Goal: Task Accomplishment & Management: Use online tool/utility

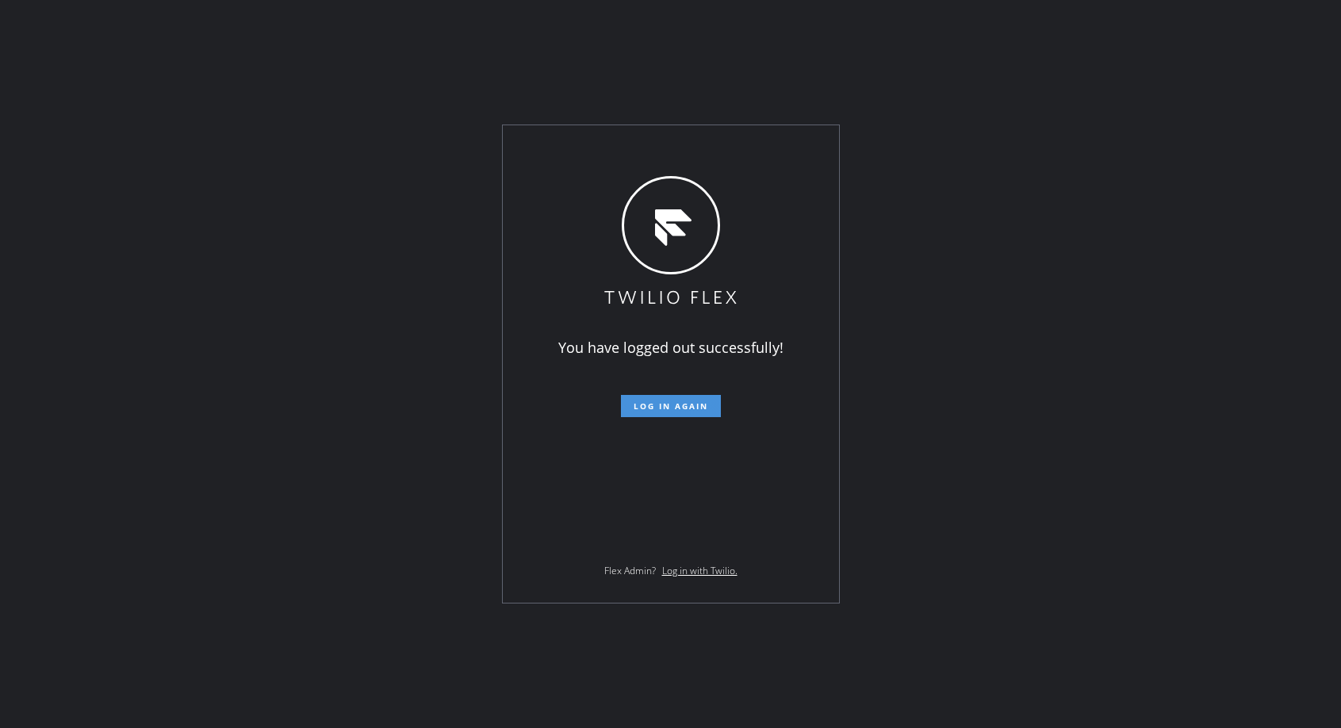
click at [688, 408] on span "Log in again" at bounding box center [671, 405] width 75 height 11
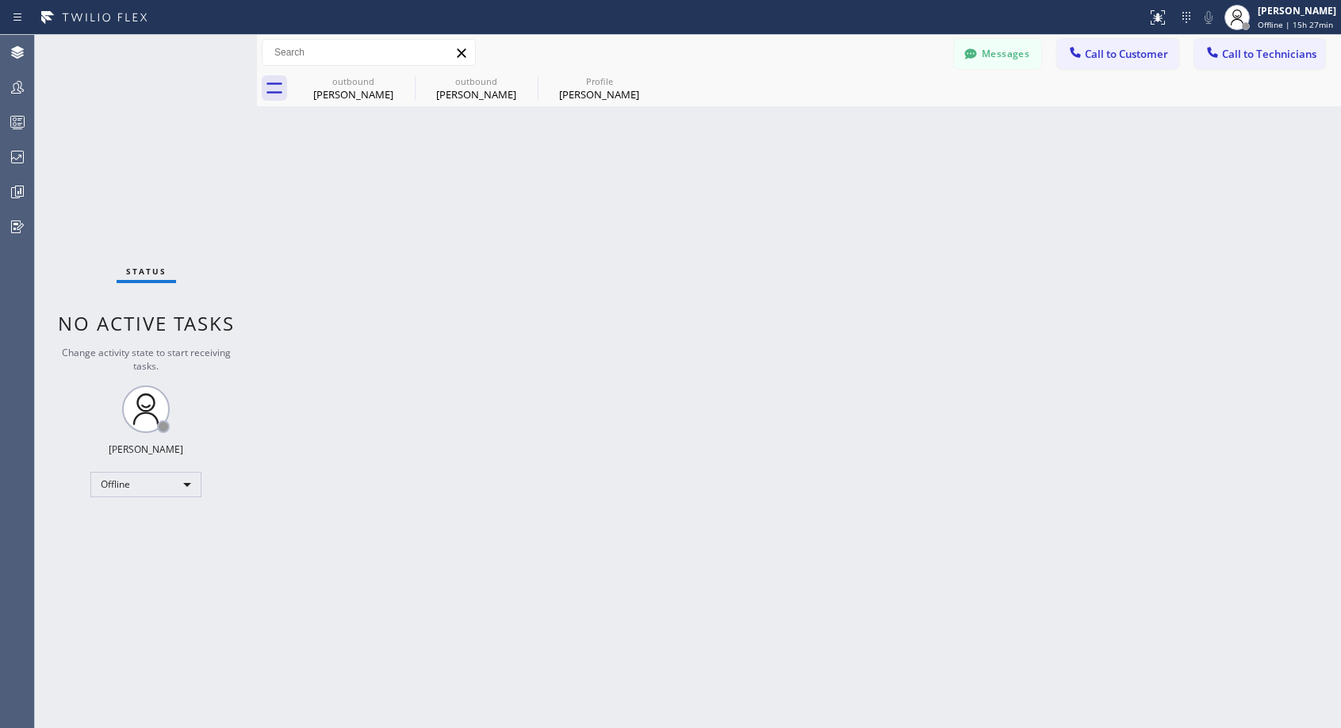
click at [565, 211] on div "Back to Dashboard Change Sender ID Customers Technicians NH [PERSON_NAME] [DATE…" at bounding box center [799, 381] width 1084 height 693
click at [401, 80] on icon at bounding box center [404, 80] width 19 height 19
click at [0, 0] on icon at bounding box center [0, 0] width 0 height 0
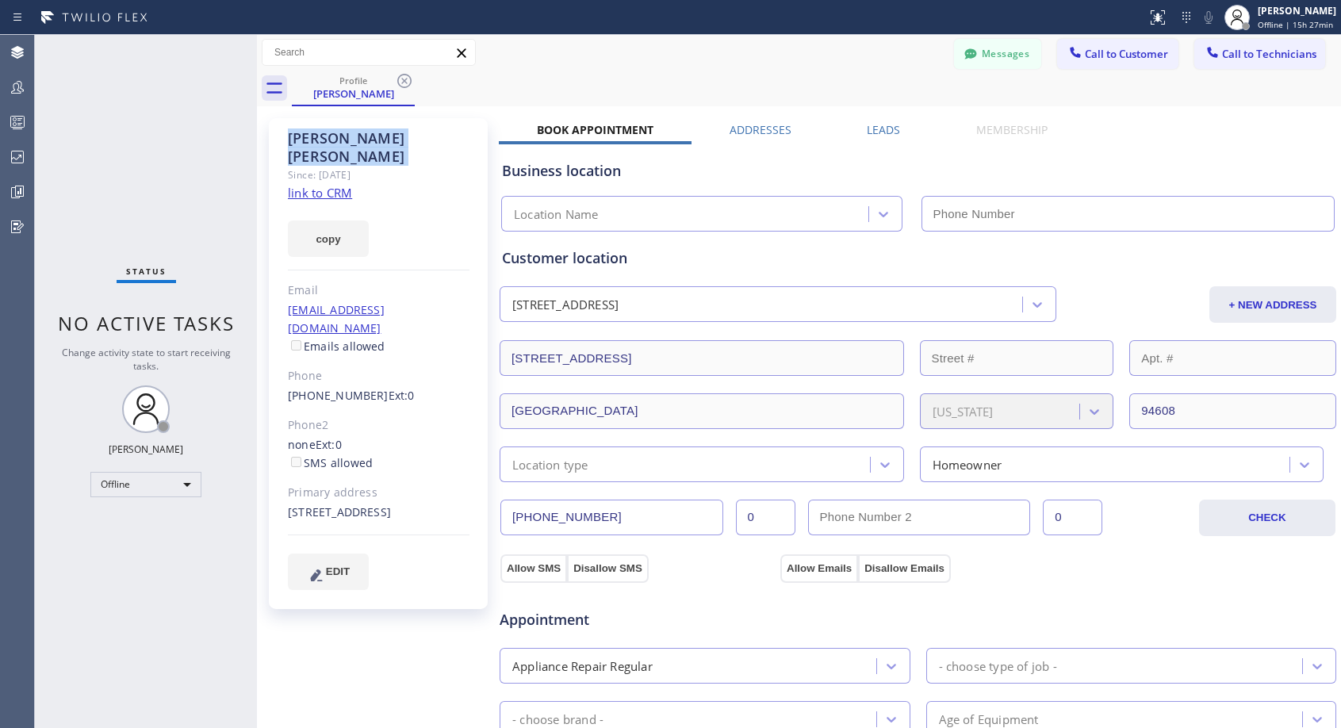
click at [401, 80] on icon at bounding box center [404, 80] width 19 height 19
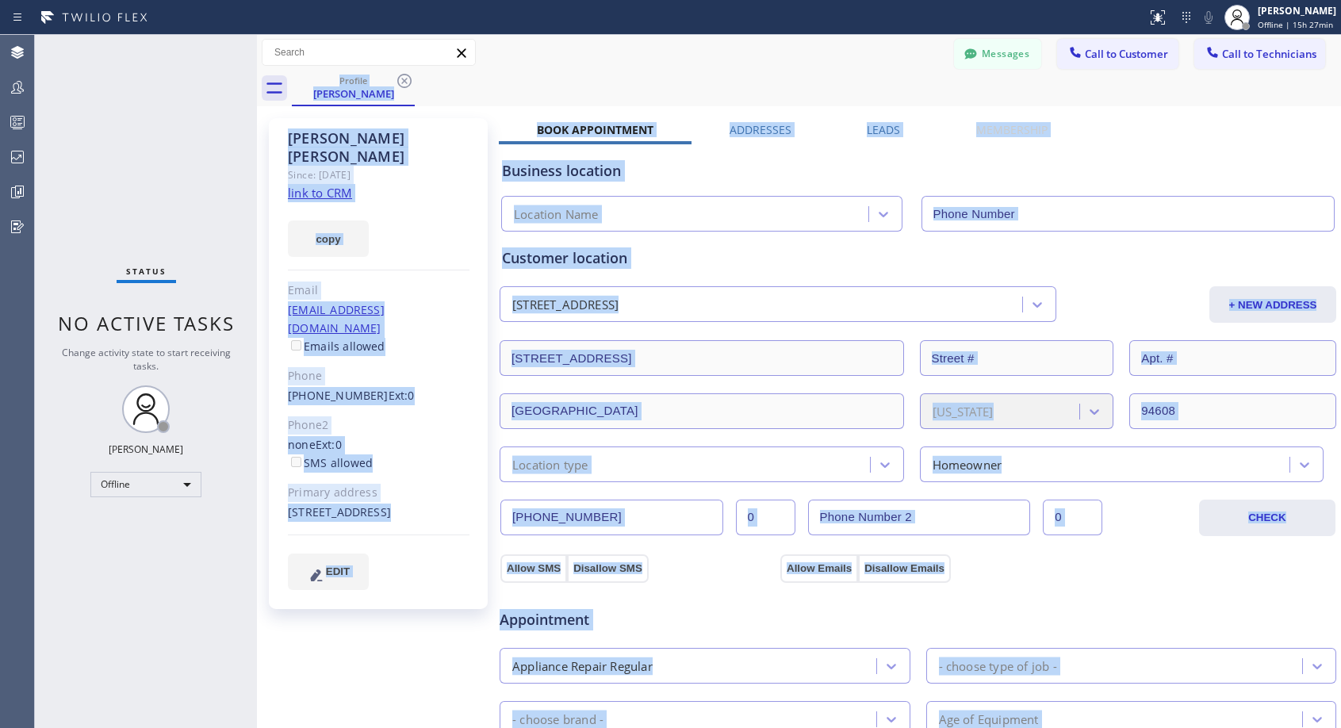
click at [401, 80] on div "Profile [PERSON_NAME]" at bounding box center [816, 89] width 1049 height 36
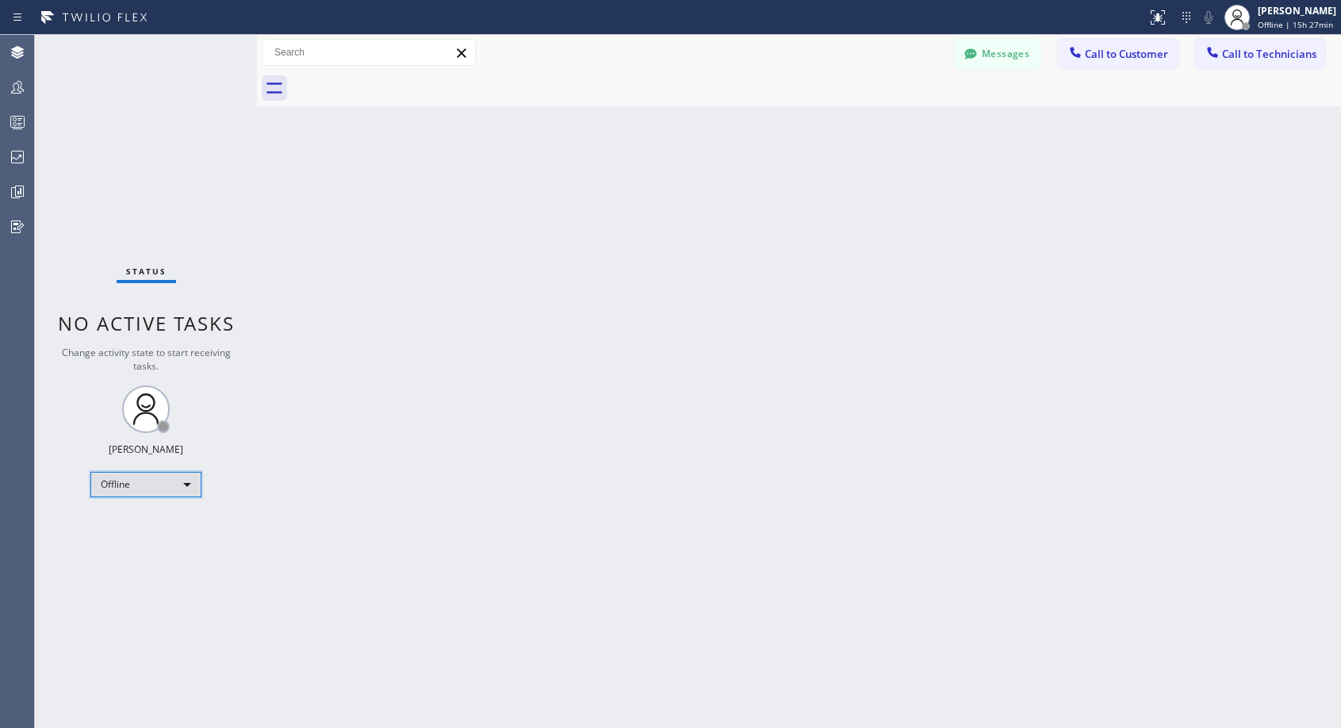
click at [169, 477] on div "Offline" at bounding box center [145, 484] width 111 height 25
click at [145, 542] on li "Unavailable" at bounding box center [145, 546] width 108 height 19
click at [1130, 61] on button "Call to Customer" at bounding box center [1117, 54] width 121 height 30
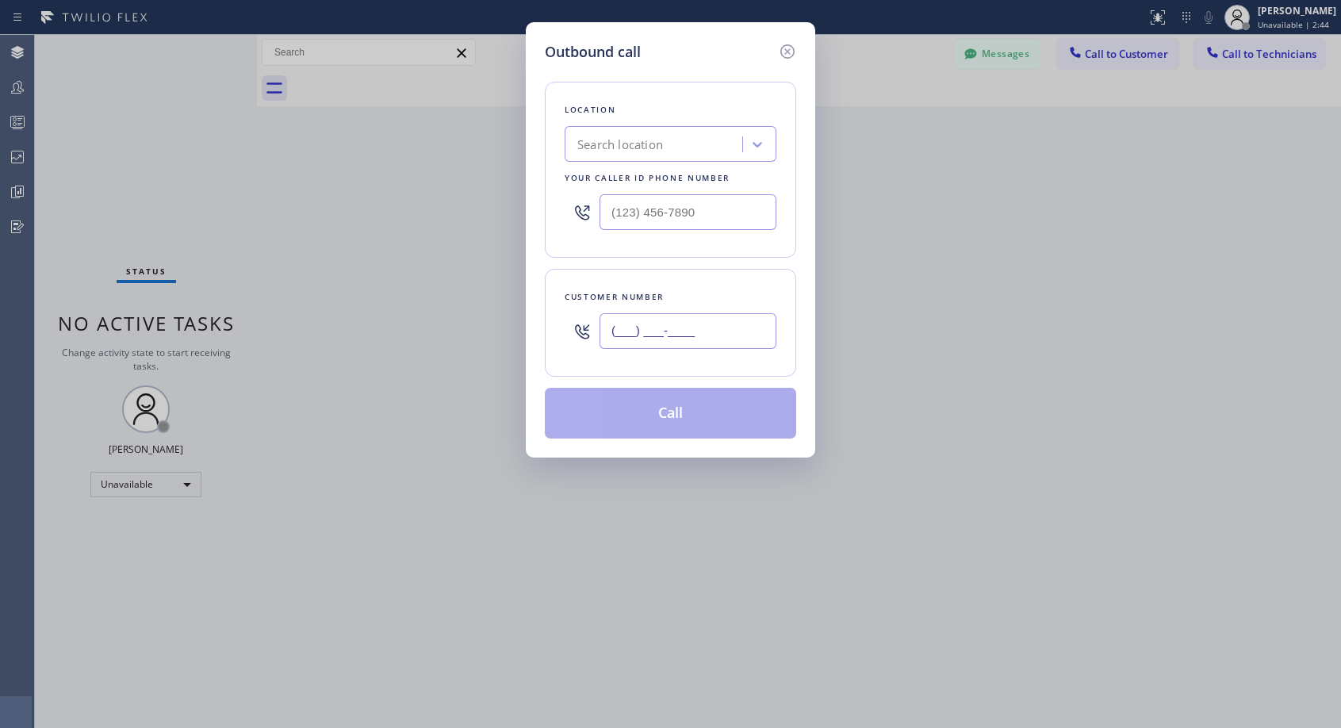
click at [629, 336] on input "(___) ___-____" at bounding box center [687, 331] width 177 height 36
paste input "818) 970-5070"
type input "[PHONE_NUMBER]"
click at [604, 207] on input "text" at bounding box center [687, 212] width 177 height 36
paste input "818) 614-5337"
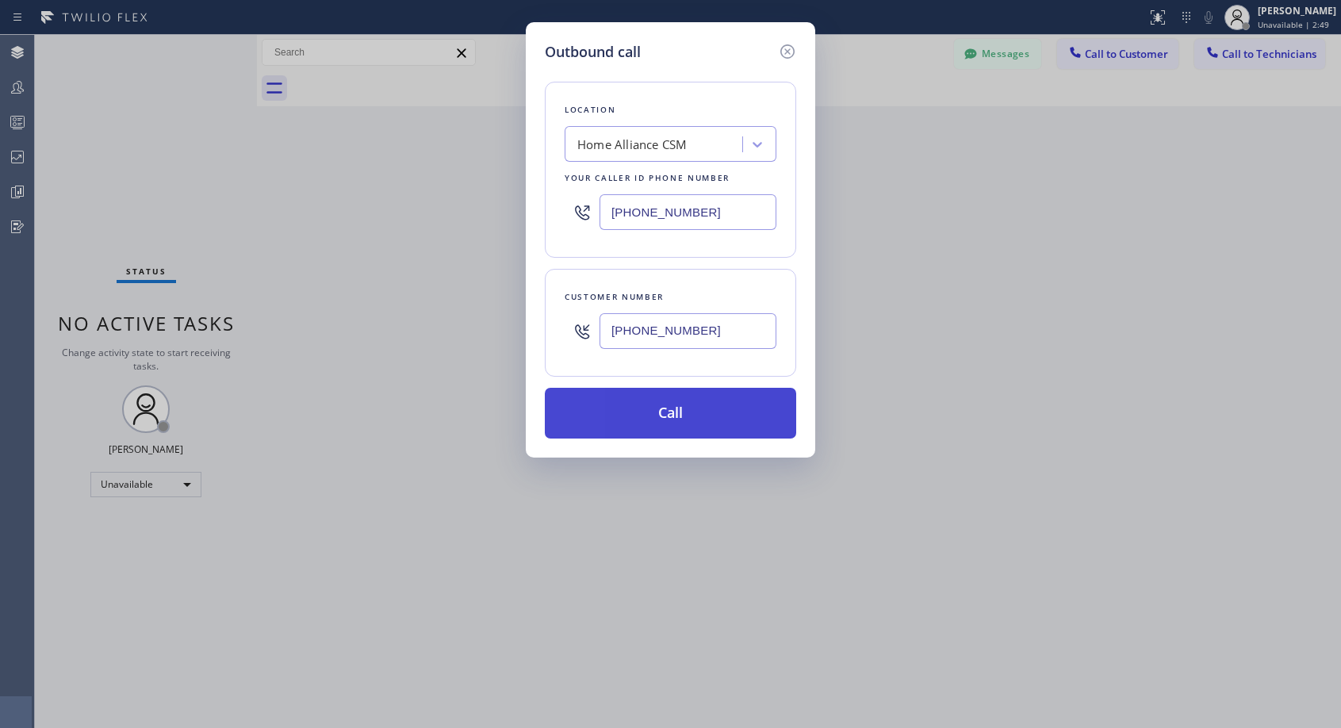
type input "[PHONE_NUMBER]"
click at [680, 418] on button "Call" at bounding box center [670, 413] width 251 height 51
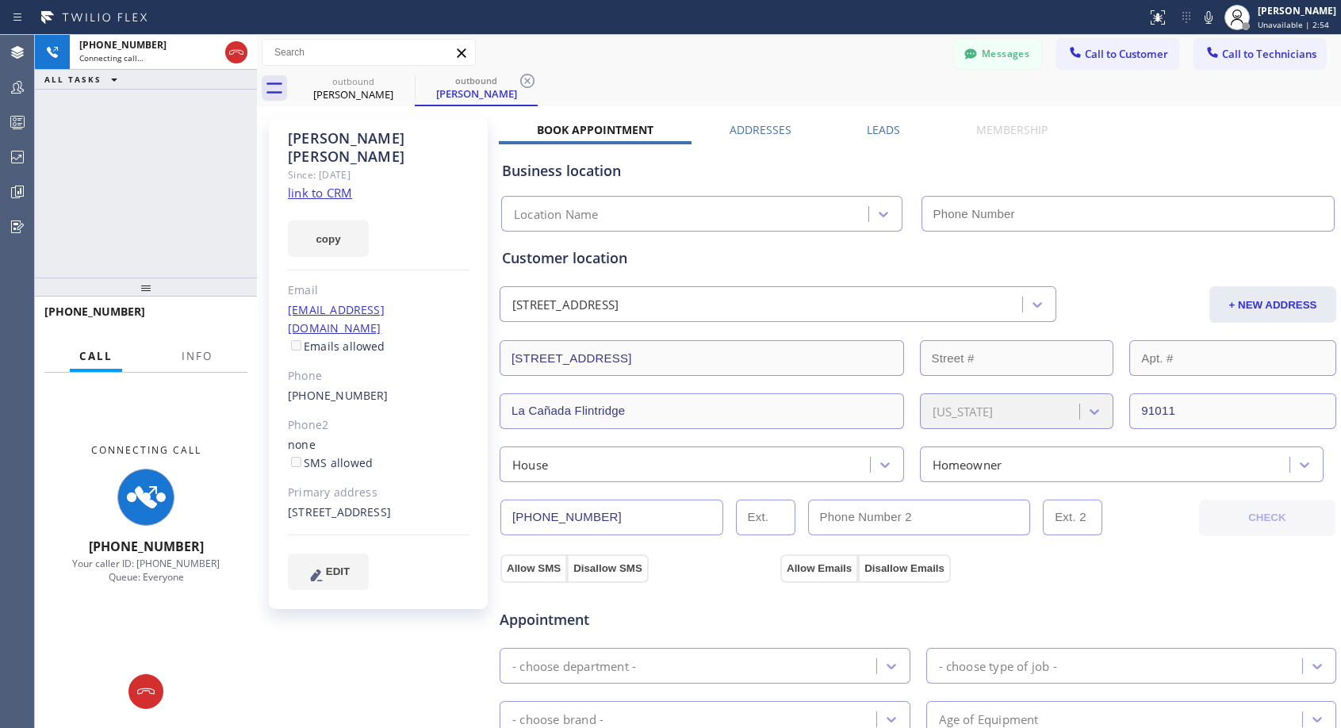
type input "[PHONE_NUMBER]"
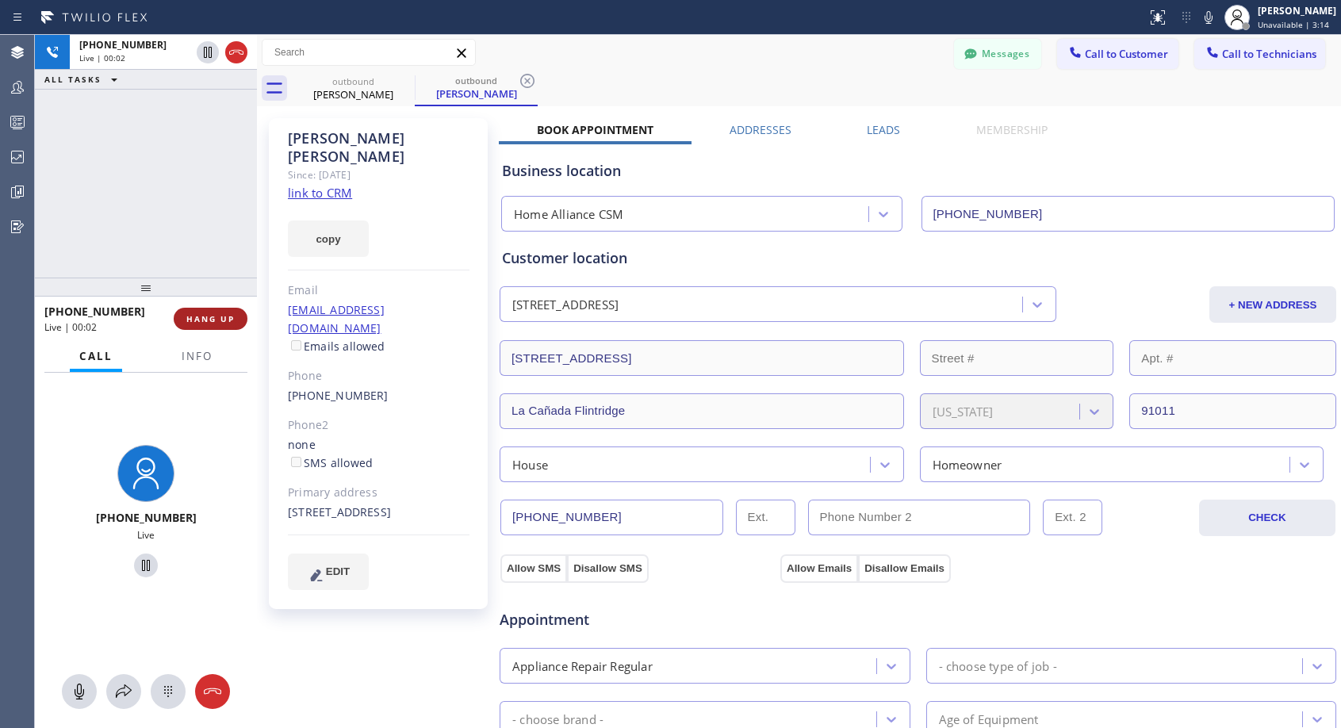
click at [200, 313] on span "HANG UP" at bounding box center [210, 318] width 48 height 11
click at [194, 317] on span "HANG UP" at bounding box center [210, 318] width 48 height 11
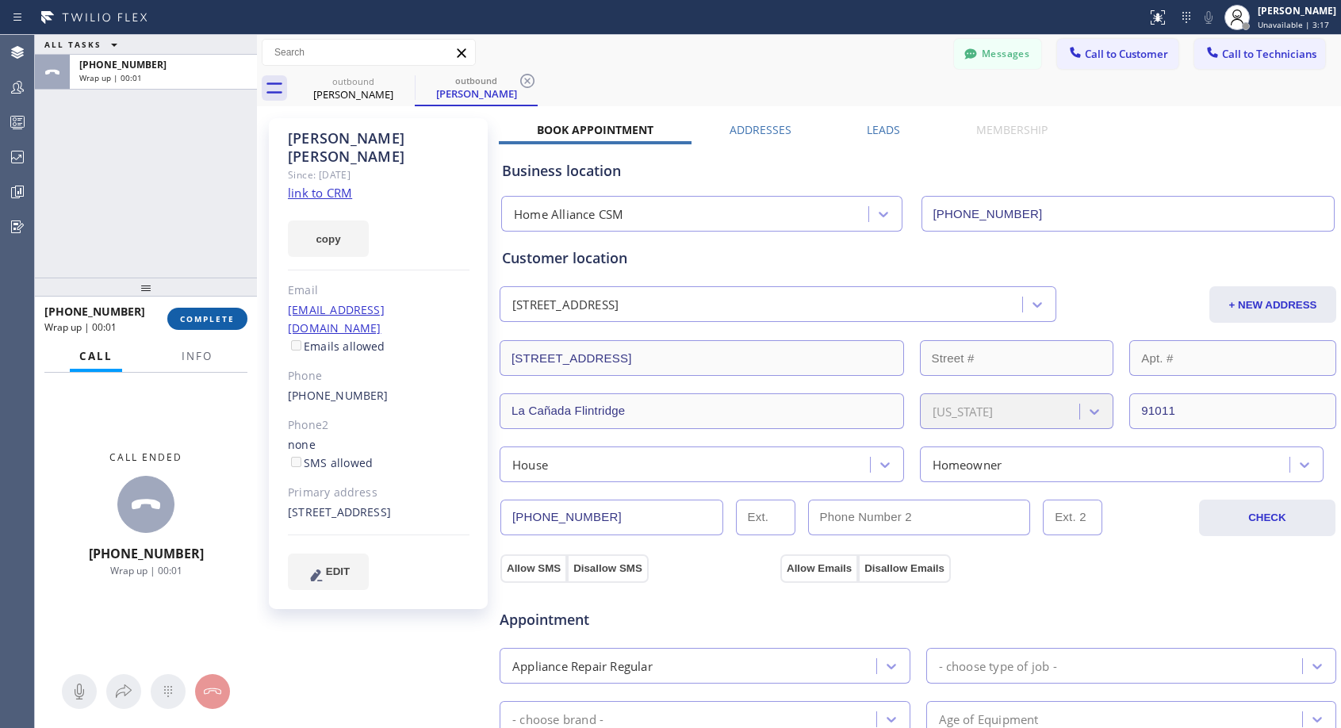
click at [216, 322] on span "COMPLETE" at bounding box center [207, 318] width 55 height 11
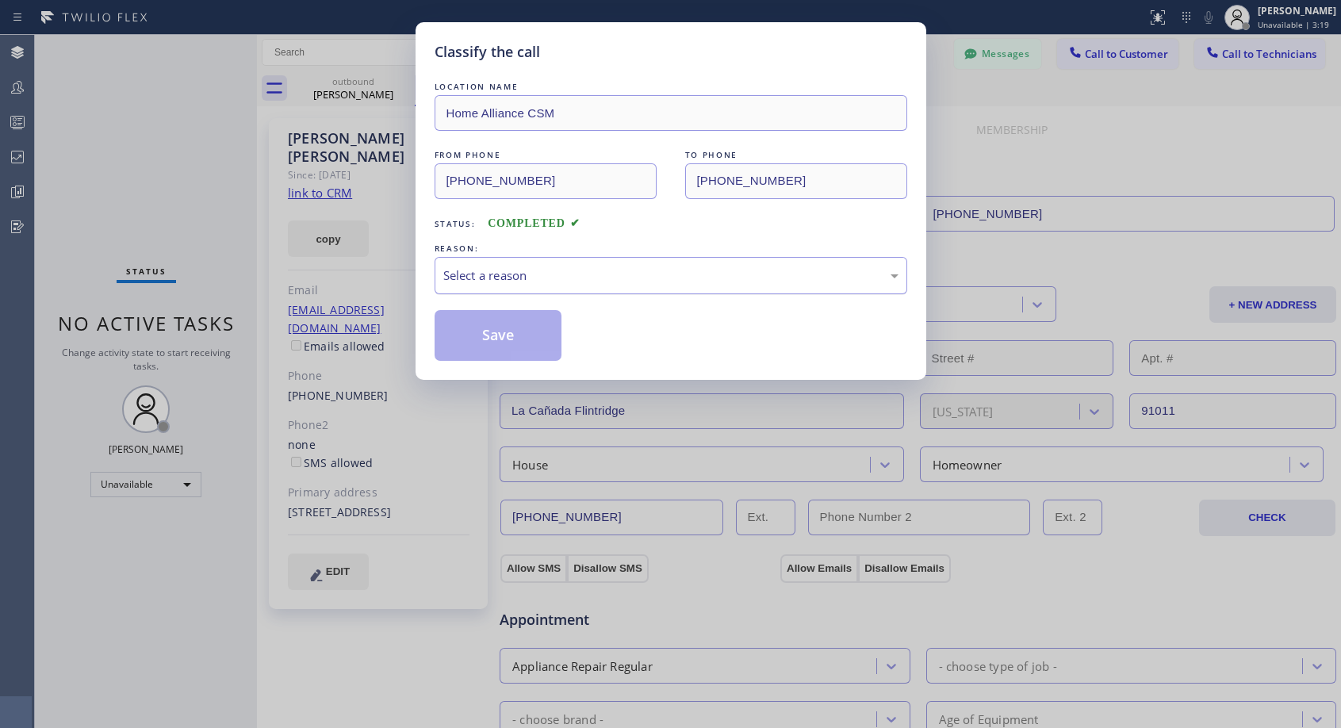
click at [599, 273] on div "Select a reason" at bounding box center [670, 275] width 455 height 18
click at [537, 324] on button "Save" at bounding box center [499, 335] width 128 height 51
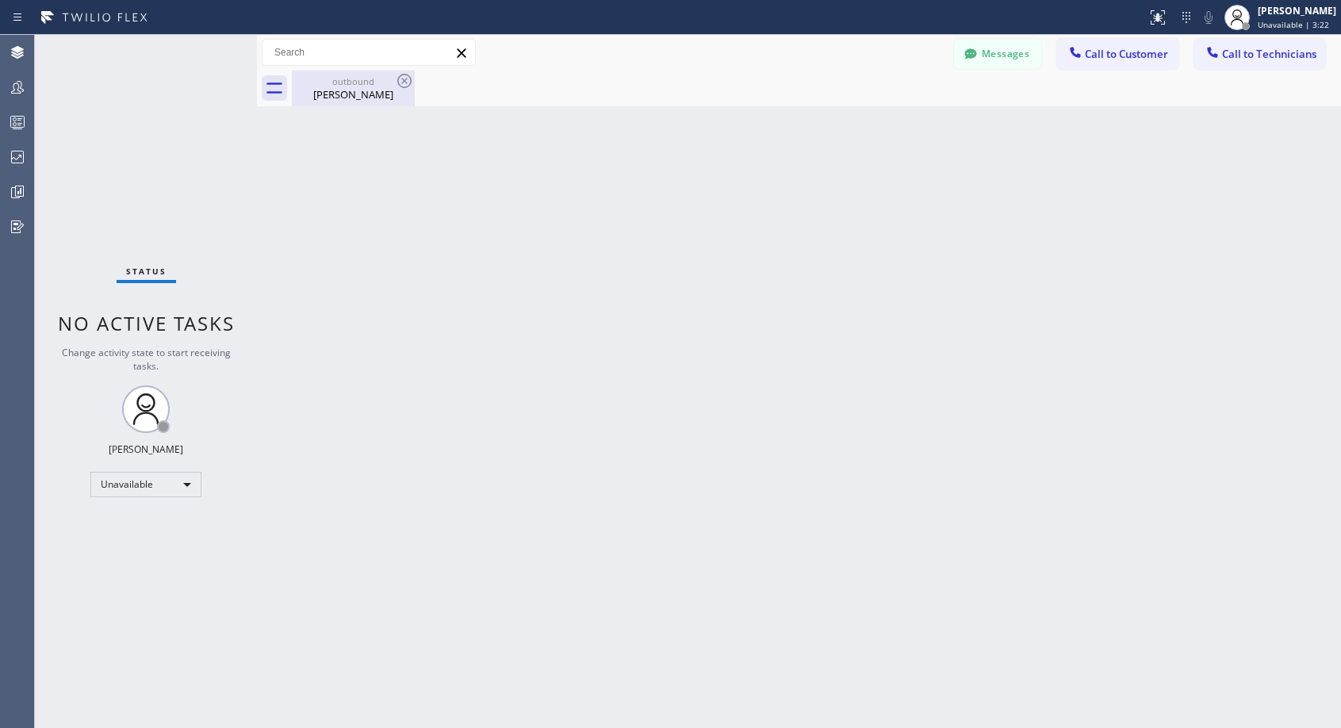
click at [354, 97] on div "[PERSON_NAME]" at bounding box center [353, 94] width 120 height 14
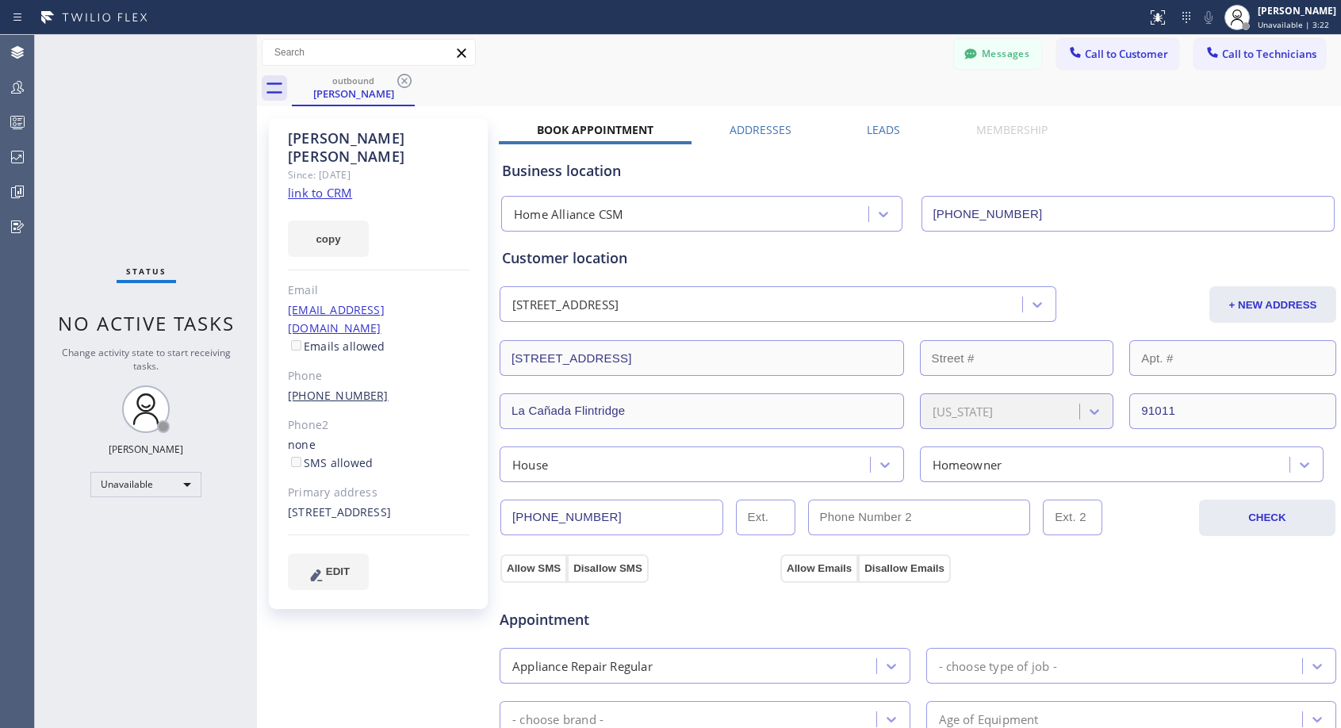
click at [355, 388] on link "[PHONE_NUMBER]" at bounding box center [338, 395] width 101 height 15
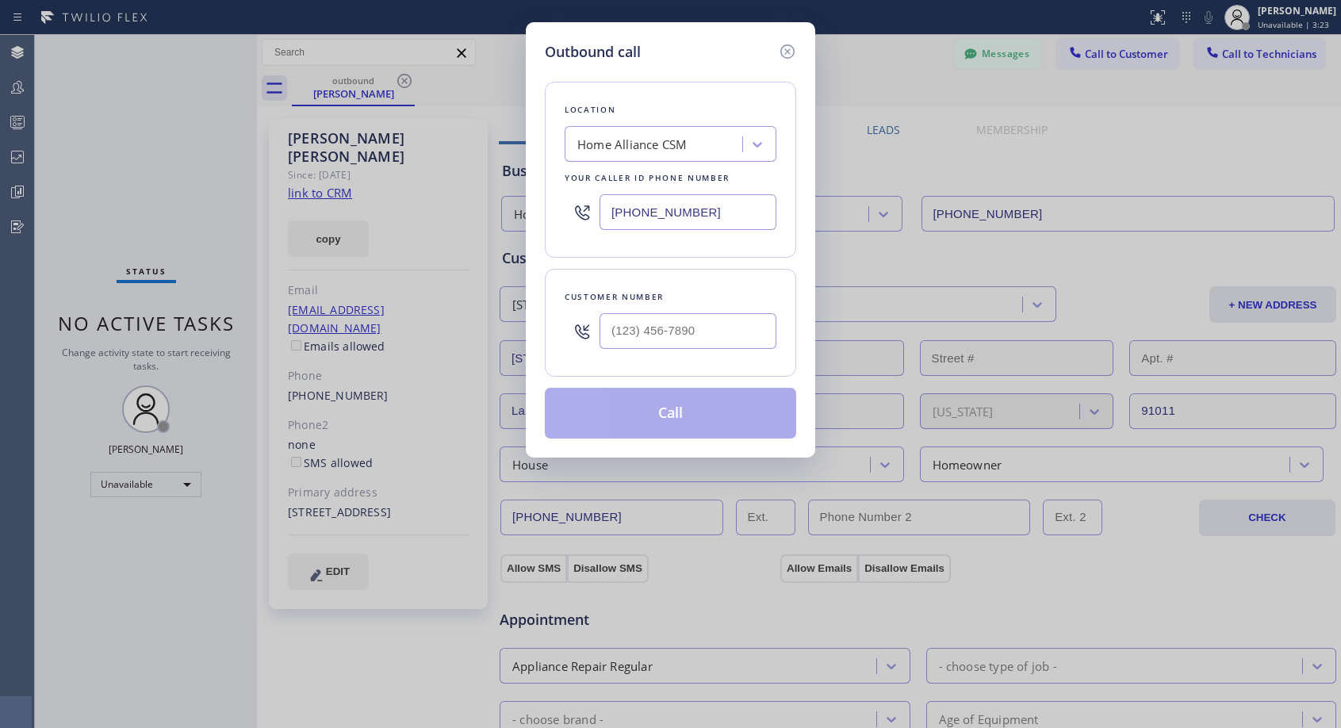
type input "[PHONE_NUMBER]"
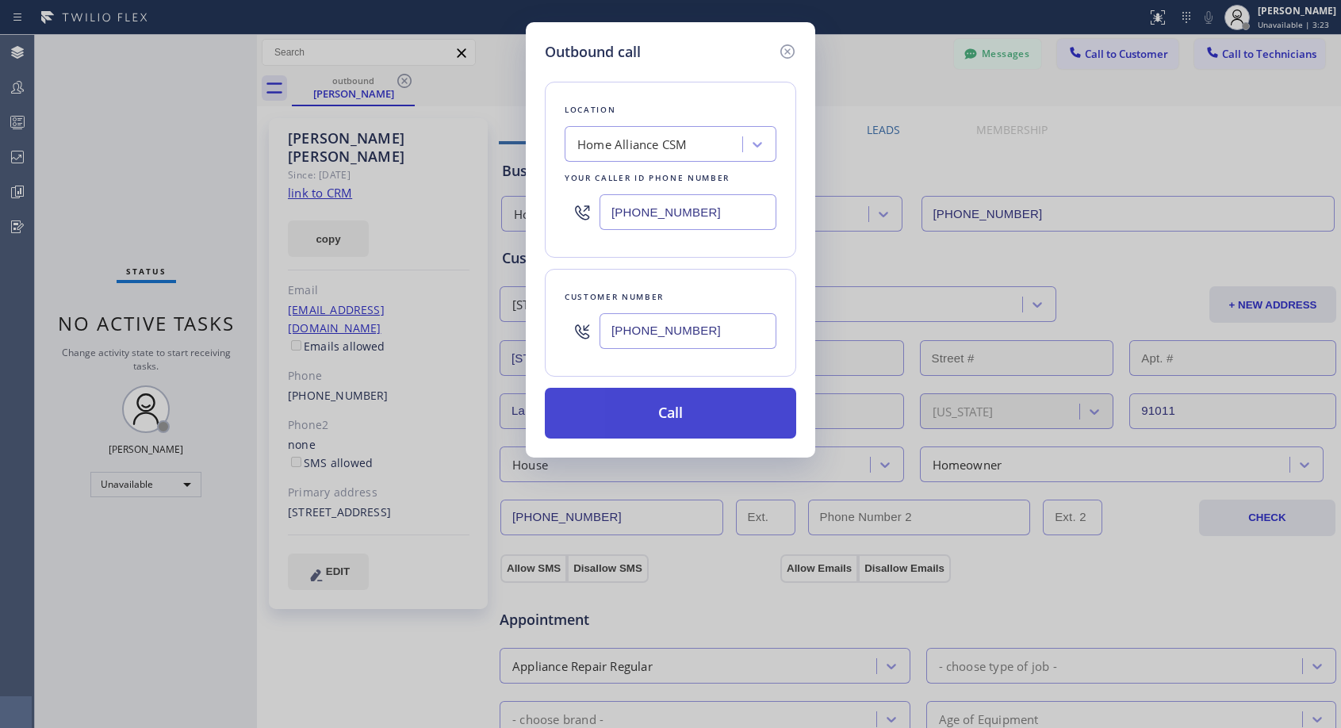
click at [707, 419] on button "Call" at bounding box center [670, 413] width 251 height 51
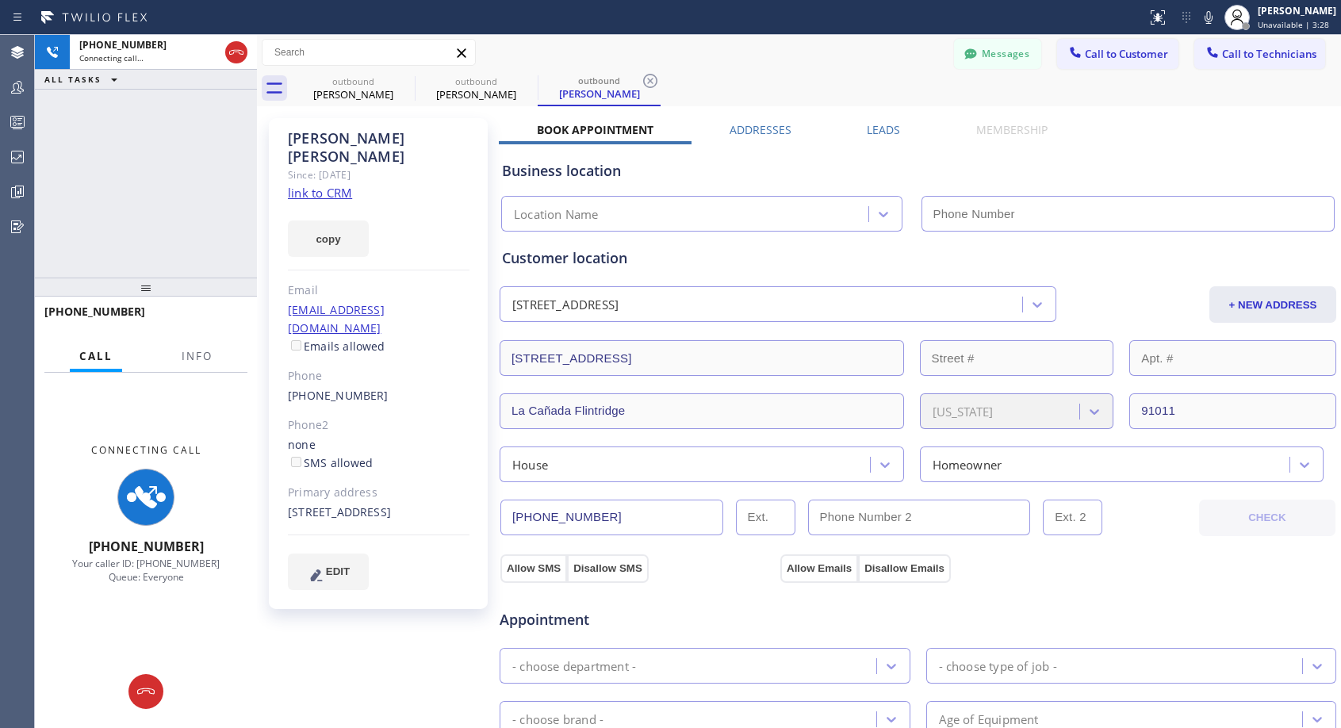
type input "[PHONE_NUMBER]"
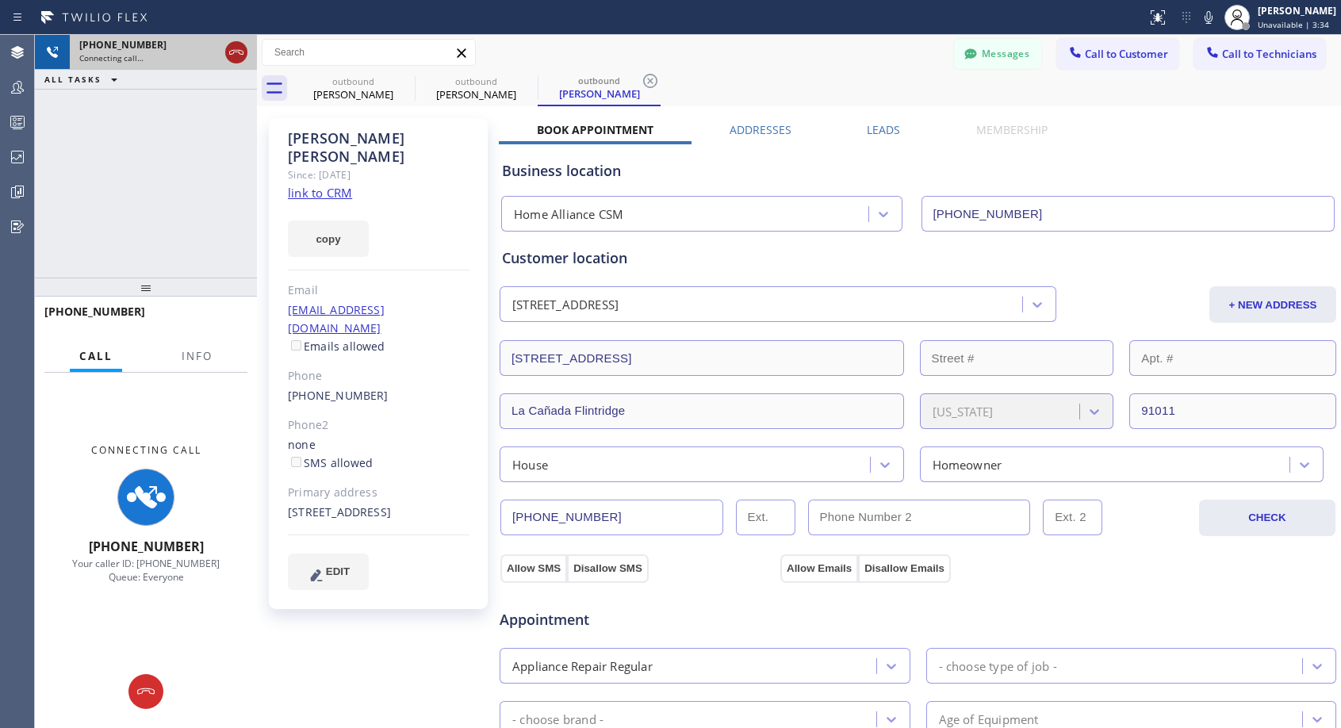
click at [227, 47] on icon at bounding box center [236, 52] width 19 height 19
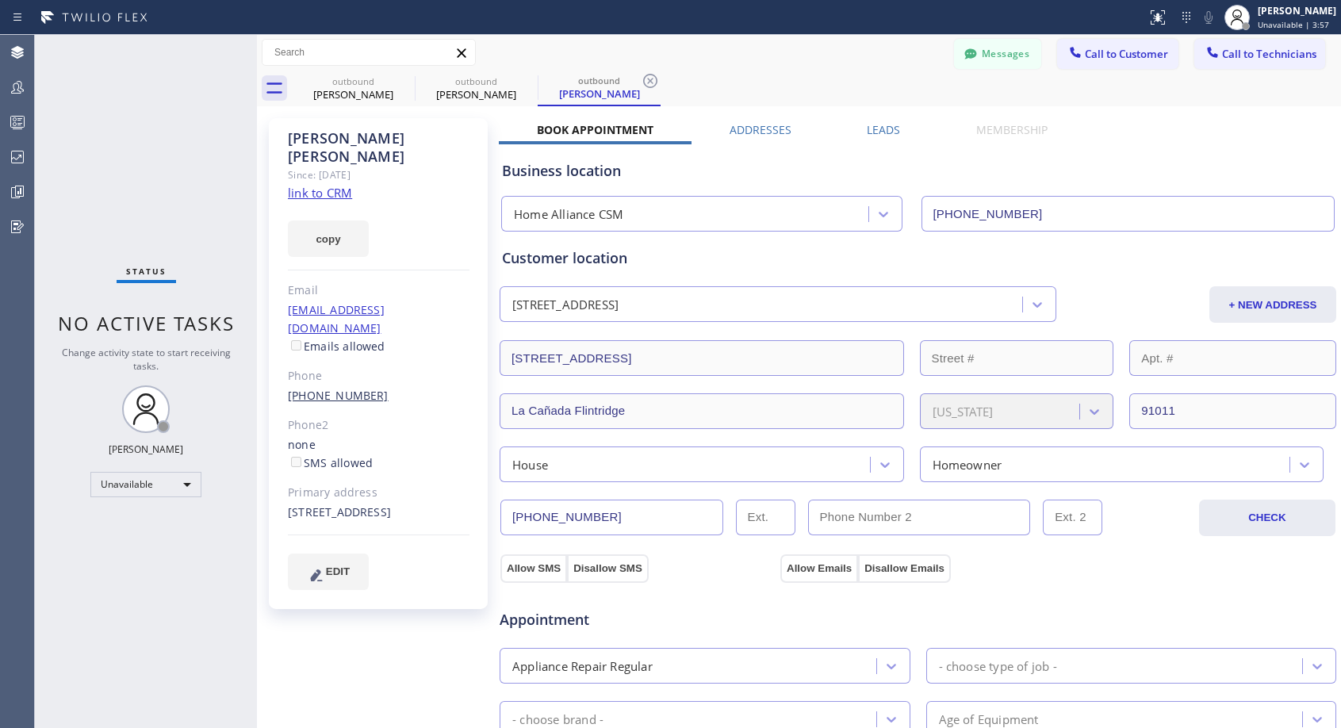
click at [355, 388] on link "[PHONE_NUMBER]" at bounding box center [338, 395] width 101 height 15
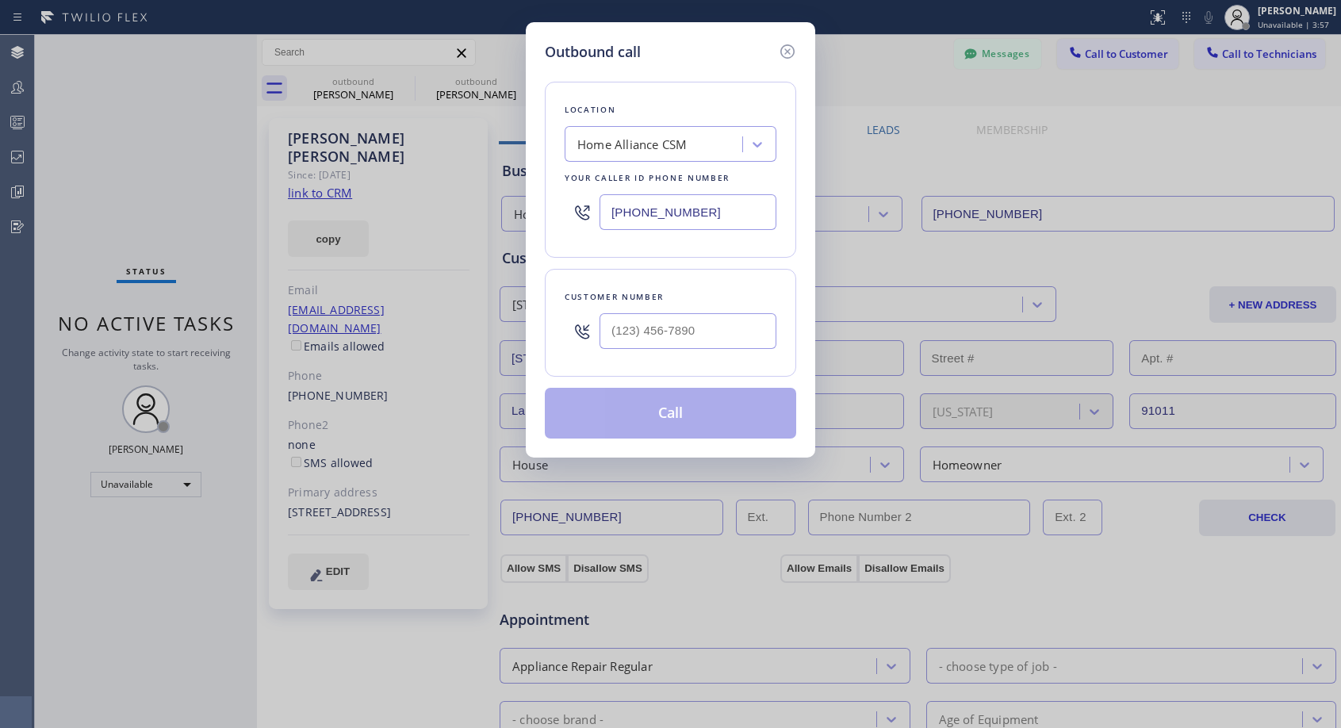
type input "[PHONE_NUMBER]"
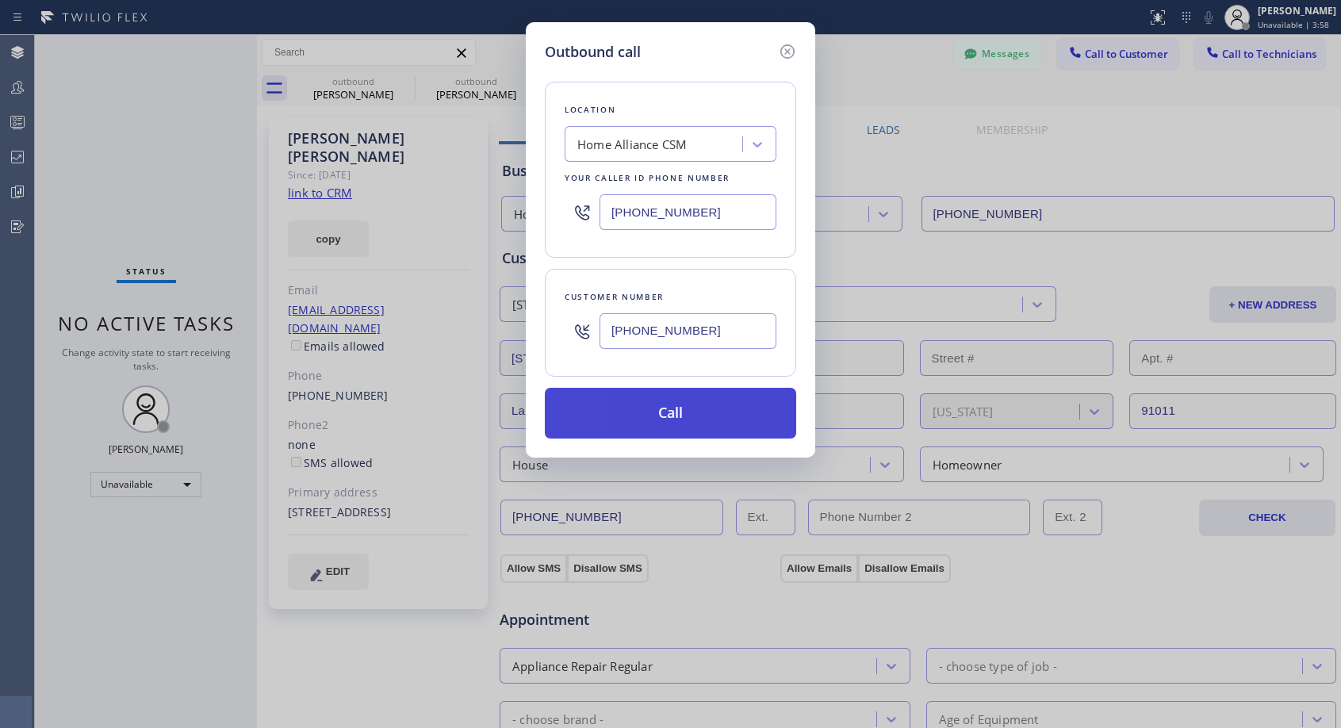
click at [655, 420] on button "Call" at bounding box center [670, 413] width 251 height 51
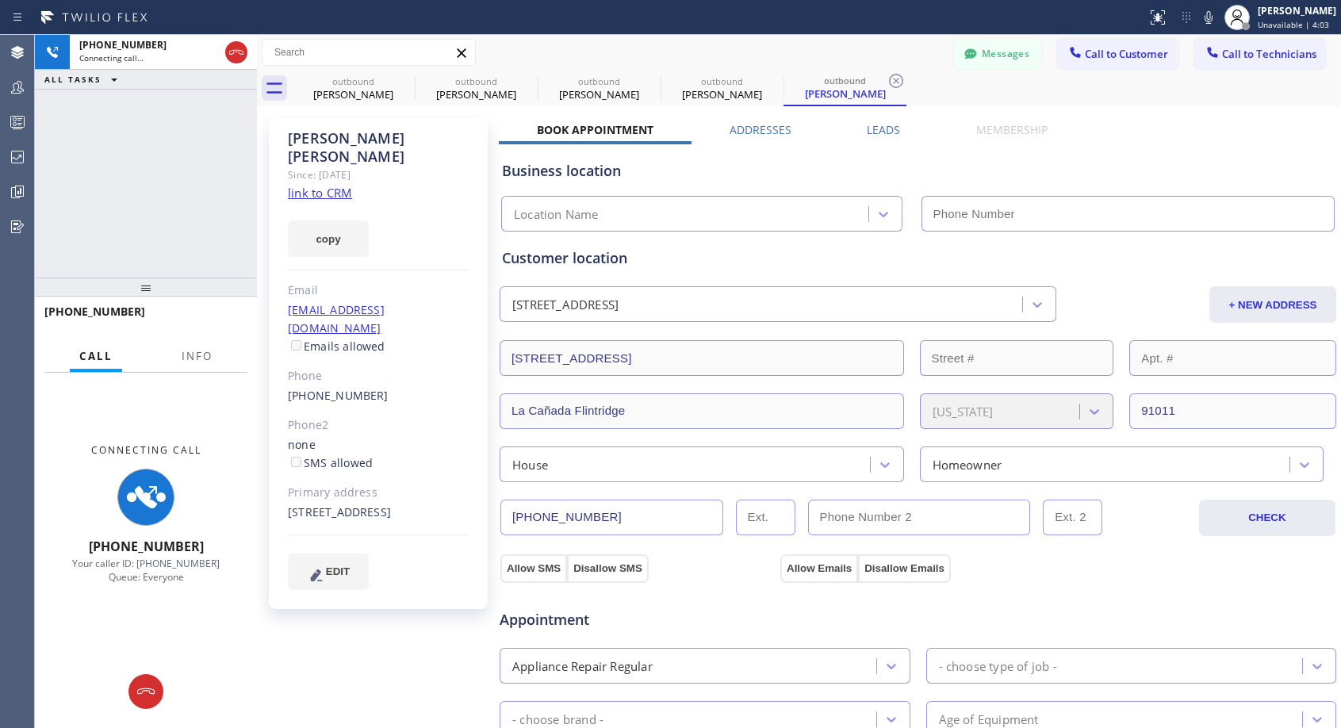
type input "[PHONE_NUMBER]"
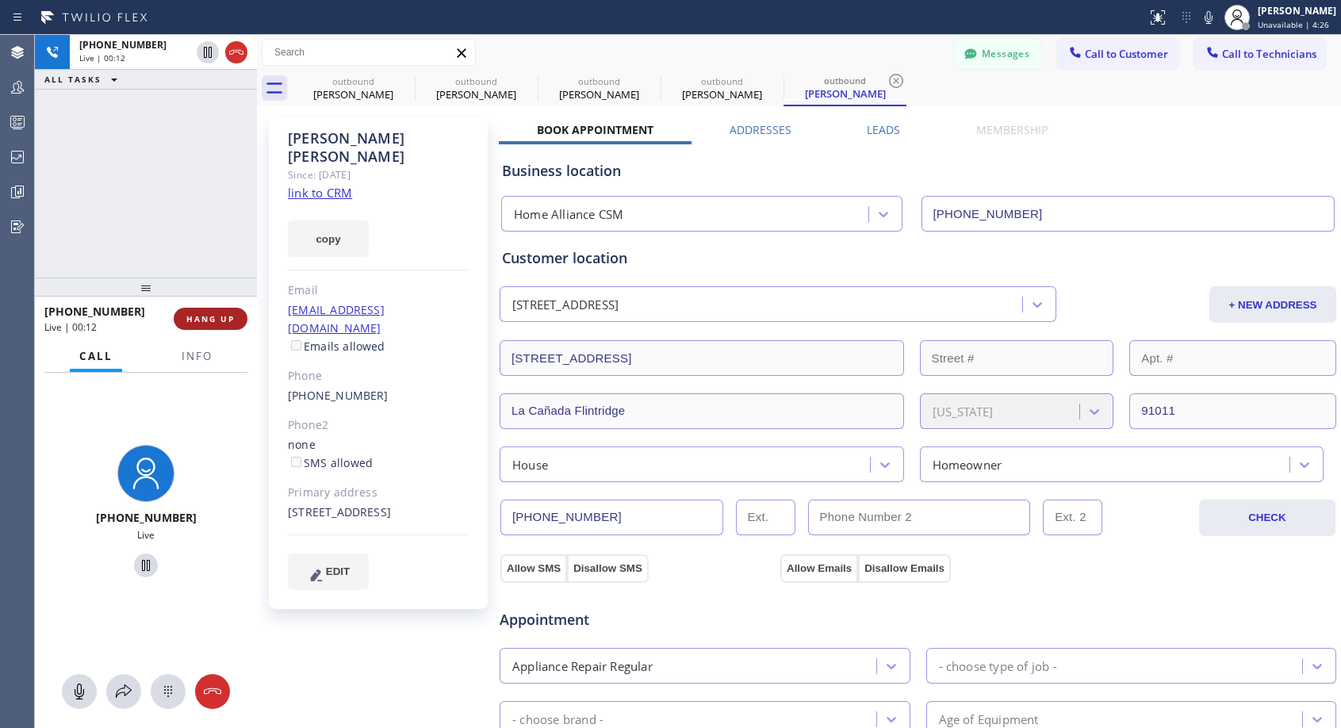
click at [195, 318] on span "HANG UP" at bounding box center [210, 318] width 48 height 11
click at [200, 316] on span "HANG UP" at bounding box center [210, 318] width 48 height 11
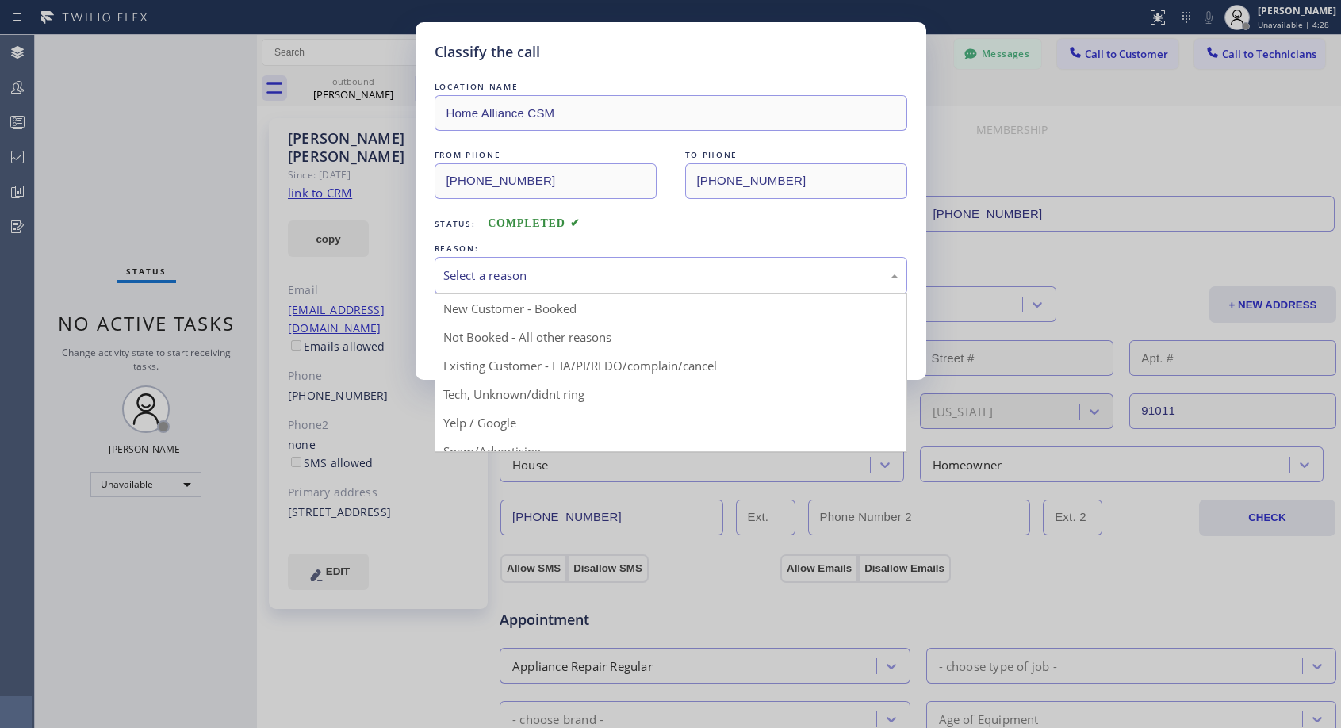
click at [537, 282] on div "Select a reason" at bounding box center [670, 275] width 455 height 18
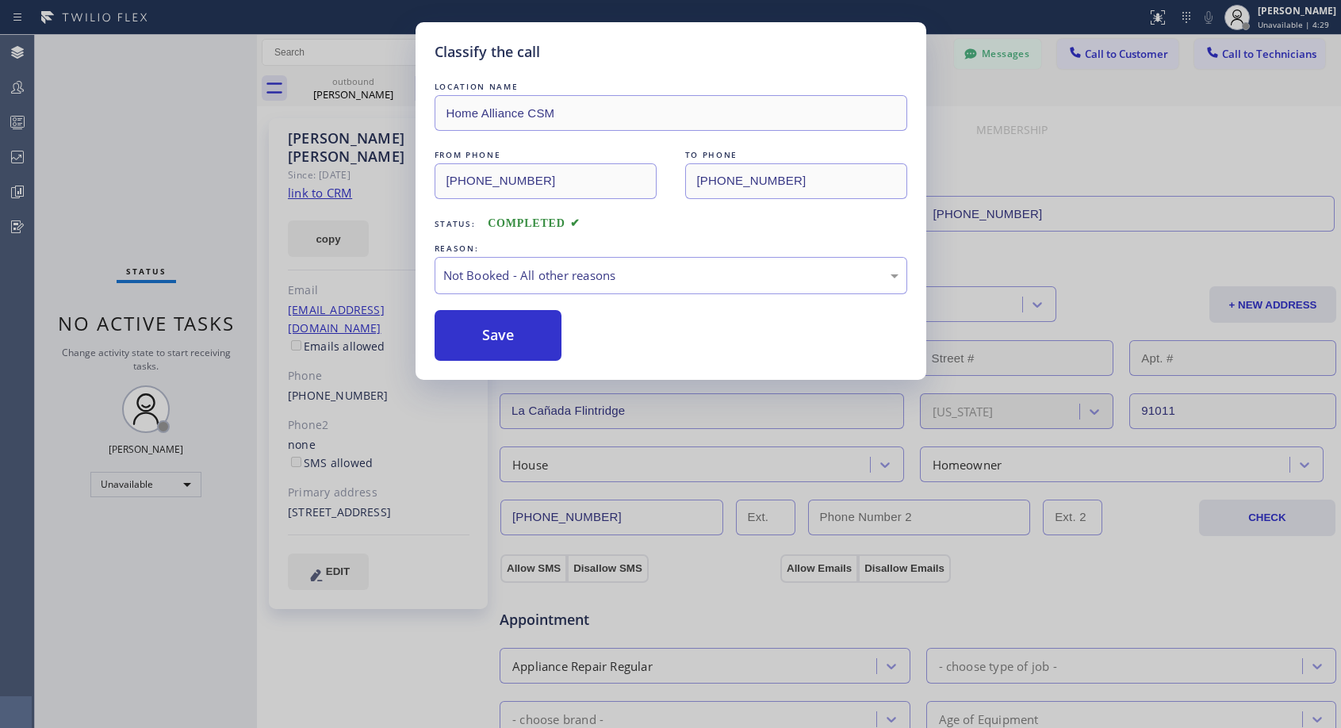
click at [478, 342] on button "Save" at bounding box center [499, 335] width 128 height 51
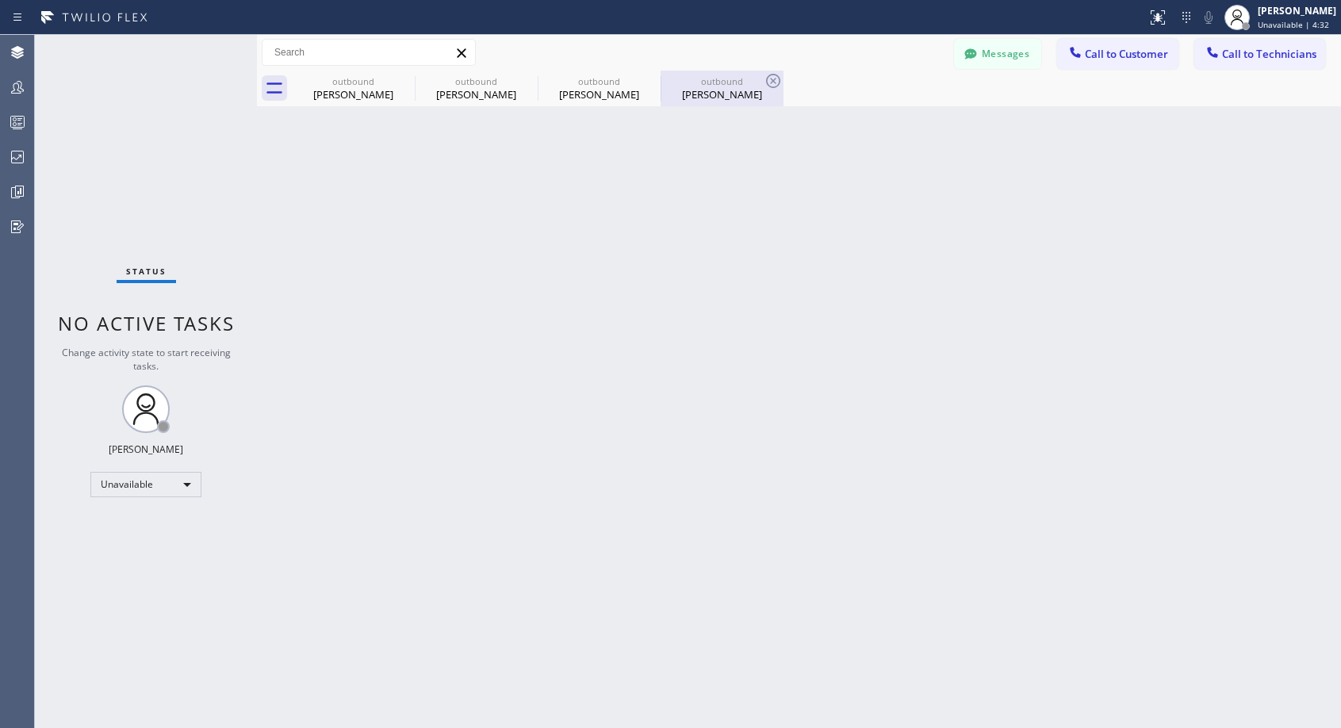
click at [719, 97] on div "[PERSON_NAME]" at bounding box center [722, 94] width 120 height 14
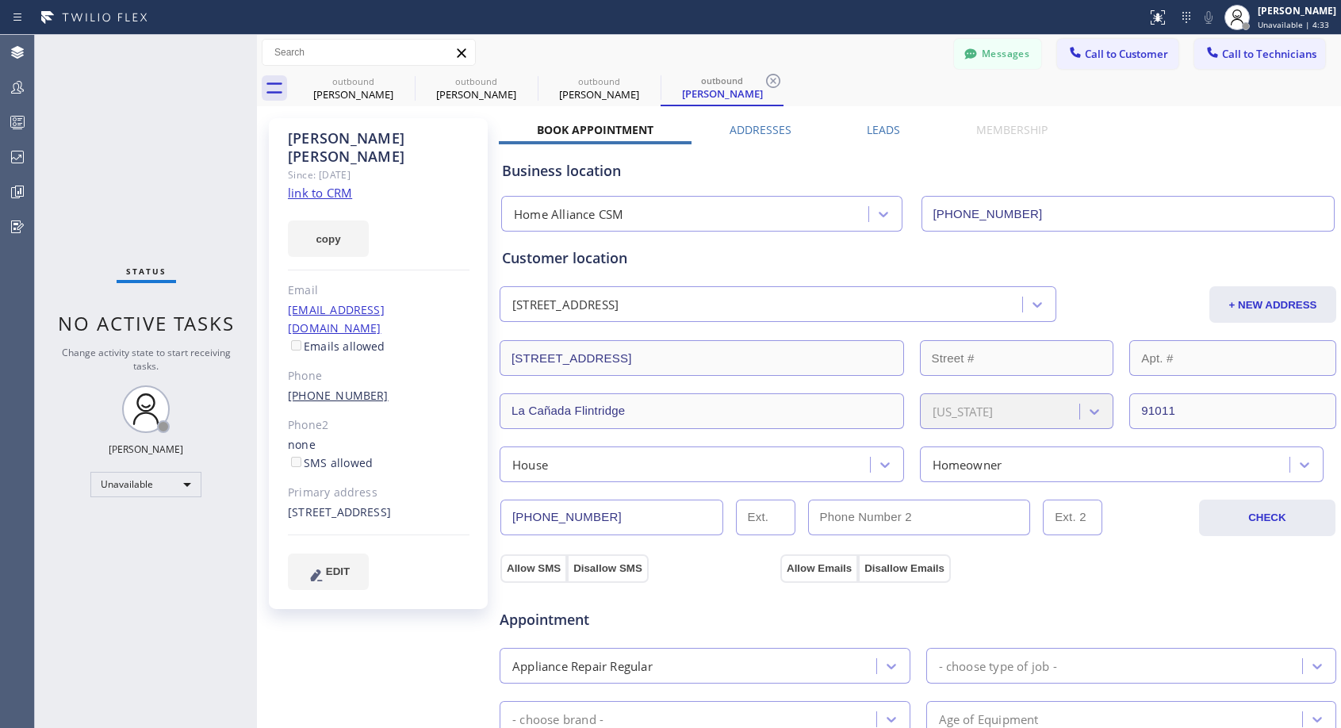
click at [350, 388] on link "[PHONE_NUMBER]" at bounding box center [338, 395] width 101 height 15
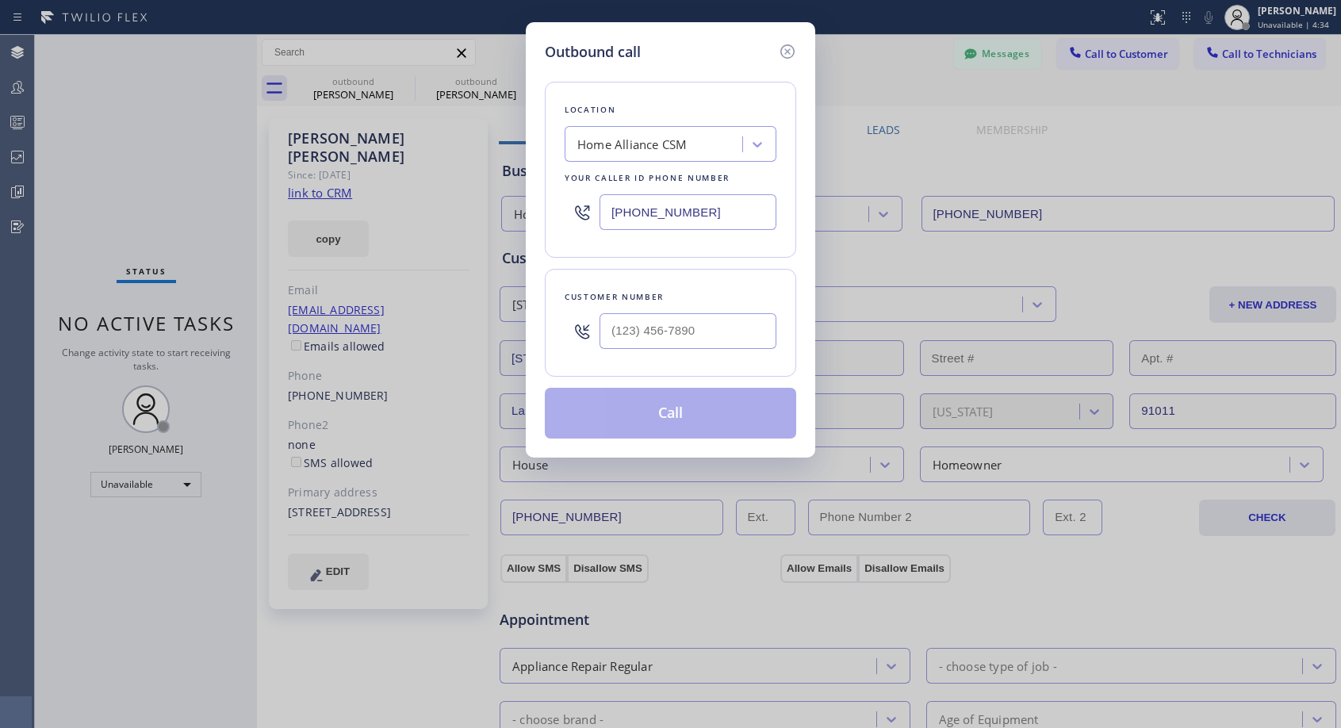
type input "[PHONE_NUMBER]"
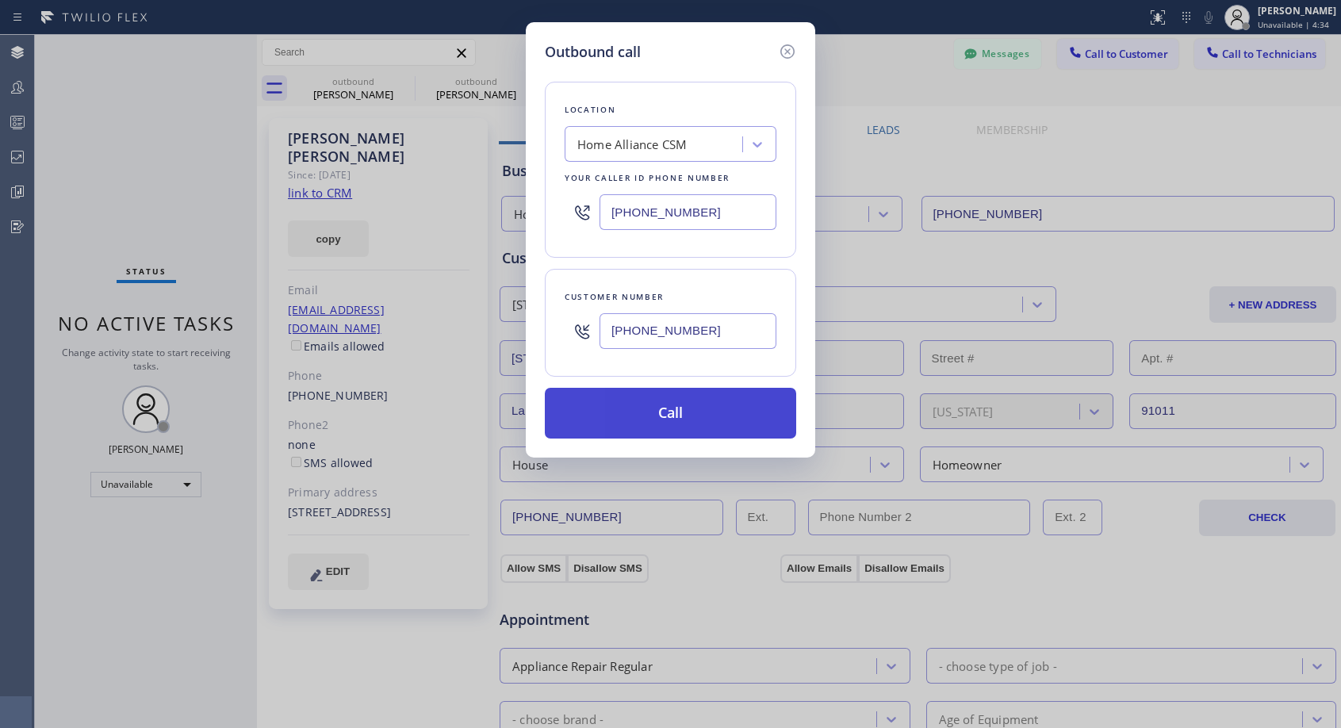
click at [656, 409] on button "Call" at bounding box center [670, 413] width 251 height 51
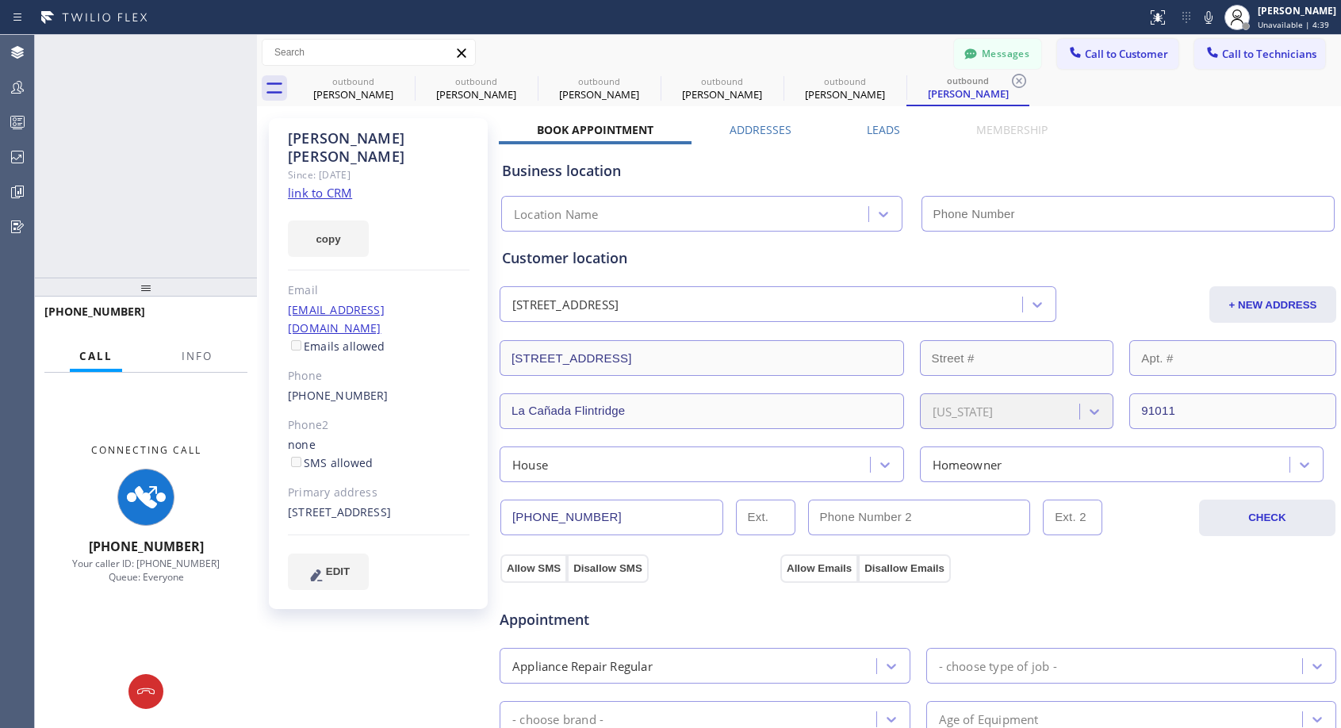
type input "[PHONE_NUMBER]"
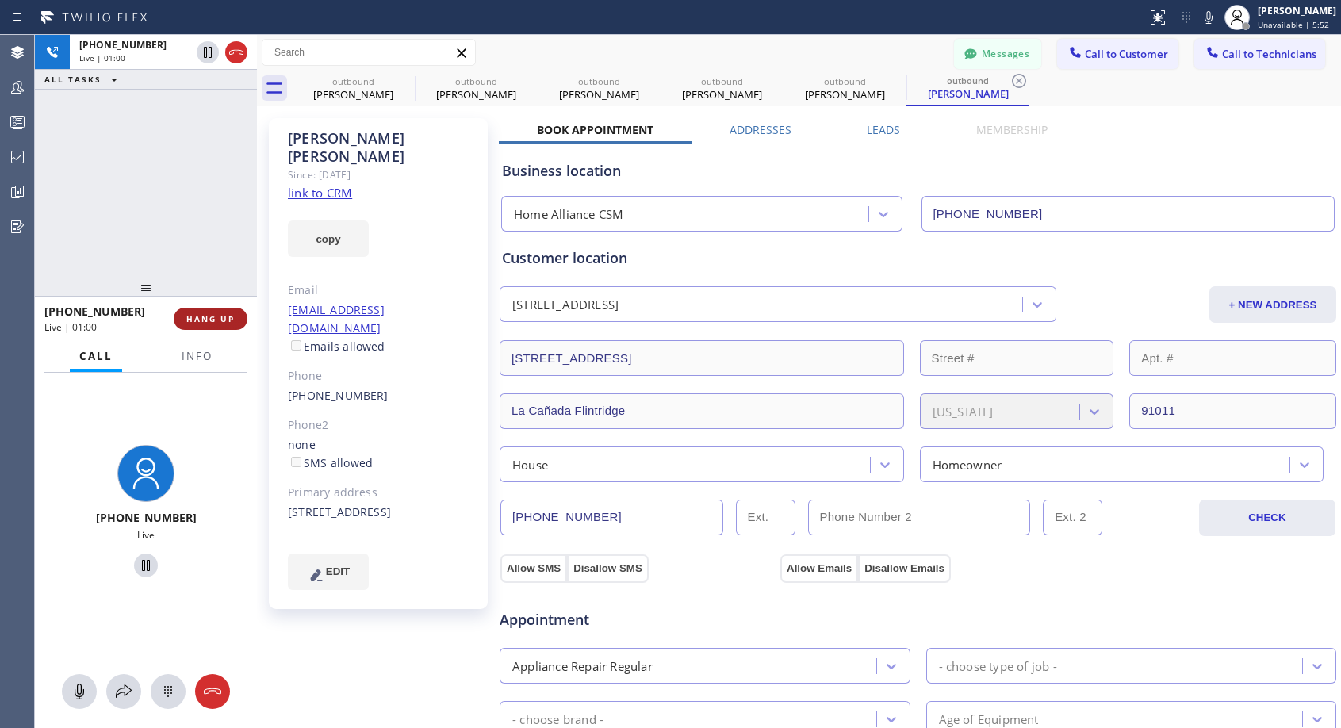
click at [228, 320] on span "HANG UP" at bounding box center [210, 318] width 48 height 11
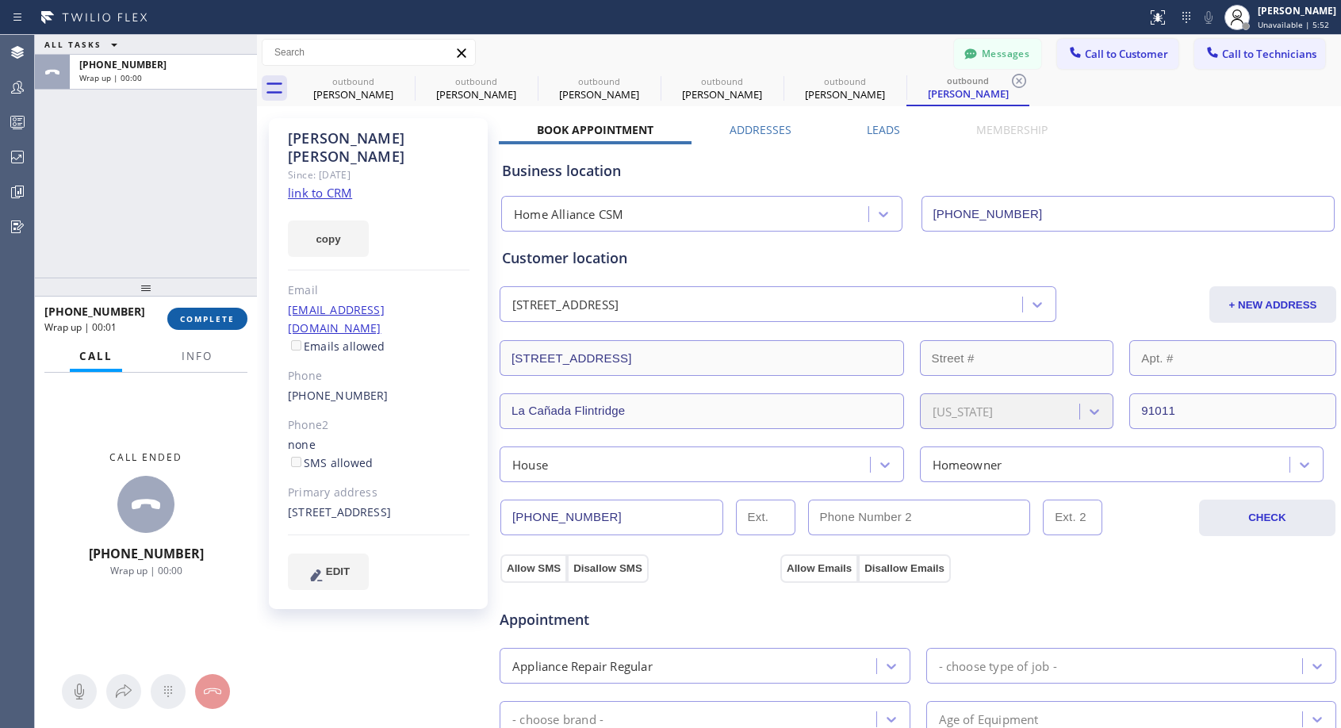
click at [228, 320] on span "COMPLETE" at bounding box center [207, 318] width 55 height 11
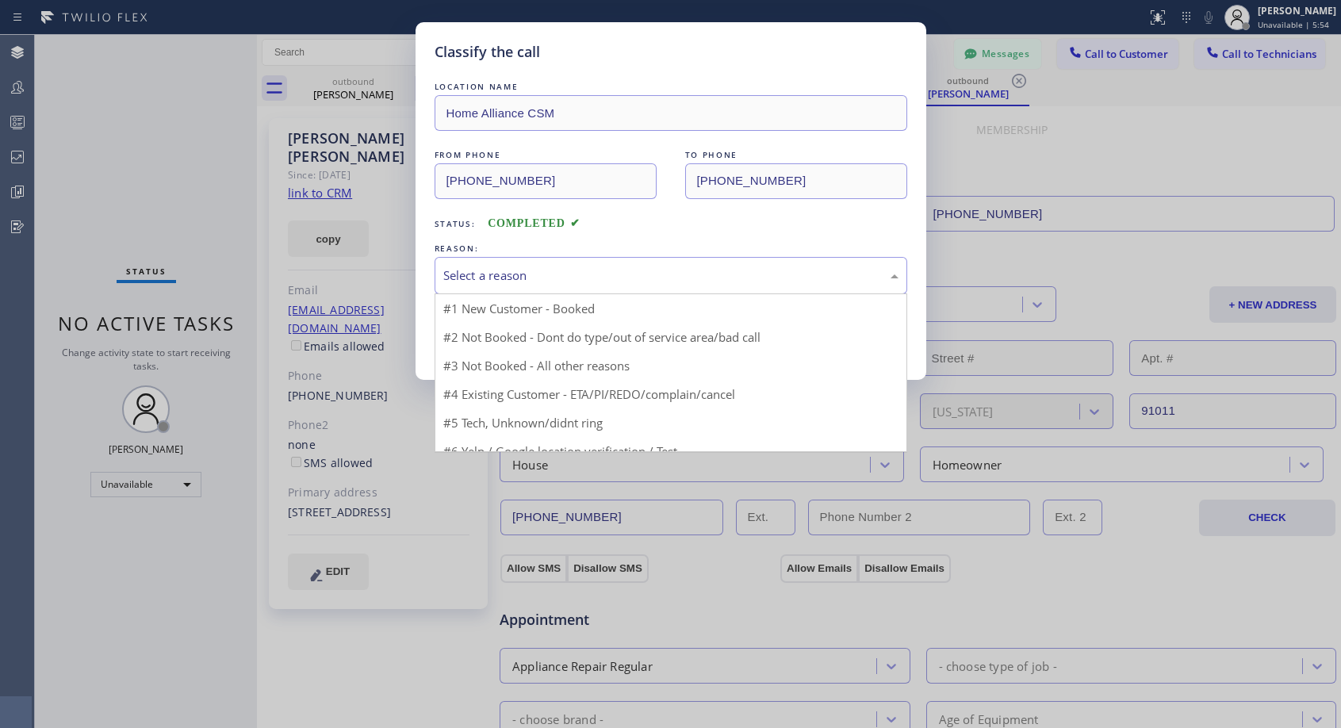
click at [548, 263] on div "Select a reason" at bounding box center [671, 275] width 473 height 37
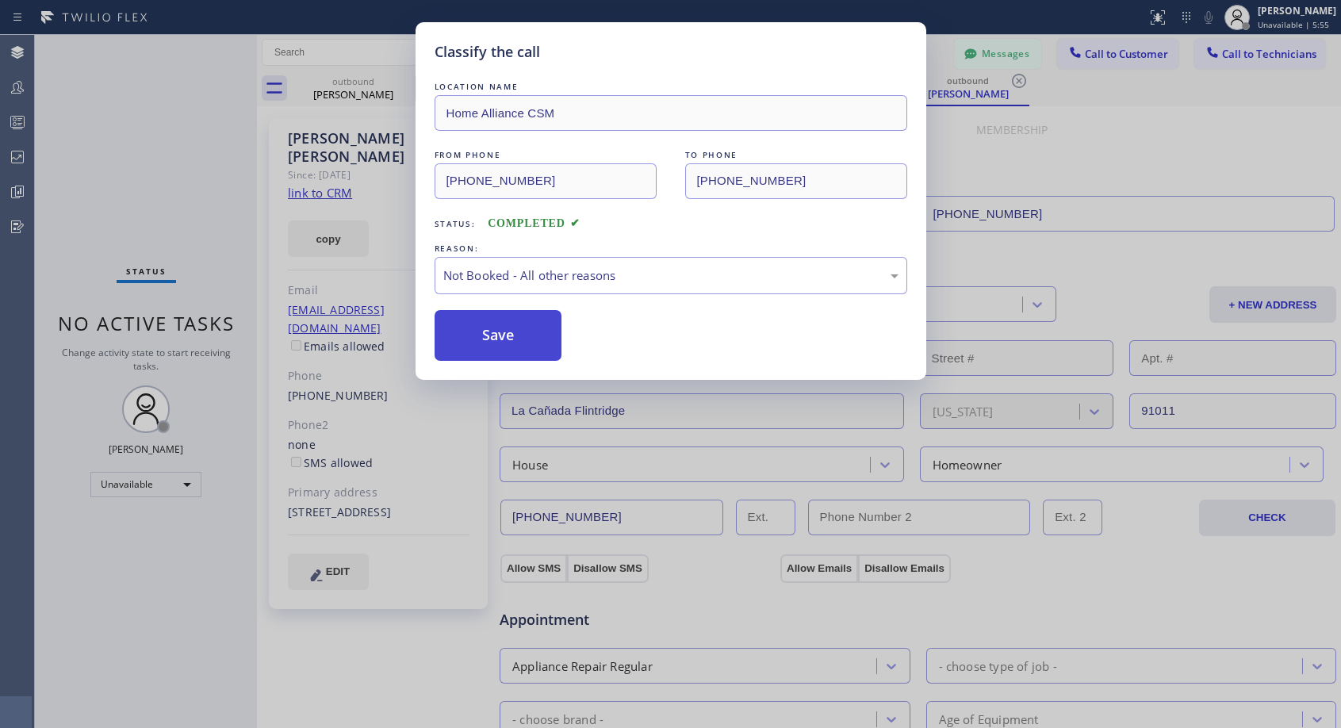
click at [477, 340] on button "Save" at bounding box center [499, 335] width 128 height 51
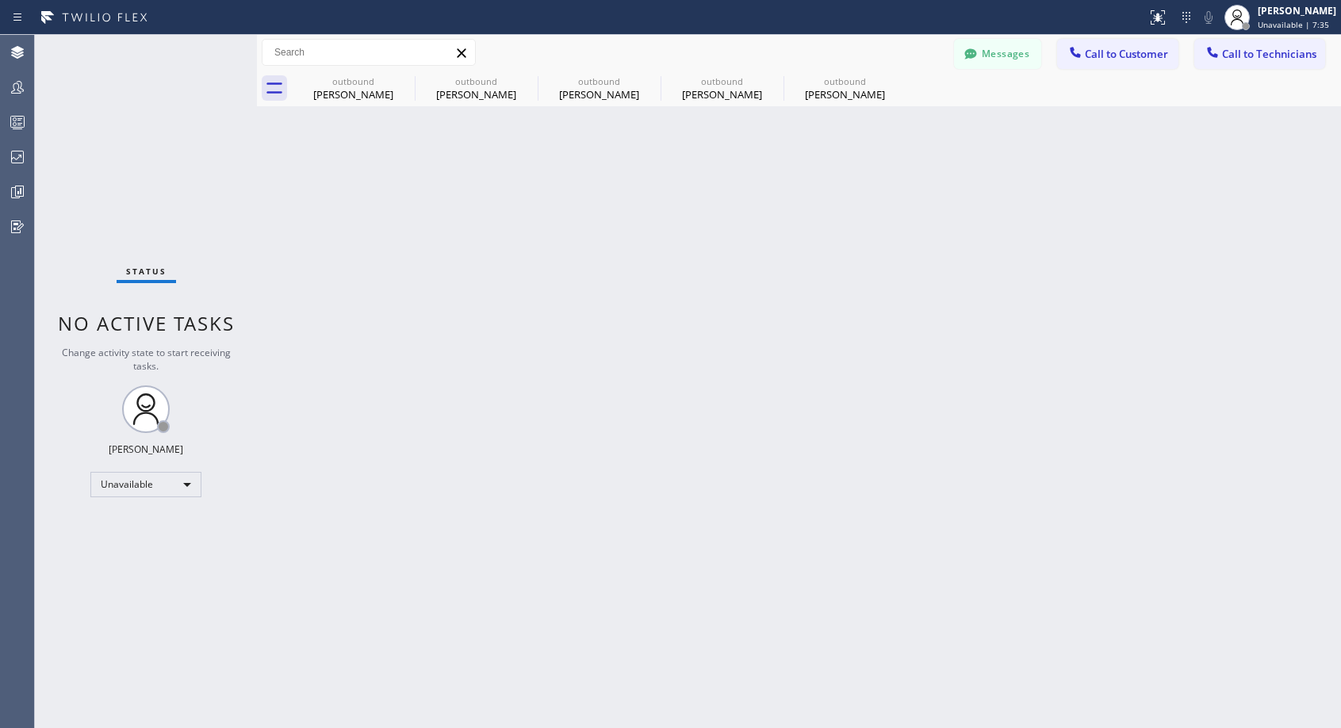
drag, startPoint x: 1139, startPoint y: 52, endPoint x: 789, endPoint y: 244, distance: 400.0
click at [1139, 50] on span "Call to Customer" at bounding box center [1126, 54] width 83 height 14
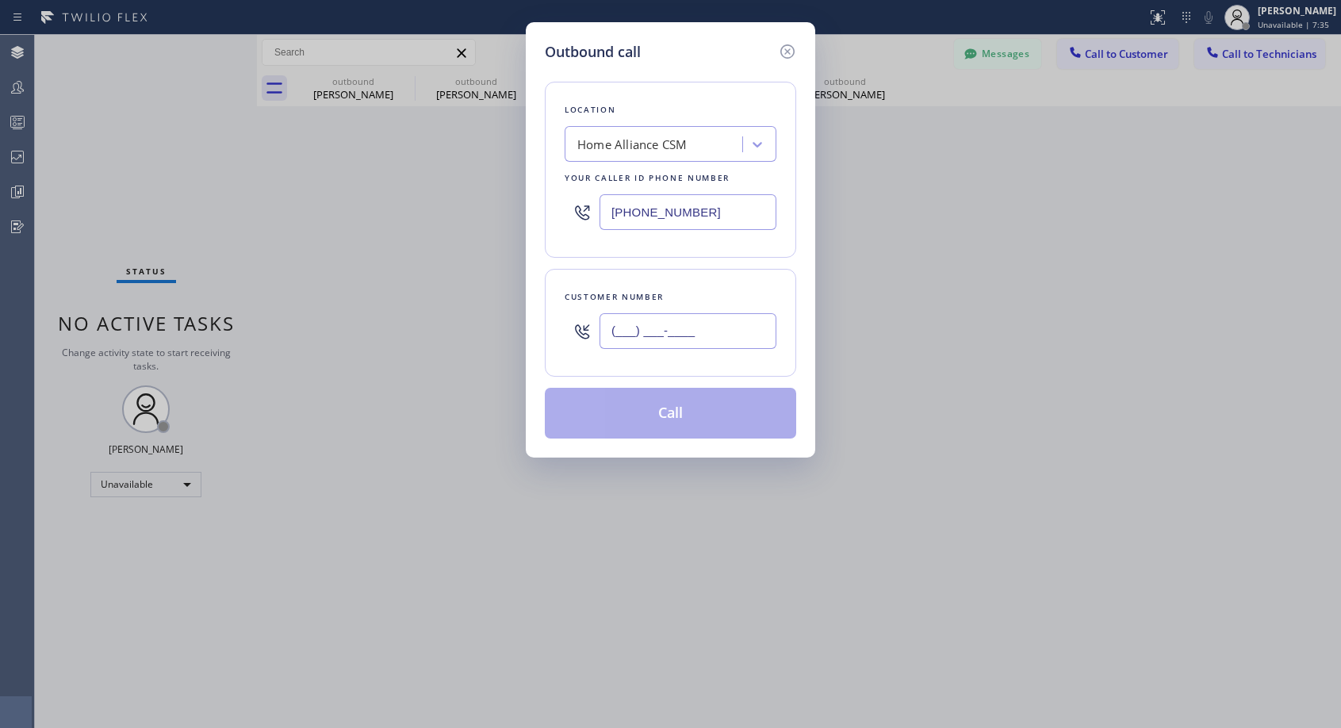
click at [654, 327] on input "(___) ___-____" at bounding box center [687, 331] width 177 height 36
paste input "615) 630-5640"
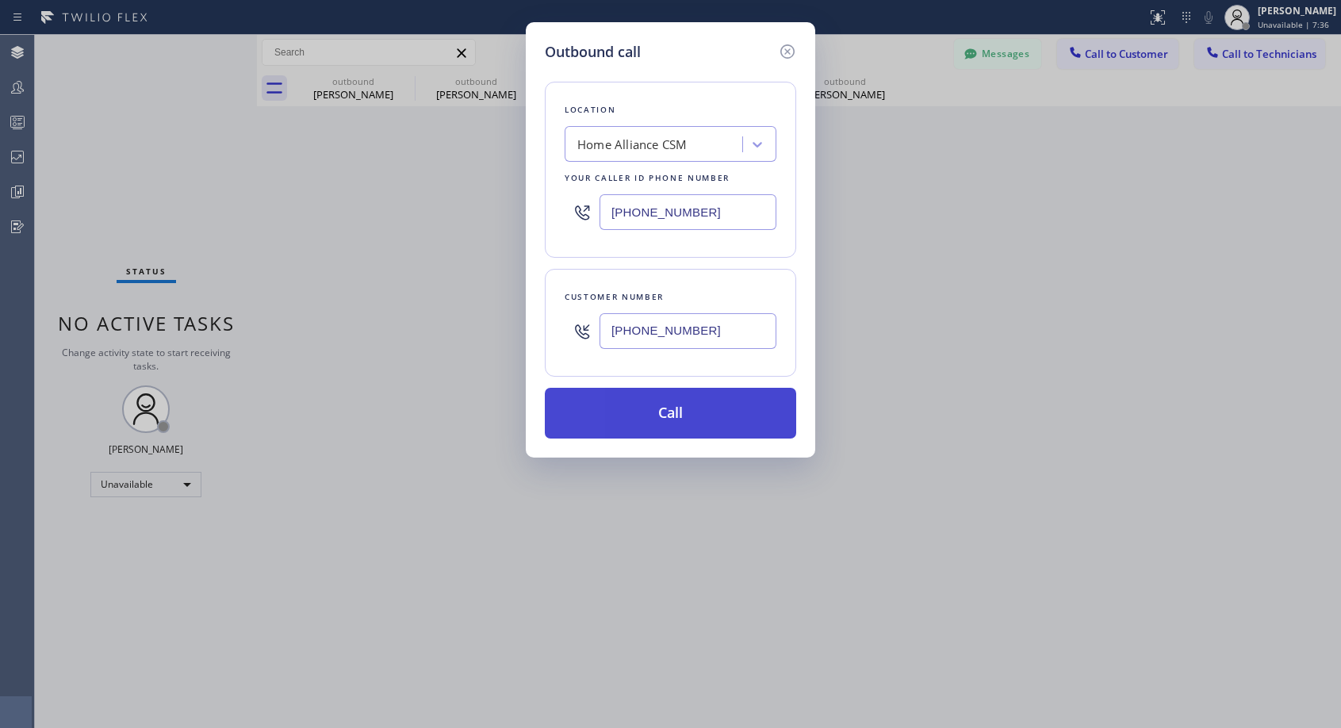
type input "[PHONE_NUMBER]"
click at [673, 415] on button "Call" at bounding box center [670, 413] width 251 height 51
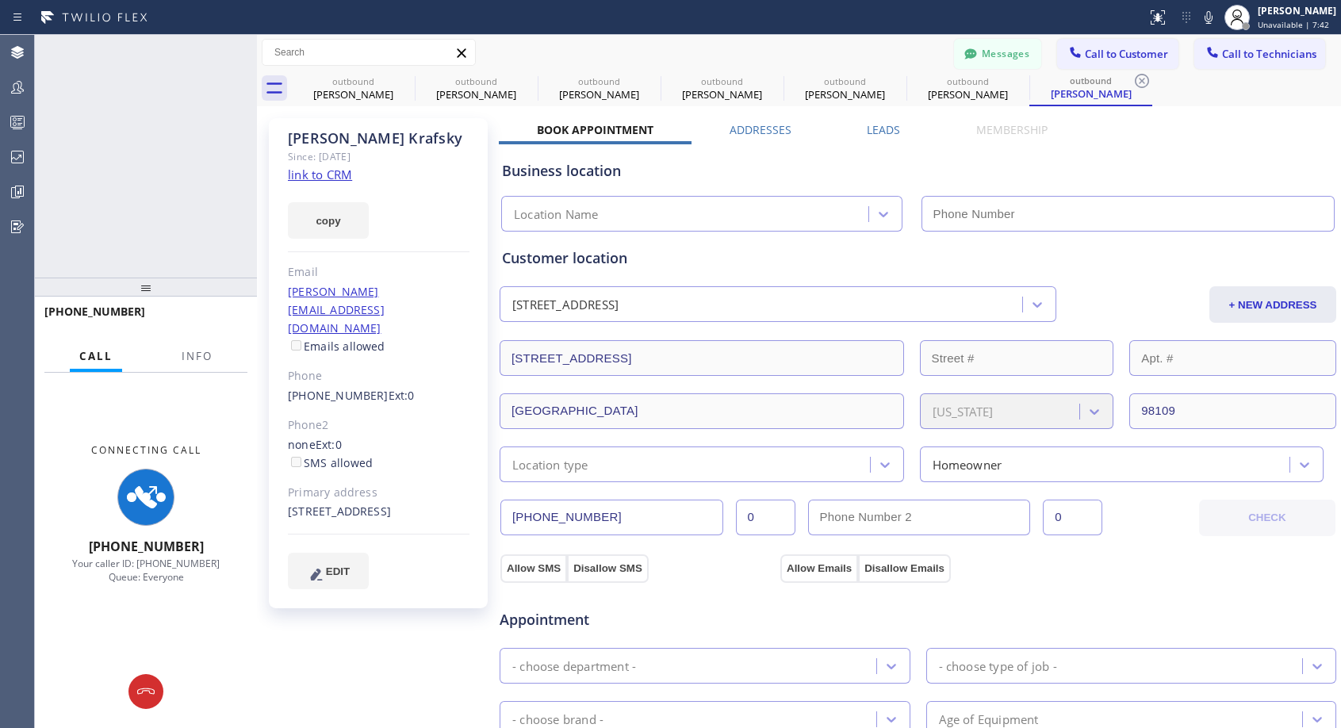
type input "[PHONE_NUMBER]"
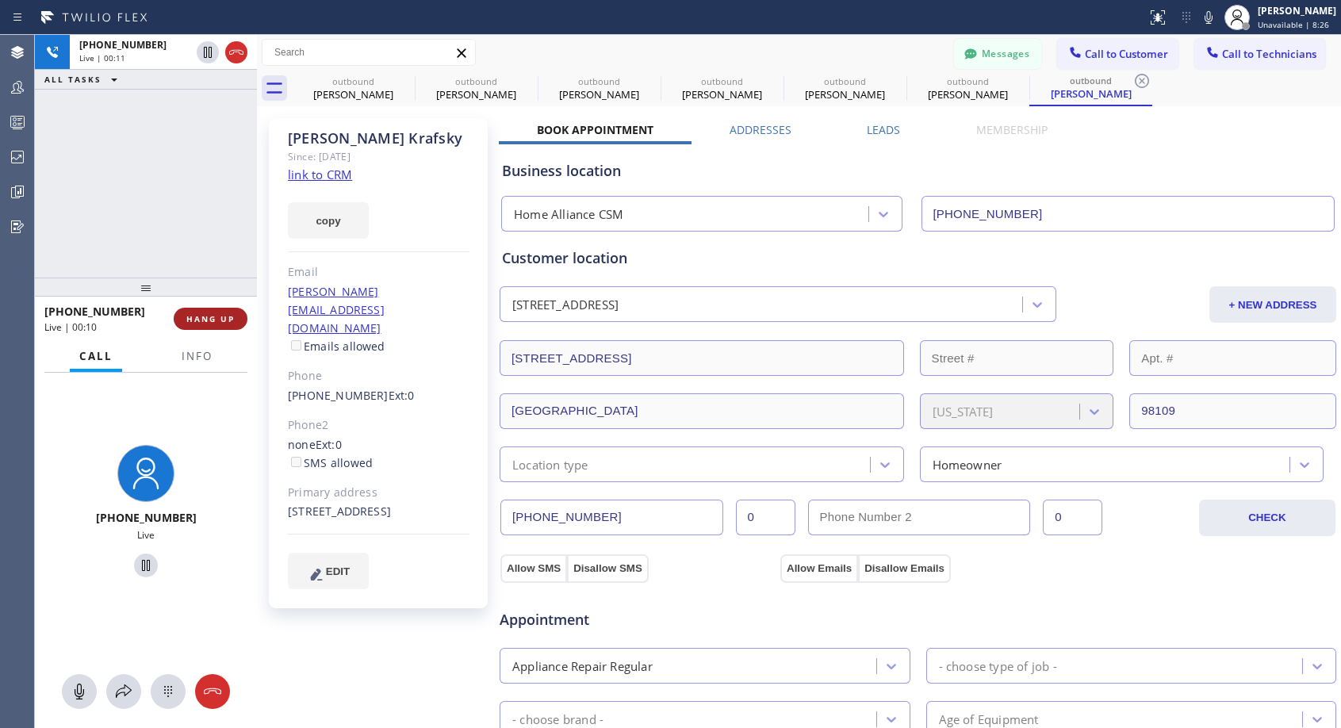
click at [215, 321] on span "HANG UP" at bounding box center [210, 318] width 48 height 11
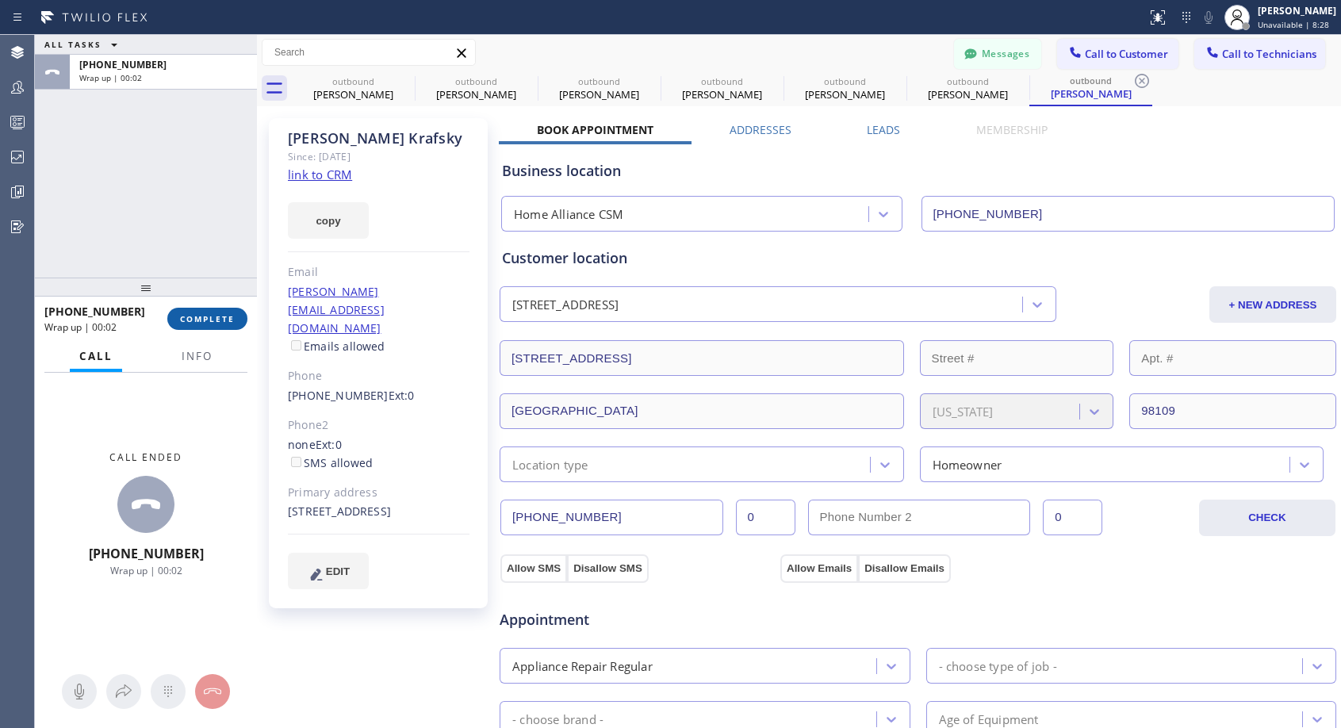
click at [225, 319] on span "COMPLETE" at bounding box center [207, 318] width 55 height 11
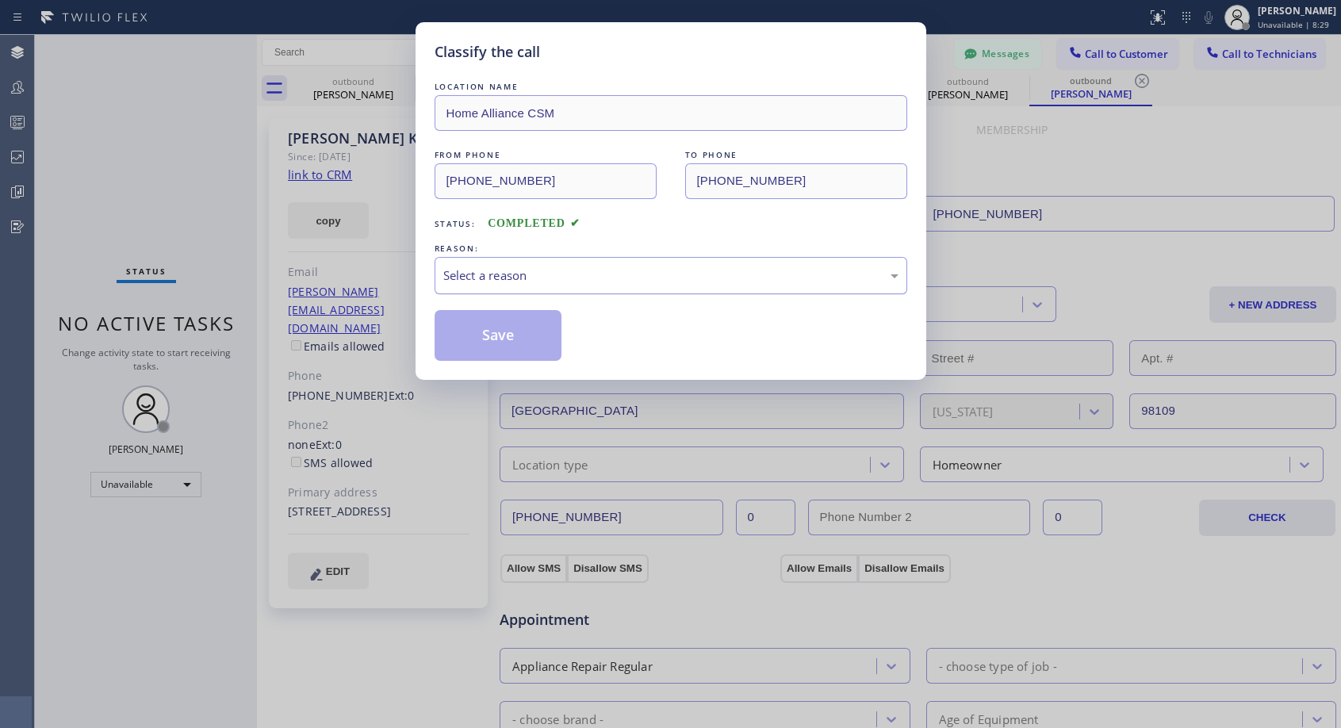
click at [542, 276] on div "Select a reason" at bounding box center [670, 275] width 455 height 18
click at [517, 338] on button "Save" at bounding box center [499, 335] width 128 height 51
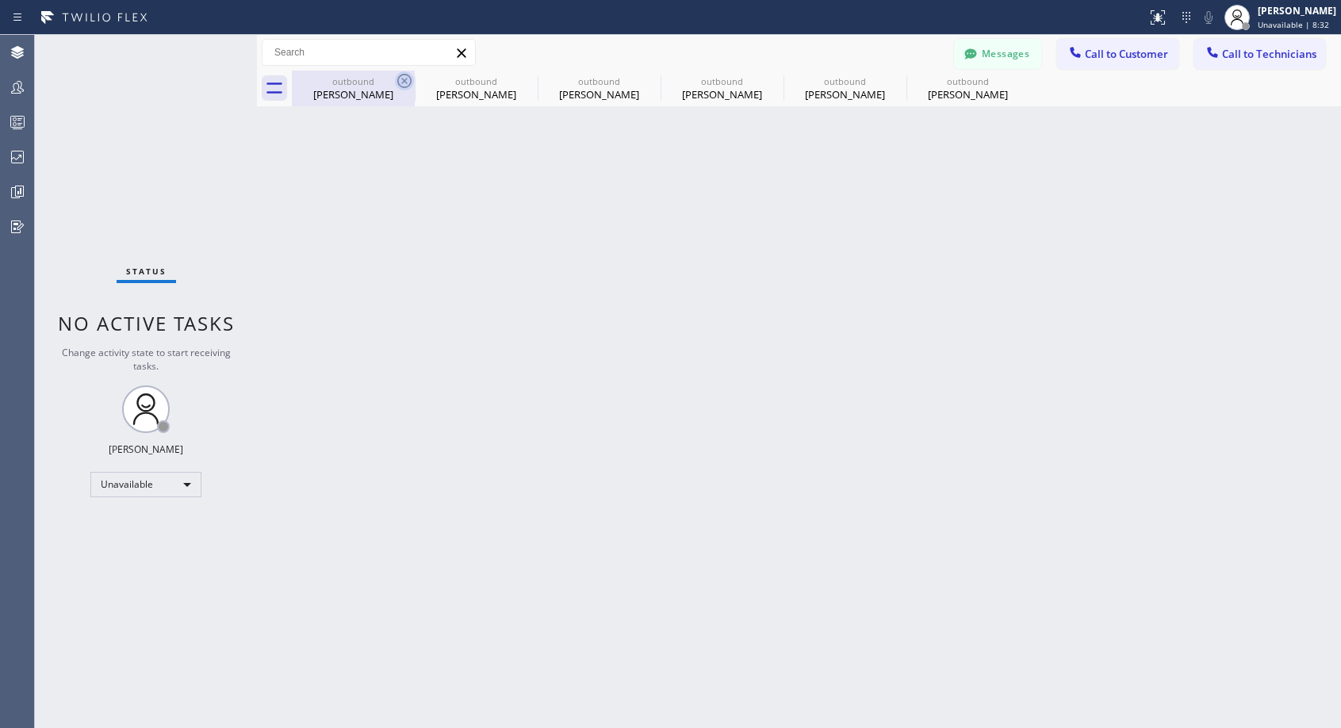
click at [405, 80] on icon at bounding box center [404, 81] width 14 height 14
click at [0, 0] on icon at bounding box center [0, 0] width 0 height 0
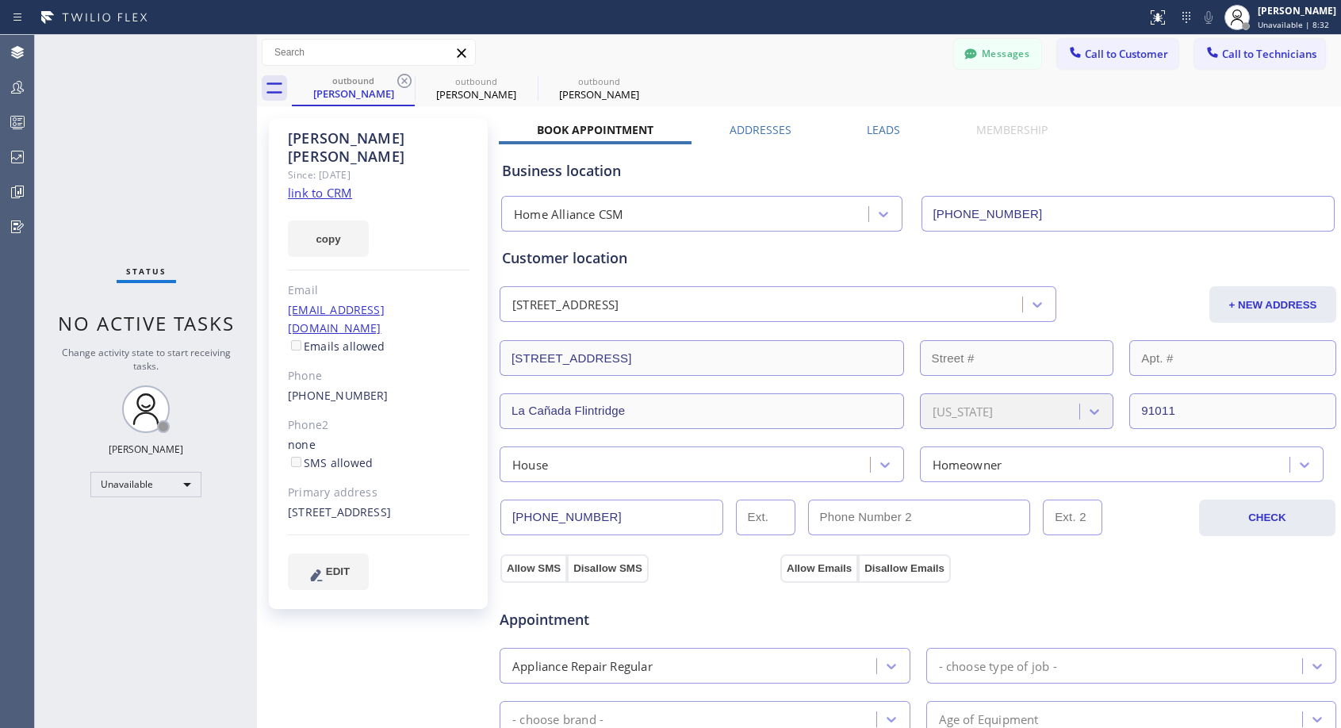
click at [405, 80] on icon at bounding box center [404, 81] width 14 height 14
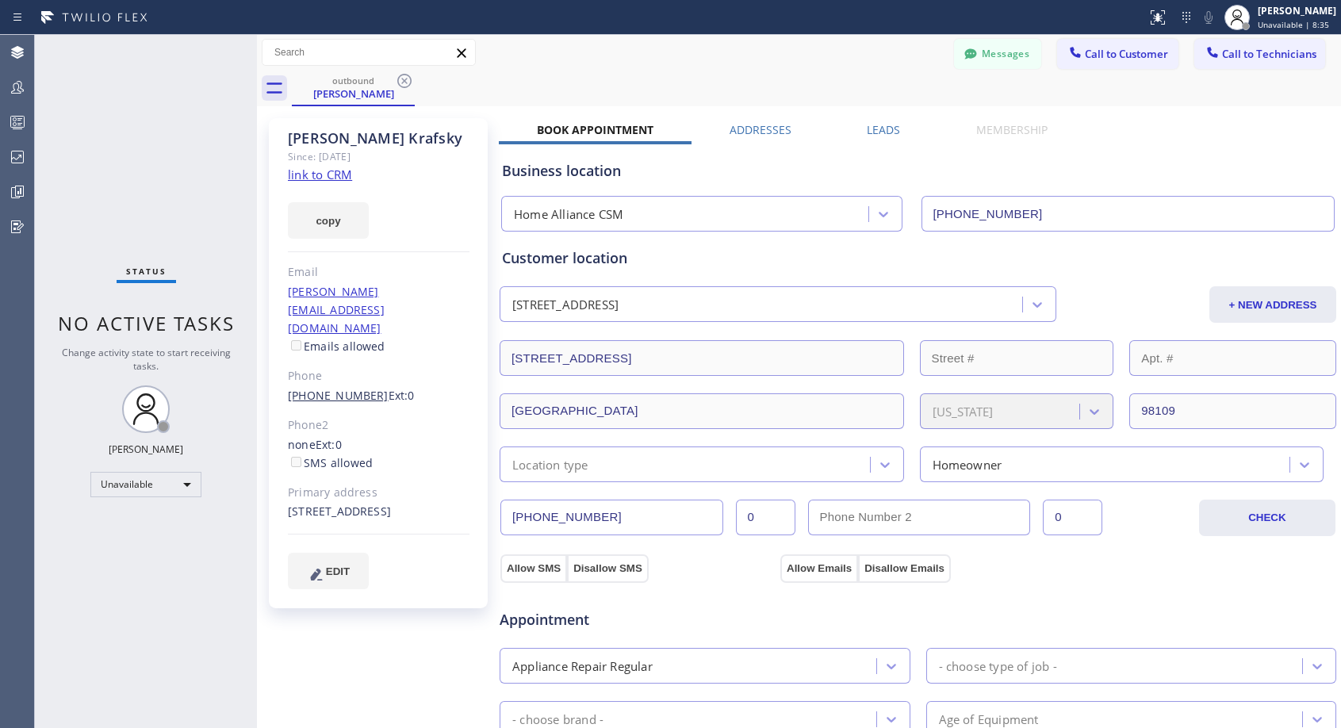
click at [359, 388] on link "[PHONE_NUMBER]" at bounding box center [338, 395] width 101 height 15
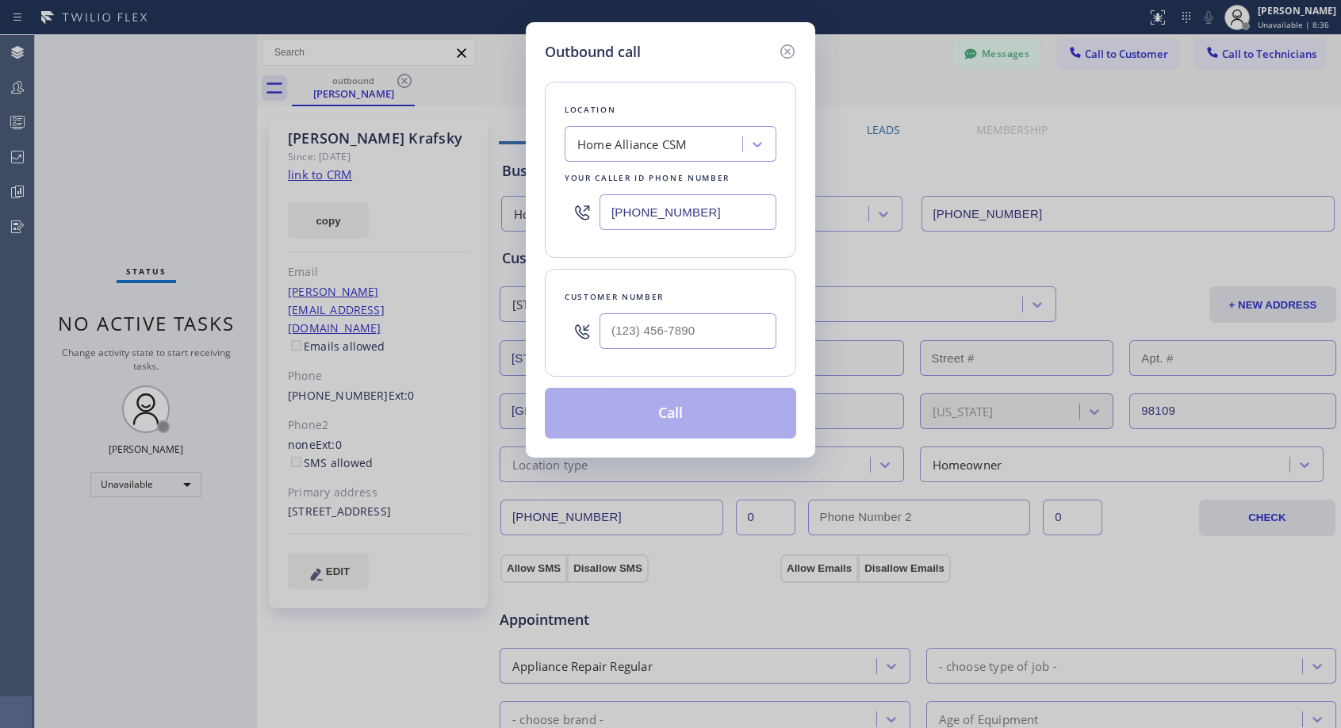
type input "[PHONE_NUMBER]"
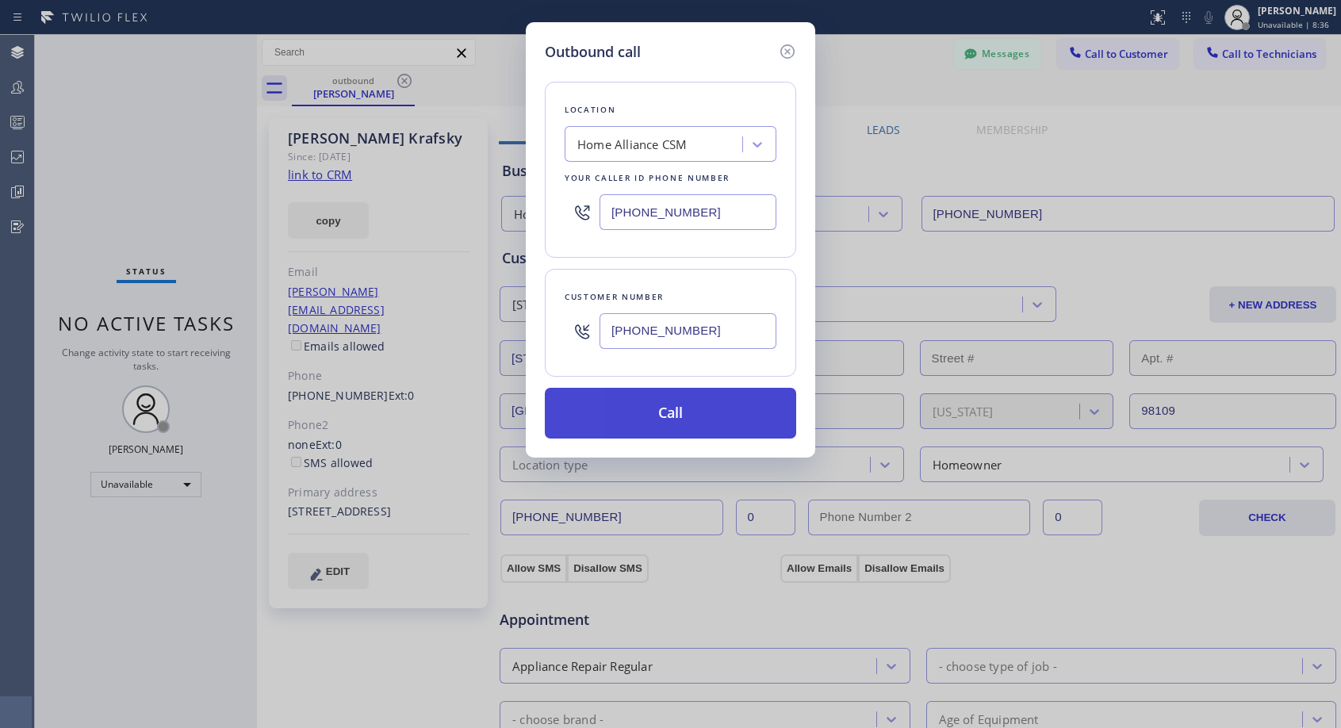
click at [688, 419] on button "Call" at bounding box center [670, 413] width 251 height 51
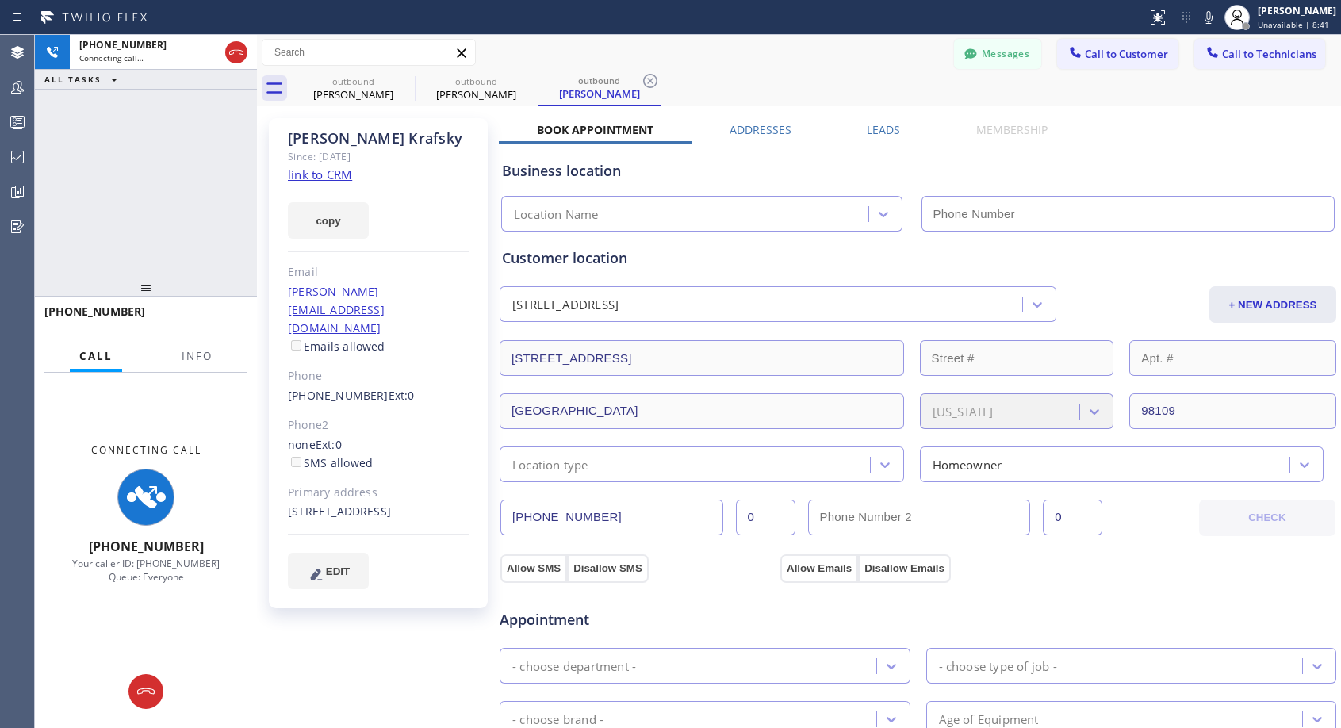
type input "[PHONE_NUMBER]"
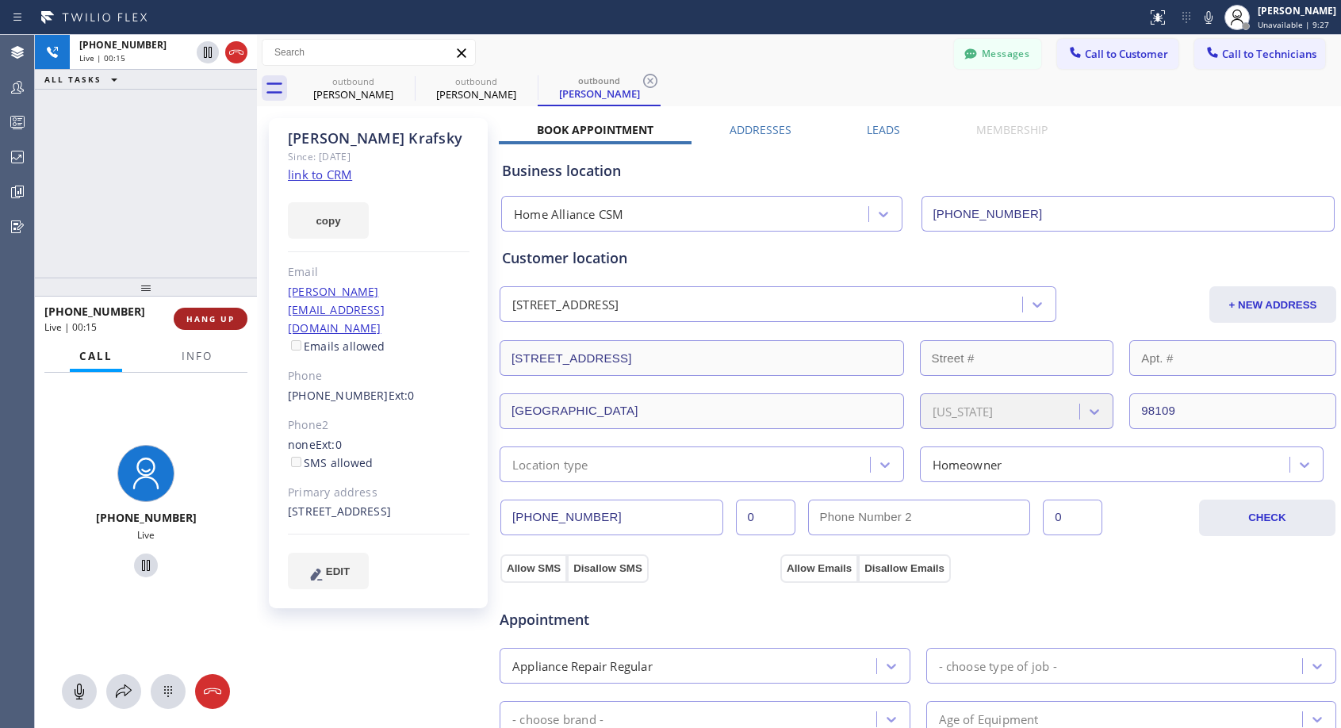
click at [205, 316] on span "HANG UP" at bounding box center [210, 318] width 48 height 11
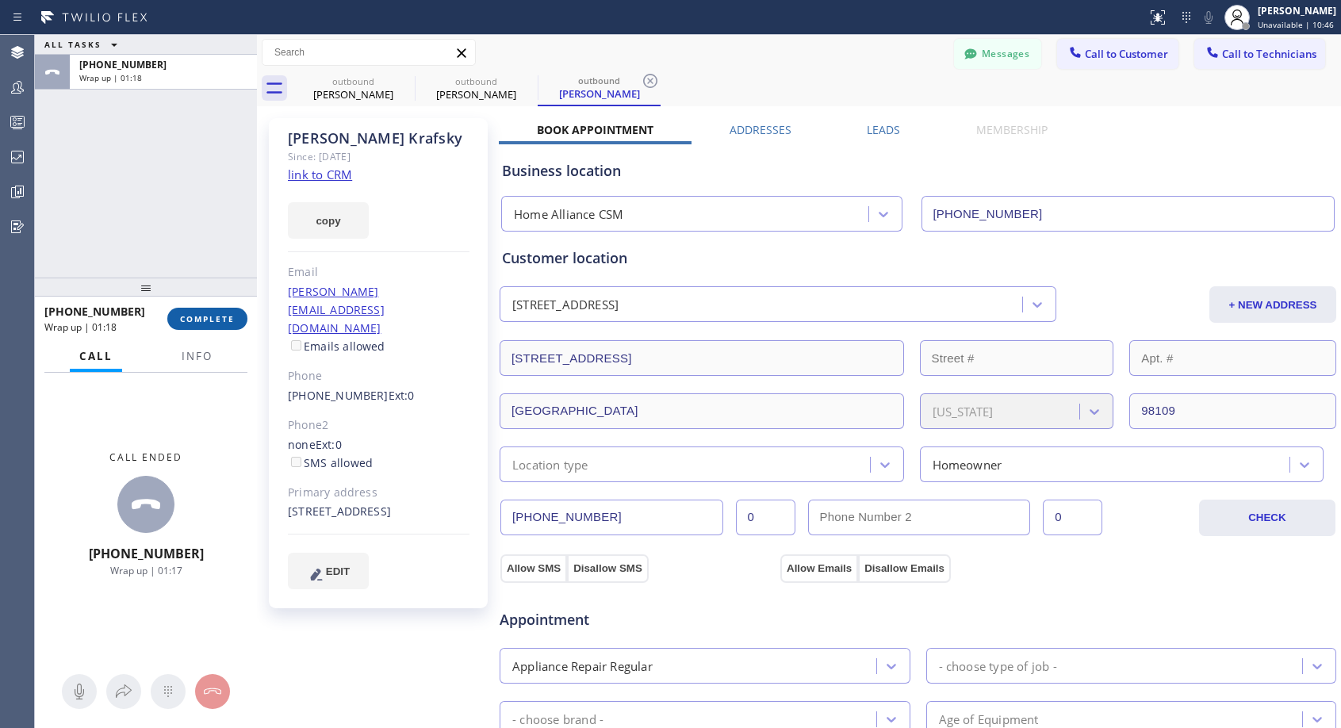
click at [213, 318] on span "COMPLETE" at bounding box center [207, 318] width 55 height 11
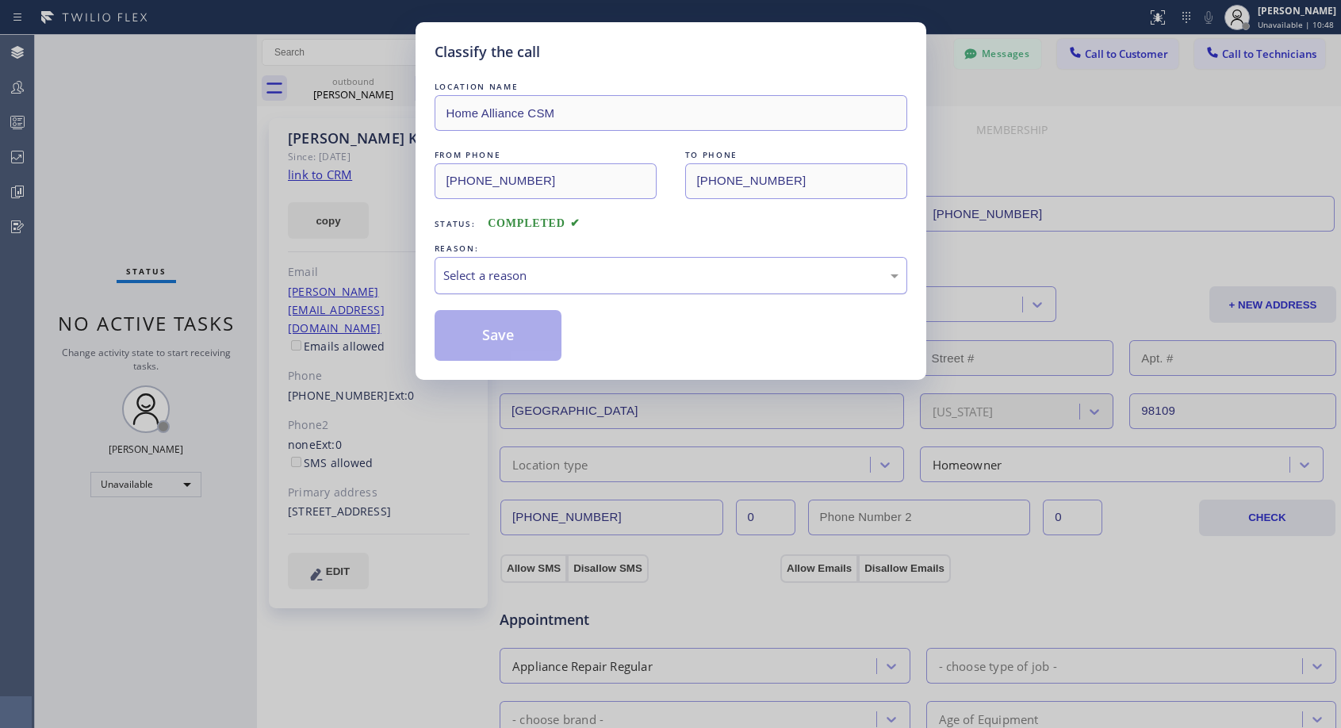
click at [588, 273] on div "Select a reason" at bounding box center [670, 275] width 455 height 18
click at [494, 332] on button "Save" at bounding box center [499, 335] width 128 height 51
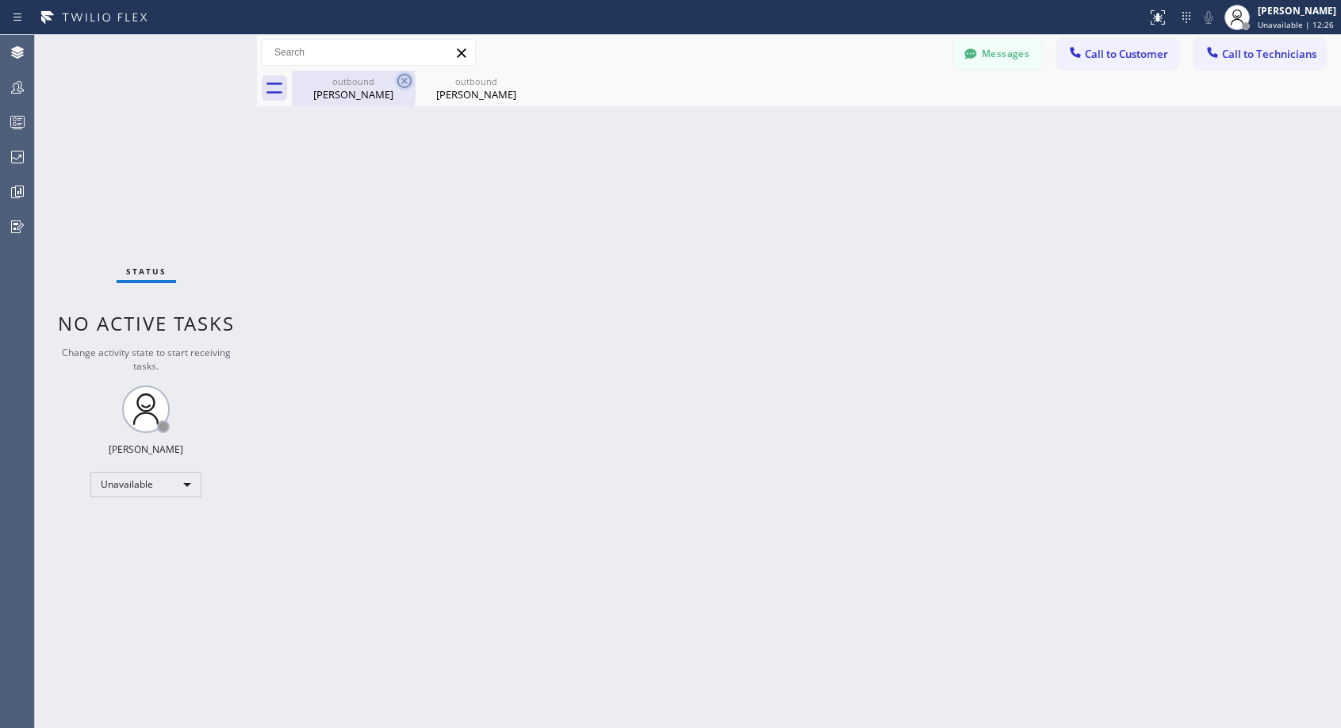
click at [403, 76] on icon at bounding box center [404, 80] width 19 height 19
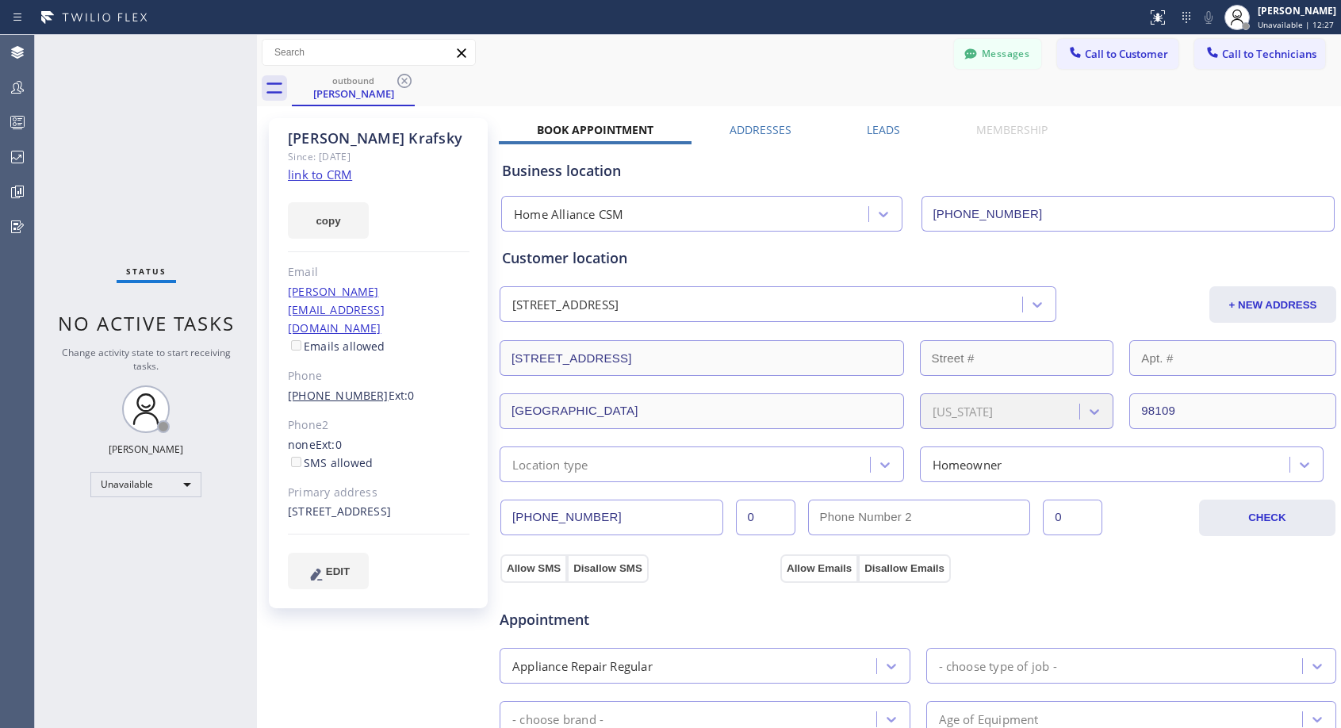
click at [322, 388] on link "[PHONE_NUMBER]" at bounding box center [338, 395] width 101 height 15
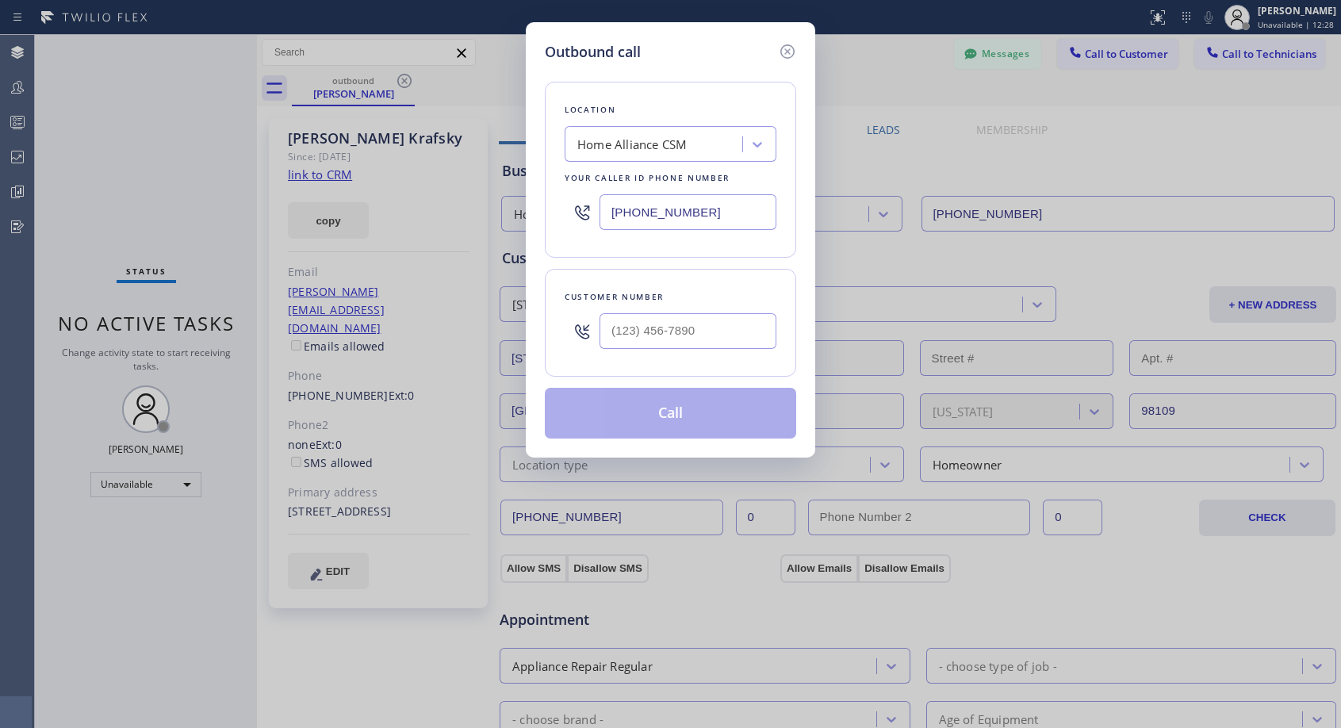
type input "[PHONE_NUMBER]"
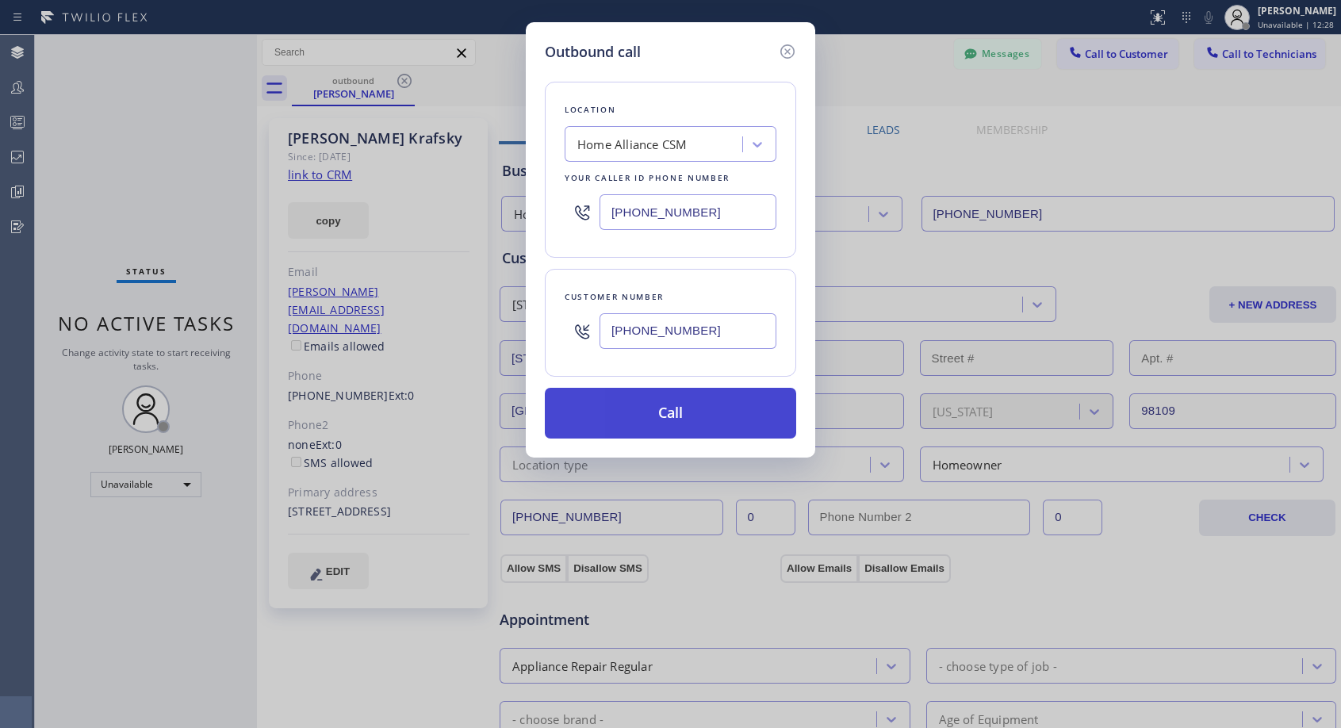
drag, startPoint x: 657, startPoint y: 419, endPoint x: 626, endPoint y: 240, distance: 180.9
click at [657, 418] on button "Call" at bounding box center [670, 413] width 251 height 51
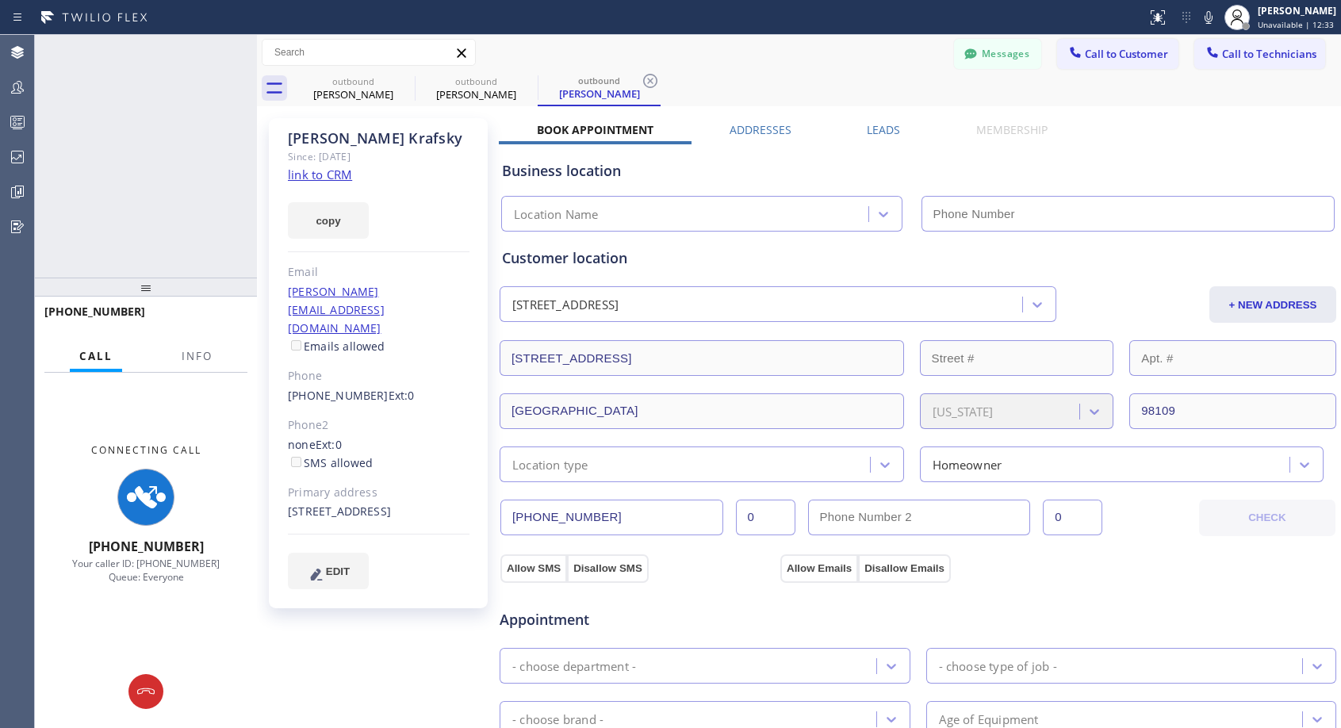
type input "[PHONE_NUMBER]"
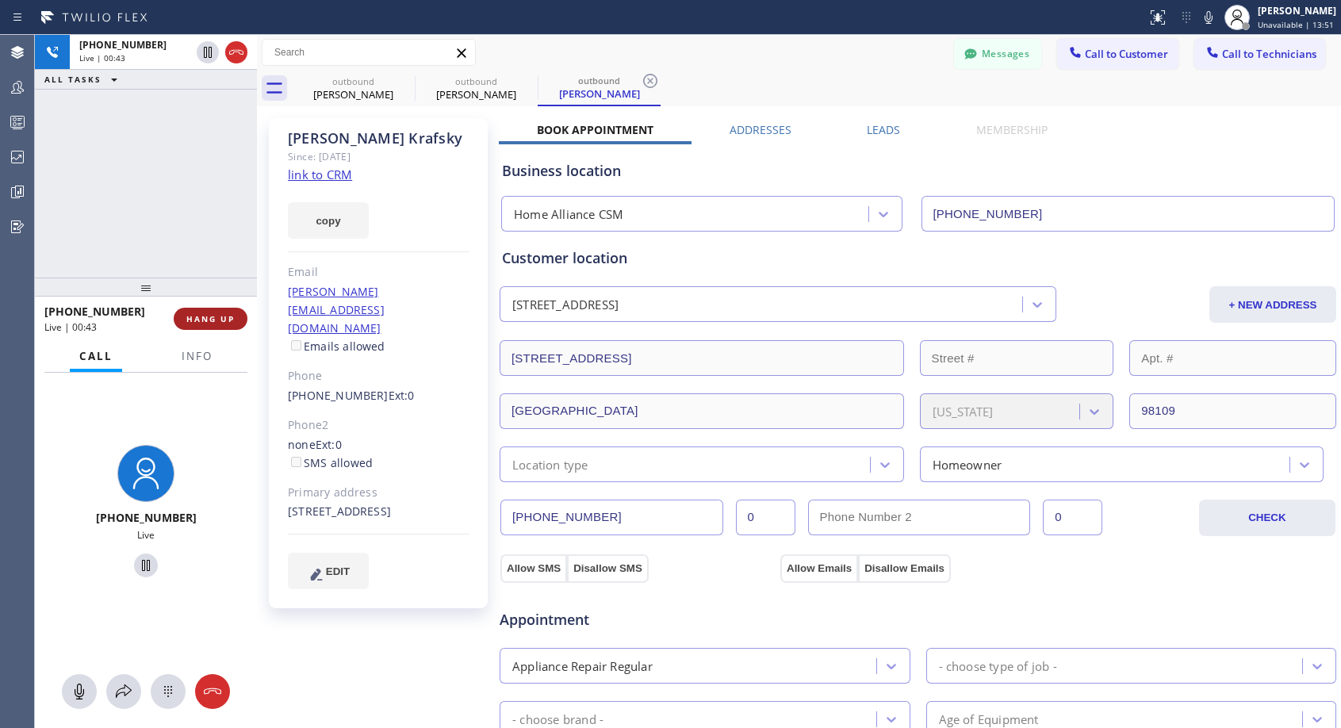
click at [196, 316] on span "HANG UP" at bounding box center [210, 318] width 48 height 11
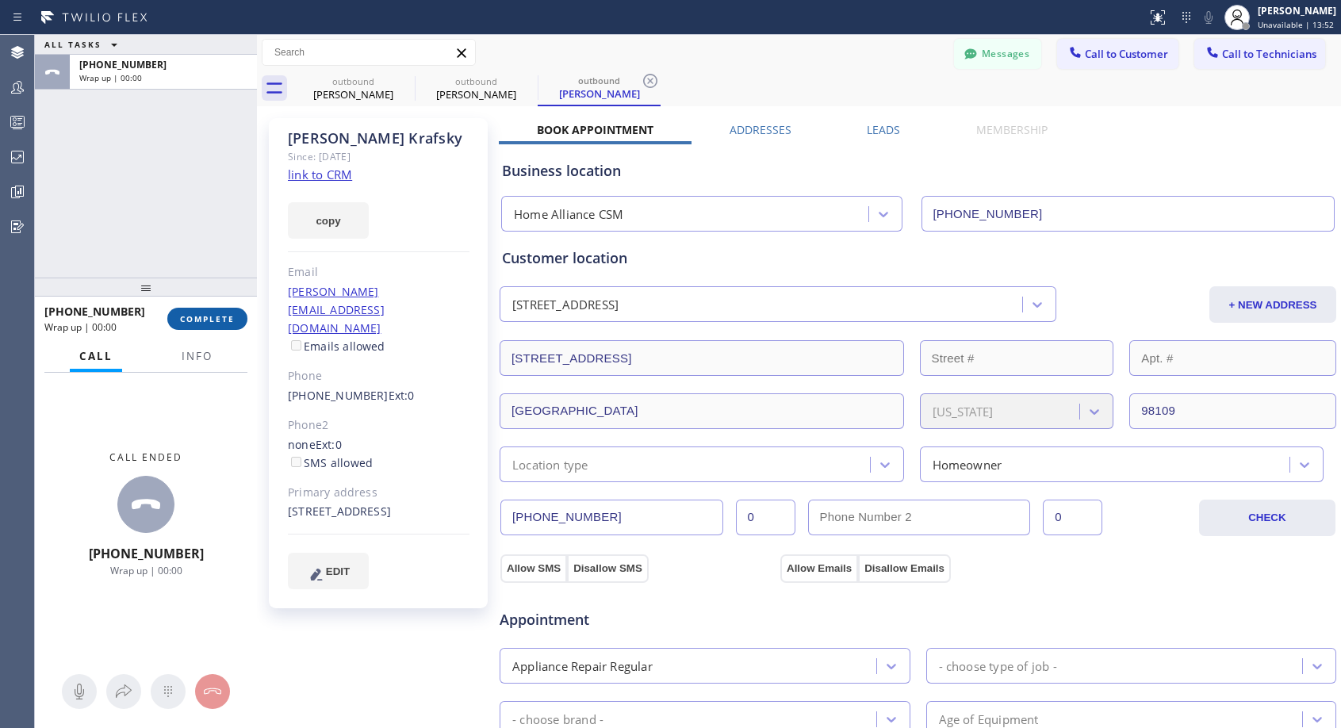
click at [196, 316] on span "COMPLETE" at bounding box center [207, 318] width 55 height 11
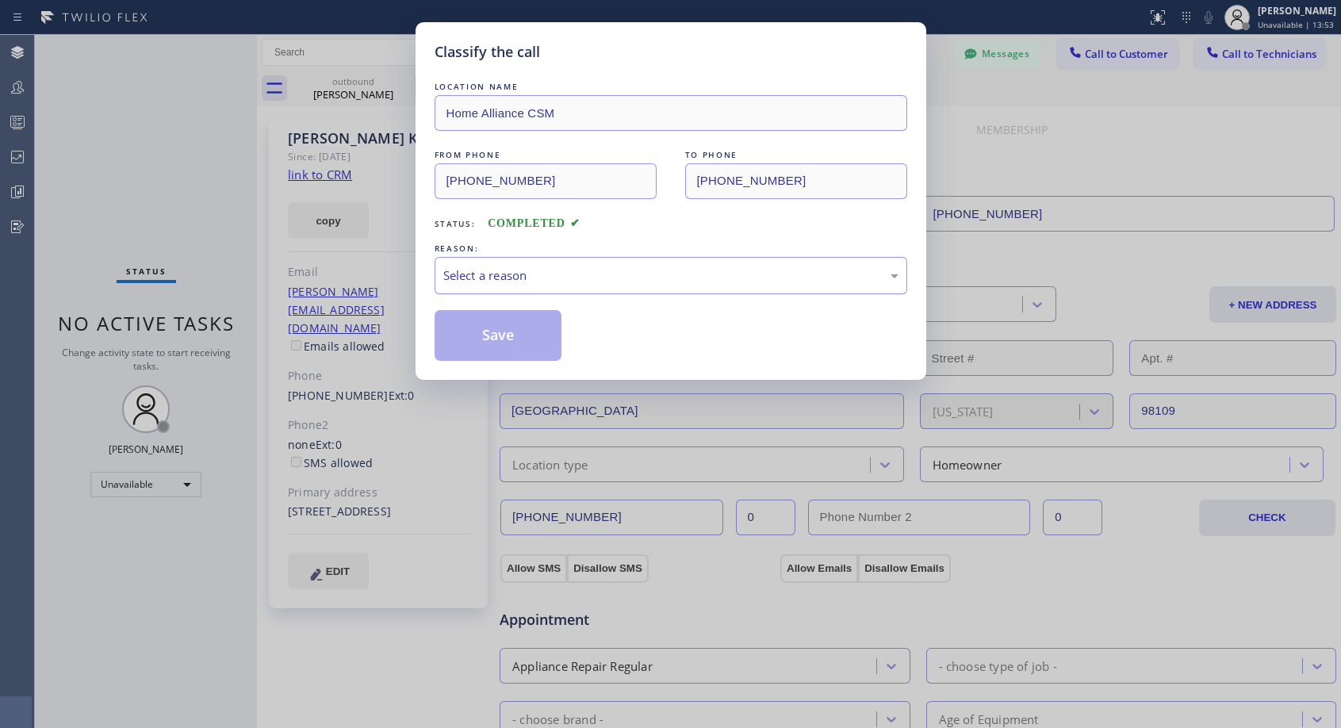
click at [571, 273] on div "Select a reason" at bounding box center [670, 275] width 455 height 18
click at [474, 334] on button "Save" at bounding box center [499, 335] width 128 height 51
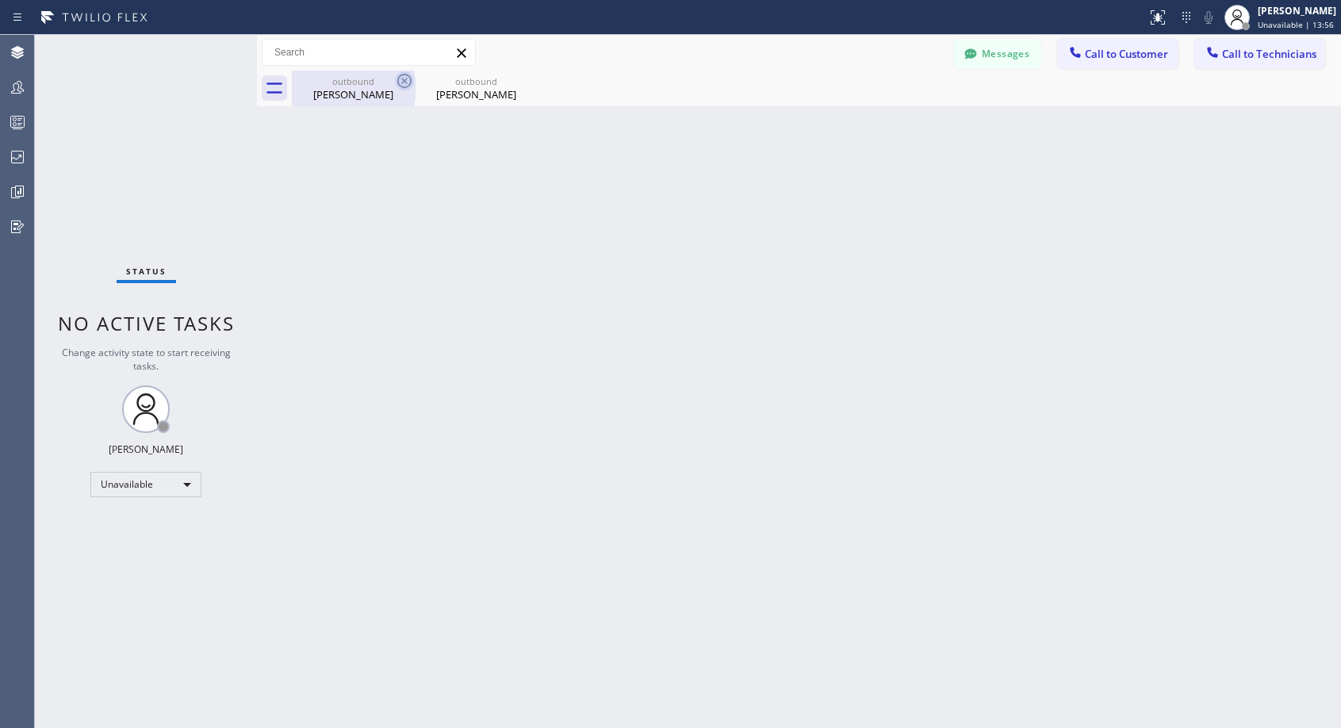
click at [403, 76] on icon at bounding box center [404, 80] width 19 height 19
click at [0, 0] on icon at bounding box center [0, 0] width 0 height 0
click at [403, 76] on div at bounding box center [816, 89] width 1049 height 36
drag, startPoint x: 1114, startPoint y: 54, endPoint x: 641, endPoint y: 326, distance: 545.3
click at [1113, 54] on span "Call to Customer" at bounding box center [1126, 54] width 83 height 14
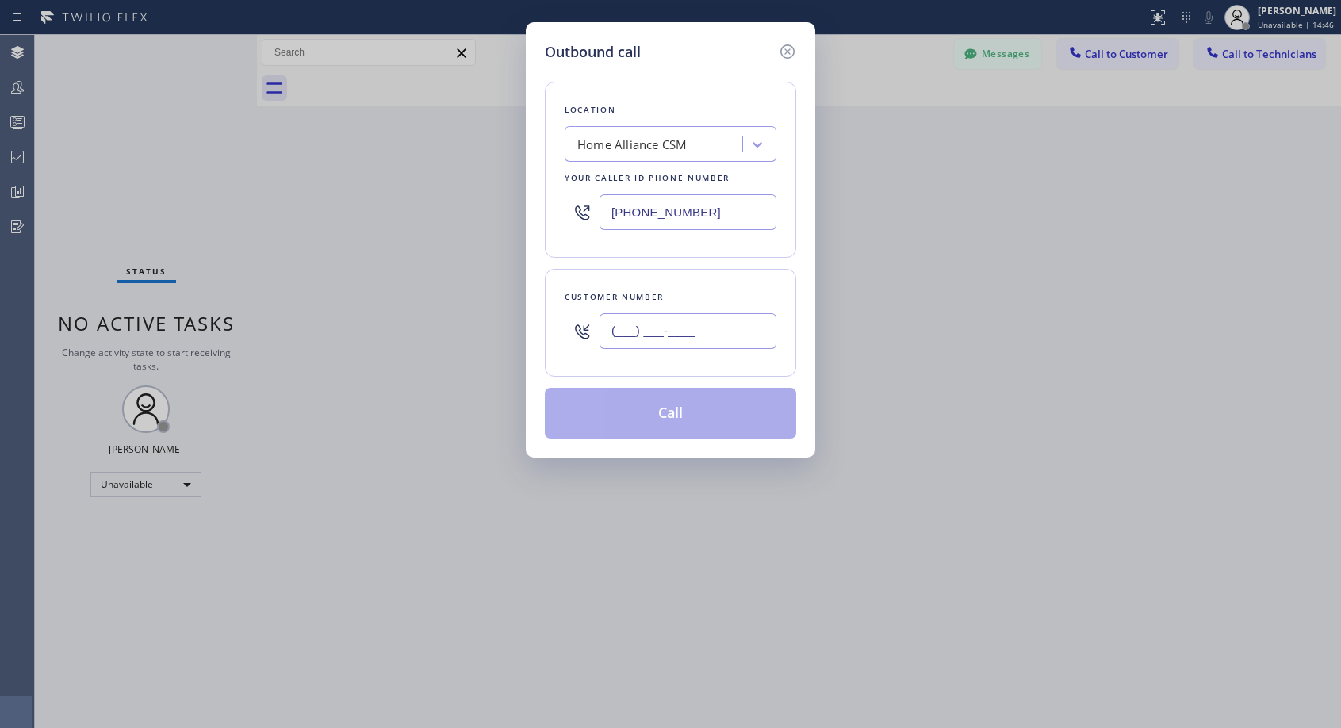
click at [638, 335] on input "(___) ___-____" at bounding box center [687, 331] width 177 height 36
paste input "323) 377-9738"
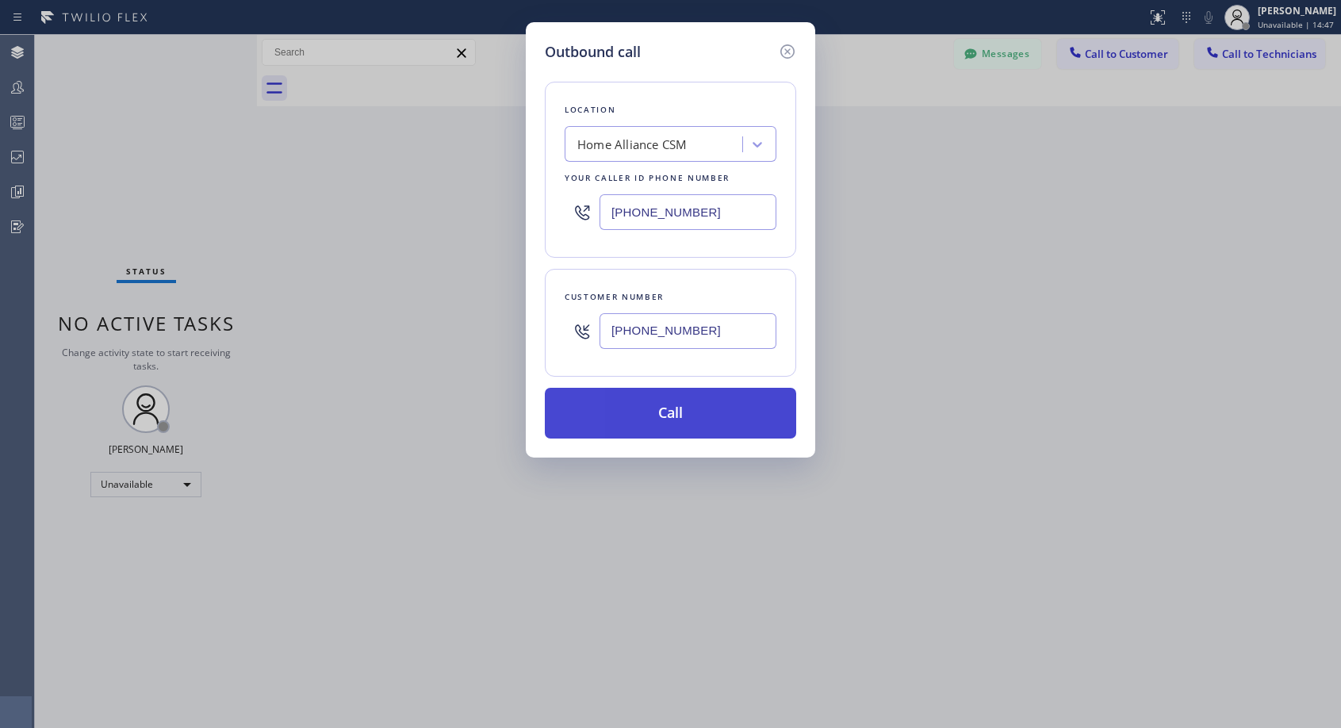
type input "[PHONE_NUMBER]"
click at [674, 421] on button "Call" at bounding box center [670, 413] width 251 height 51
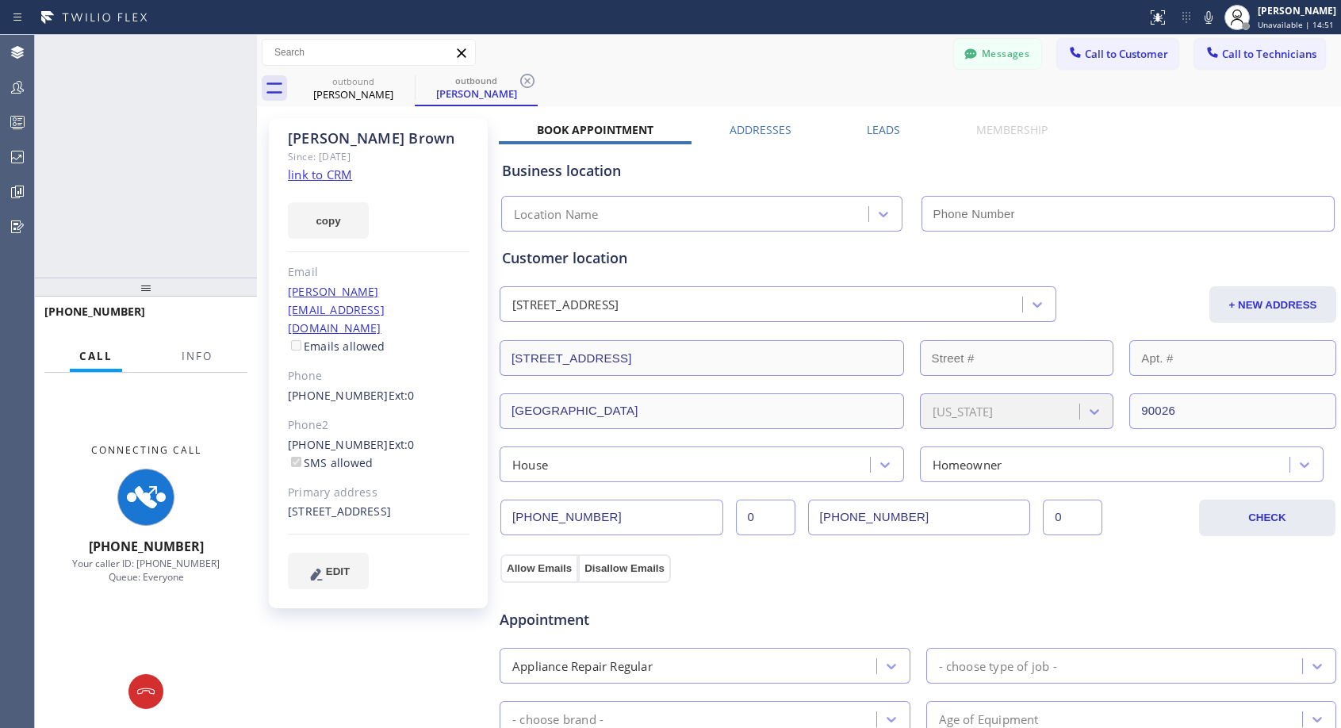
type input "[PHONE_NUMBER]"
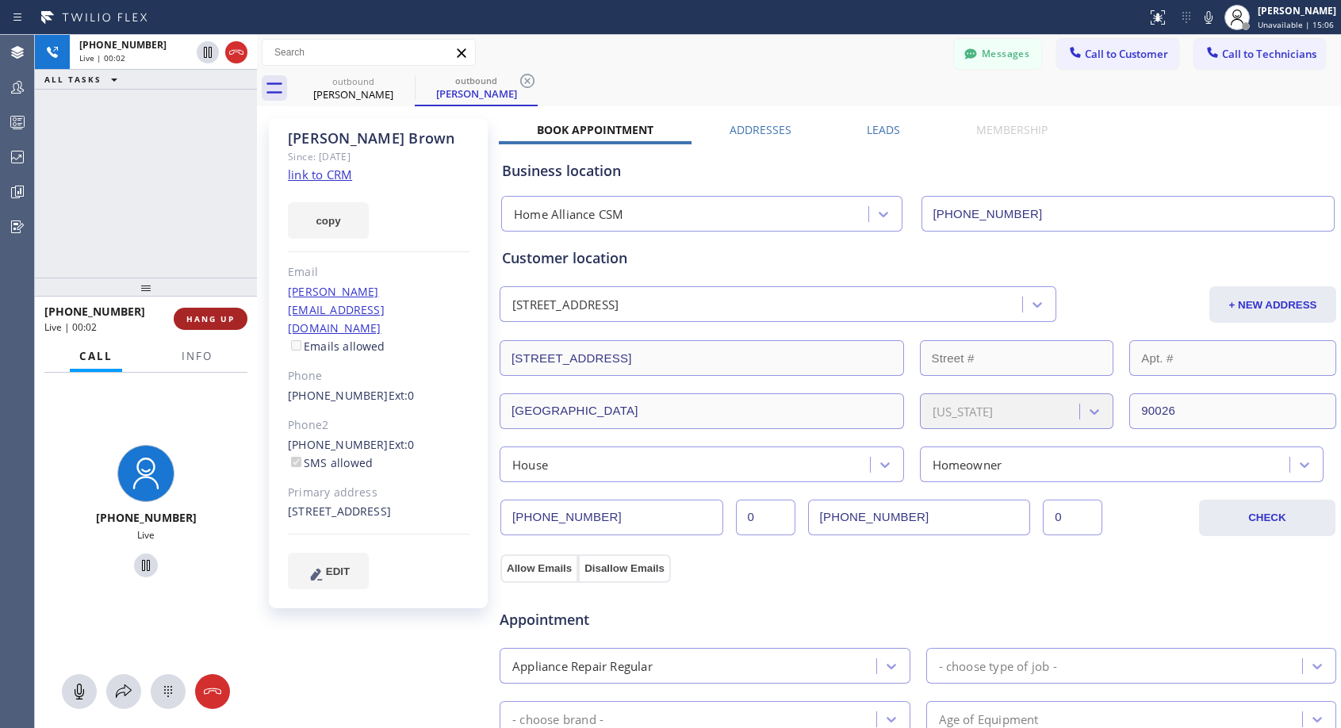
click at [202, 324] on button "HANG UP" at bounding box center [211, 319] width 74 height 22
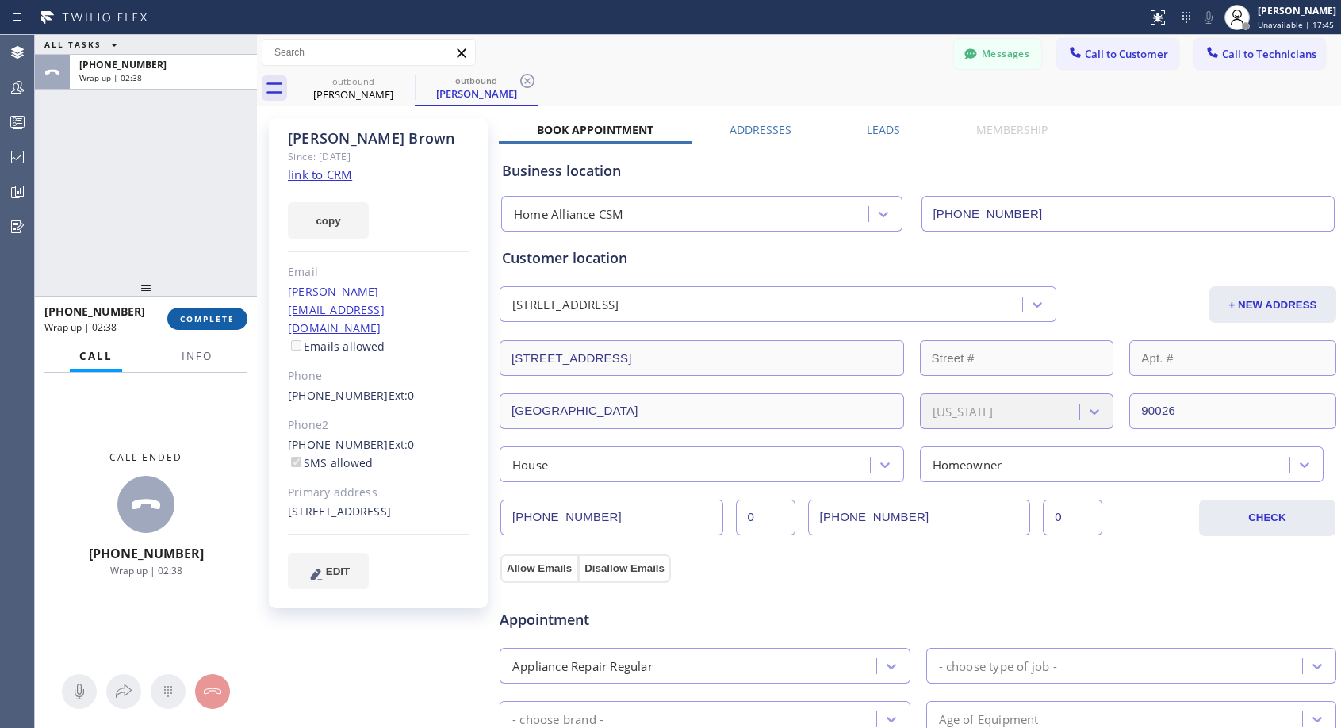
click at [195, 322] on span "COMPLETE" at bounding box center [207, 318] width 55 height 11
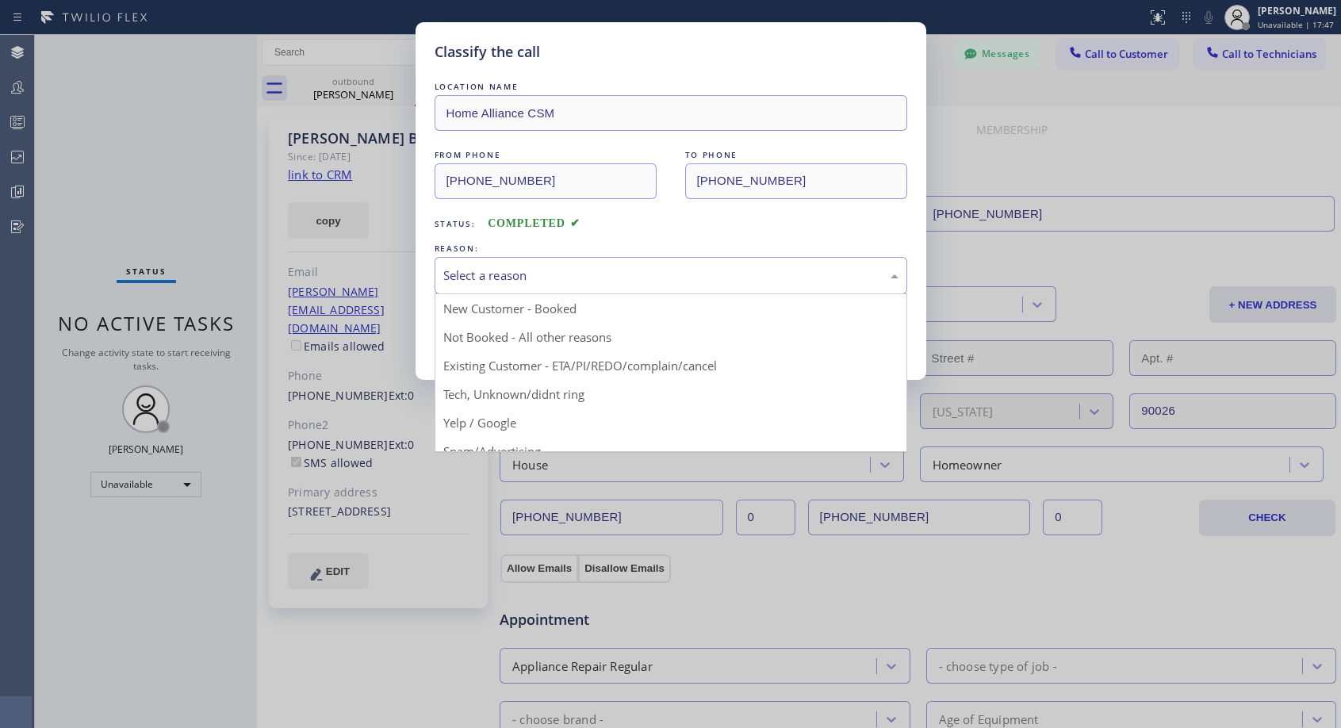
click at [492, 266] on div "Select a reason" at bounding box center [670, 275] width 455 height 18
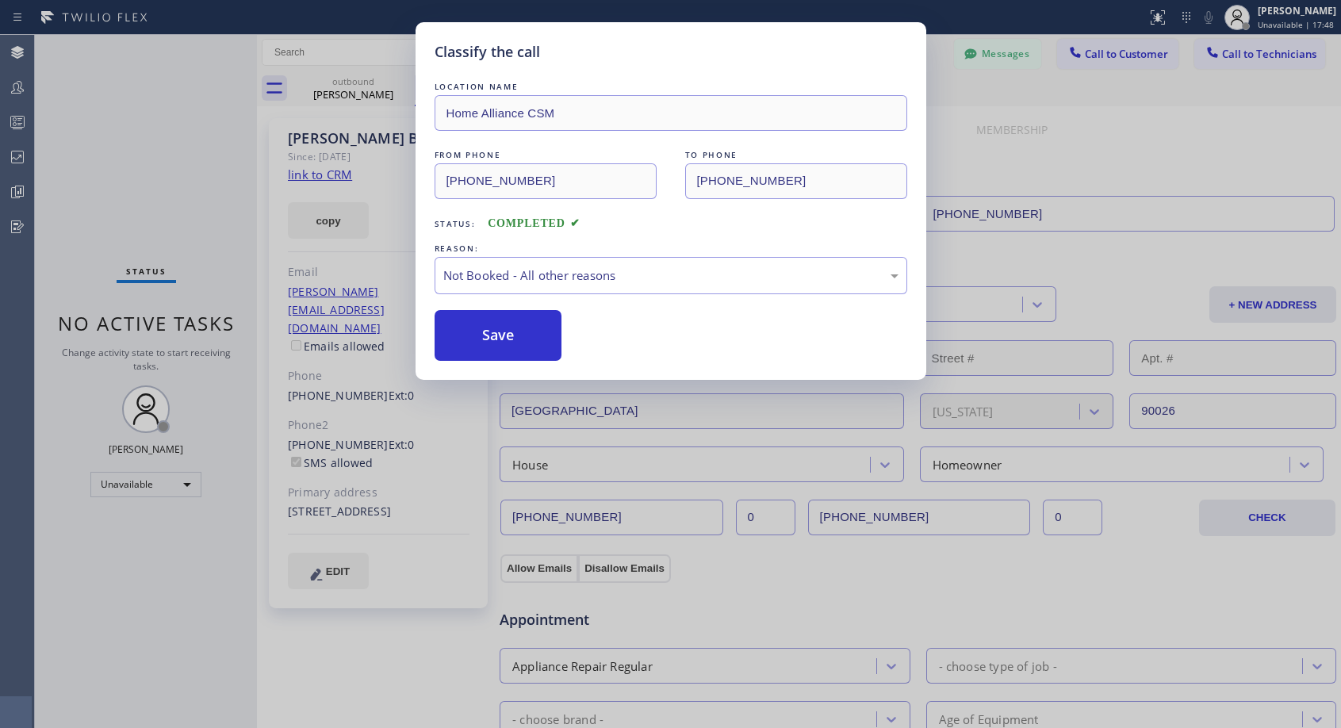
click at [497, 333] on button "Save" at bounding box center [499, 335] width 128 height 51
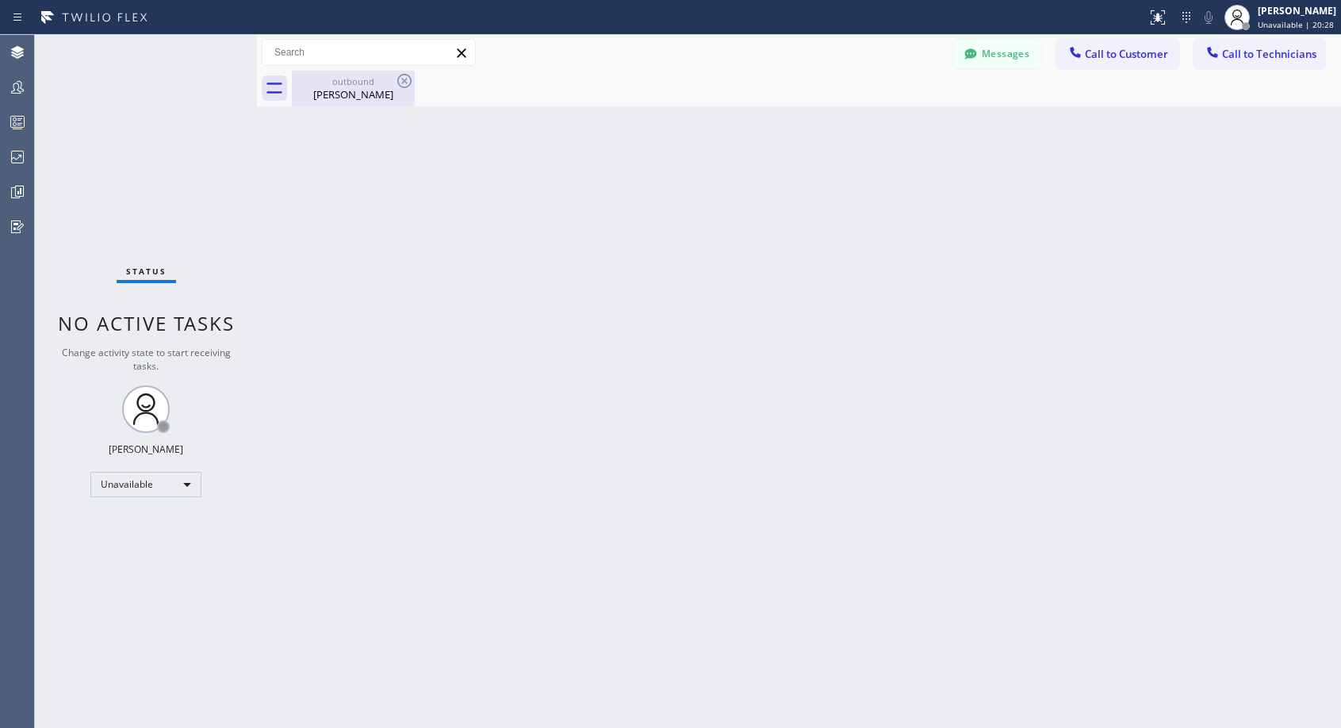
click at [367, 101] on div "[PERSON_NAME]" at bounding box center [353, 94] width 120 height 14
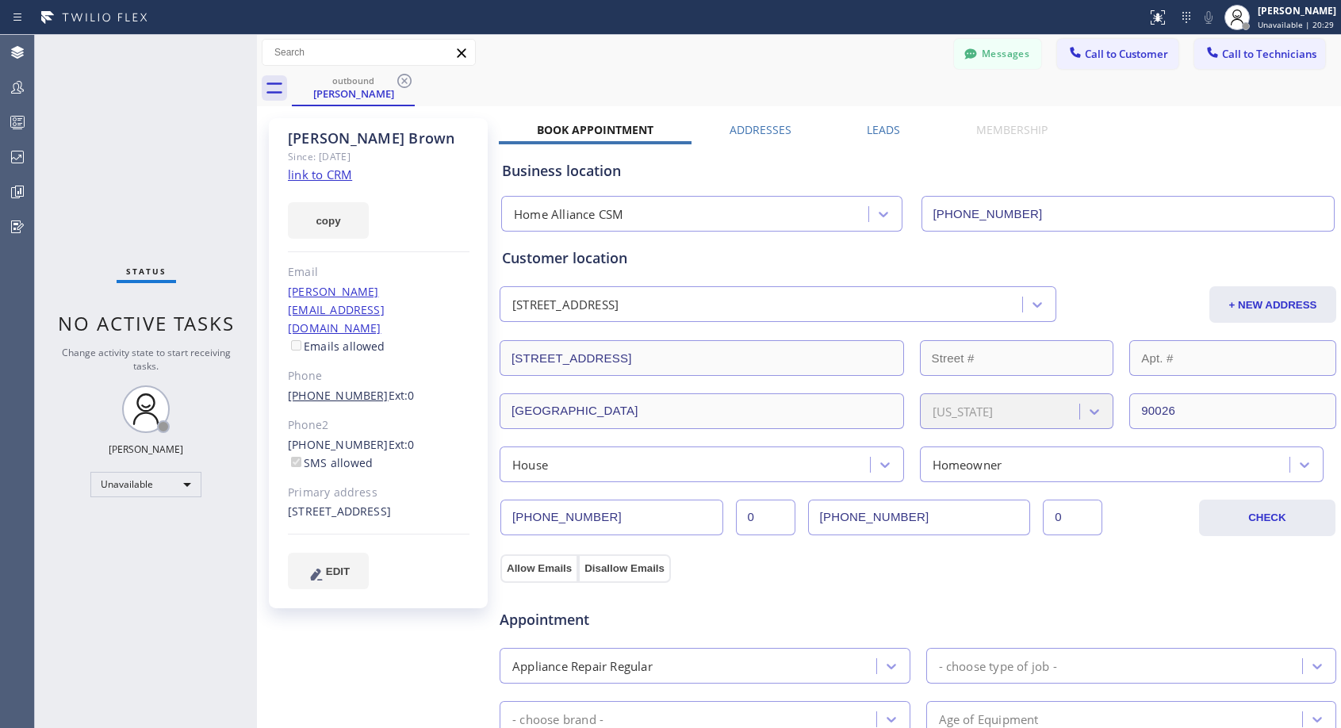
click at [342, 388] on link "[PHONE_NUMBER]" at bounding box center [338, 395] width 101 height 15
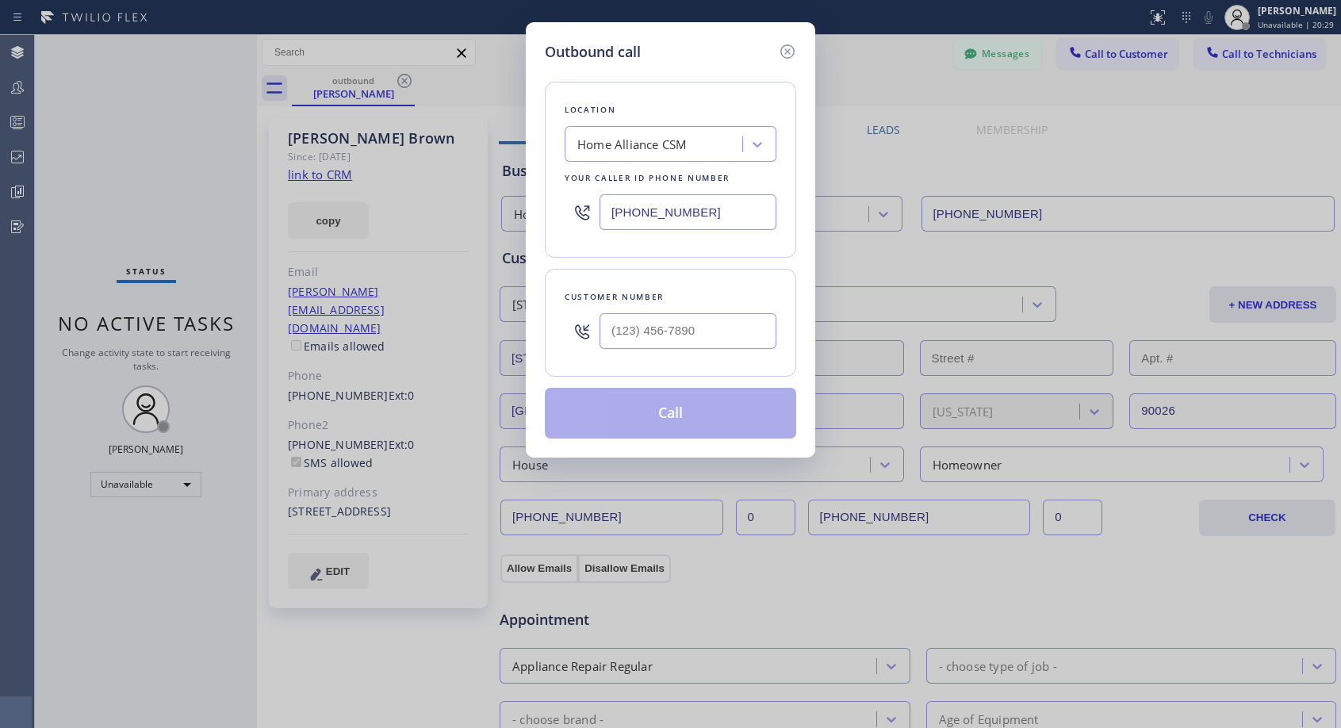
type input "[PHONE_NUMBER]"
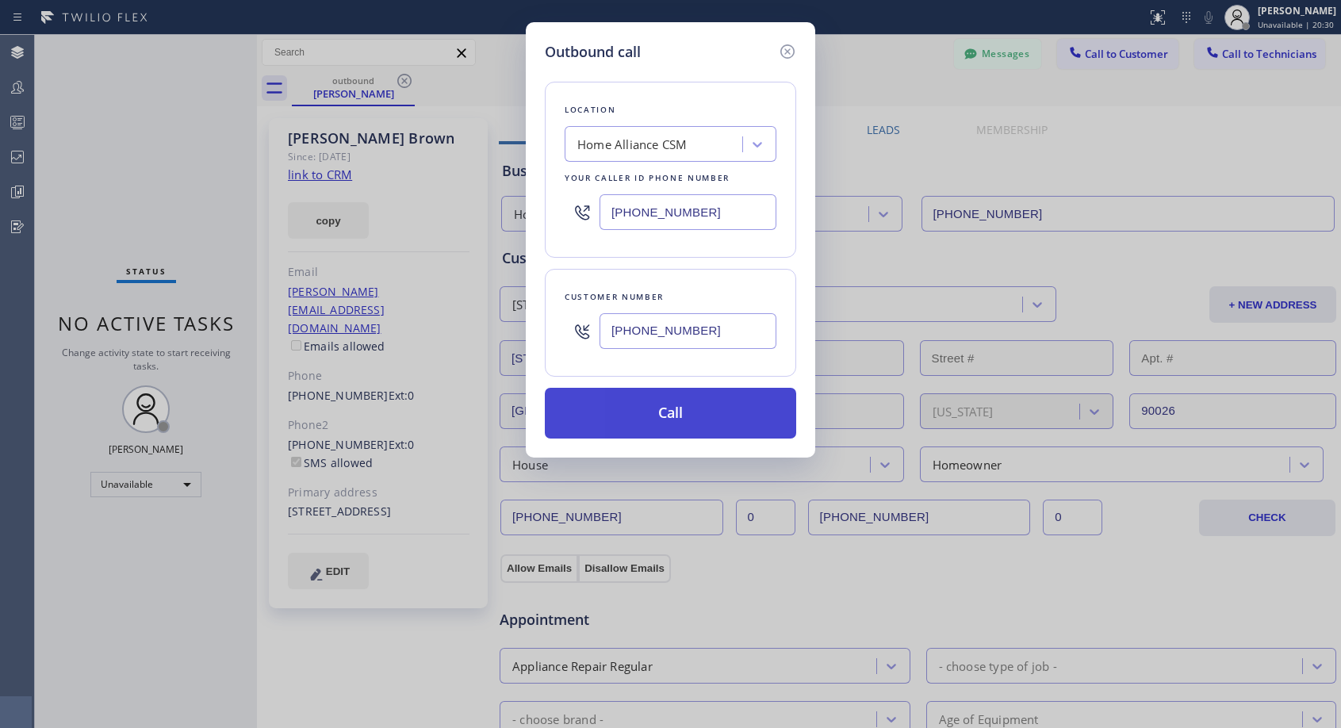
click at [664, 408] on button "Call" at bounding box center [670, 413] width 251 height 51
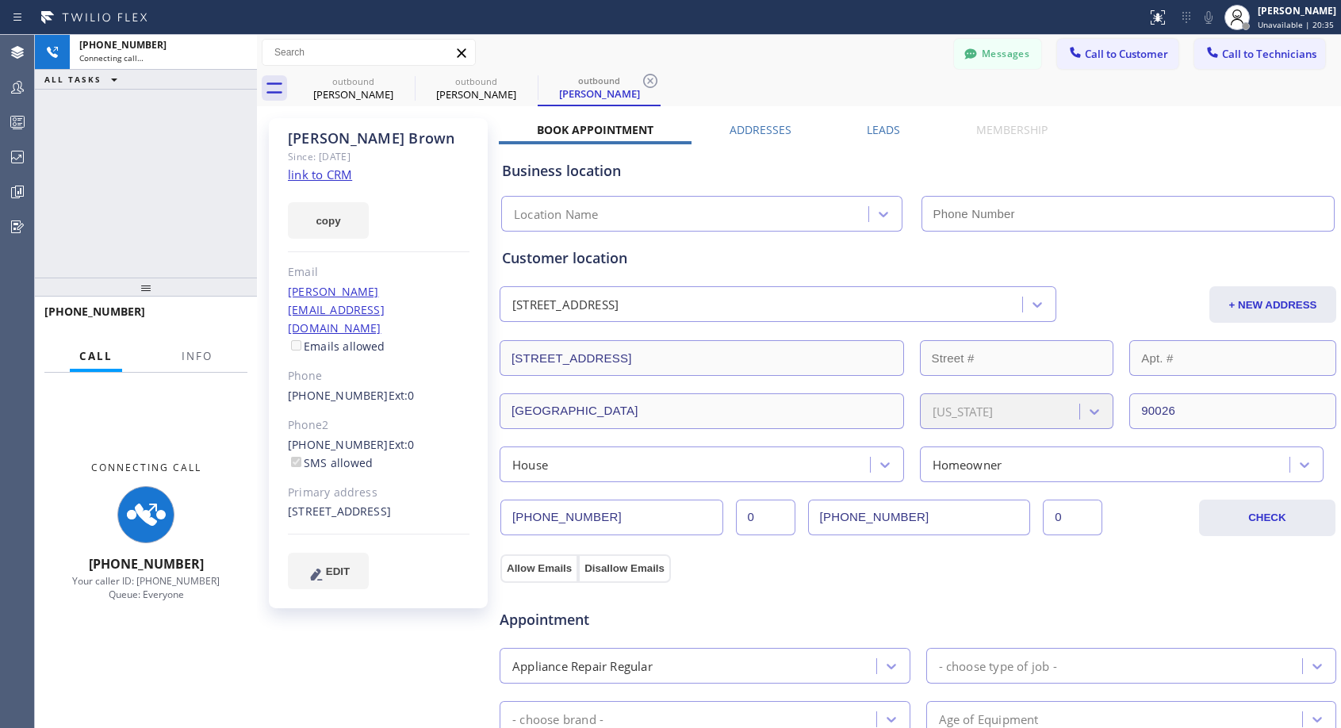
type input "[PHONE_NUMBER]"
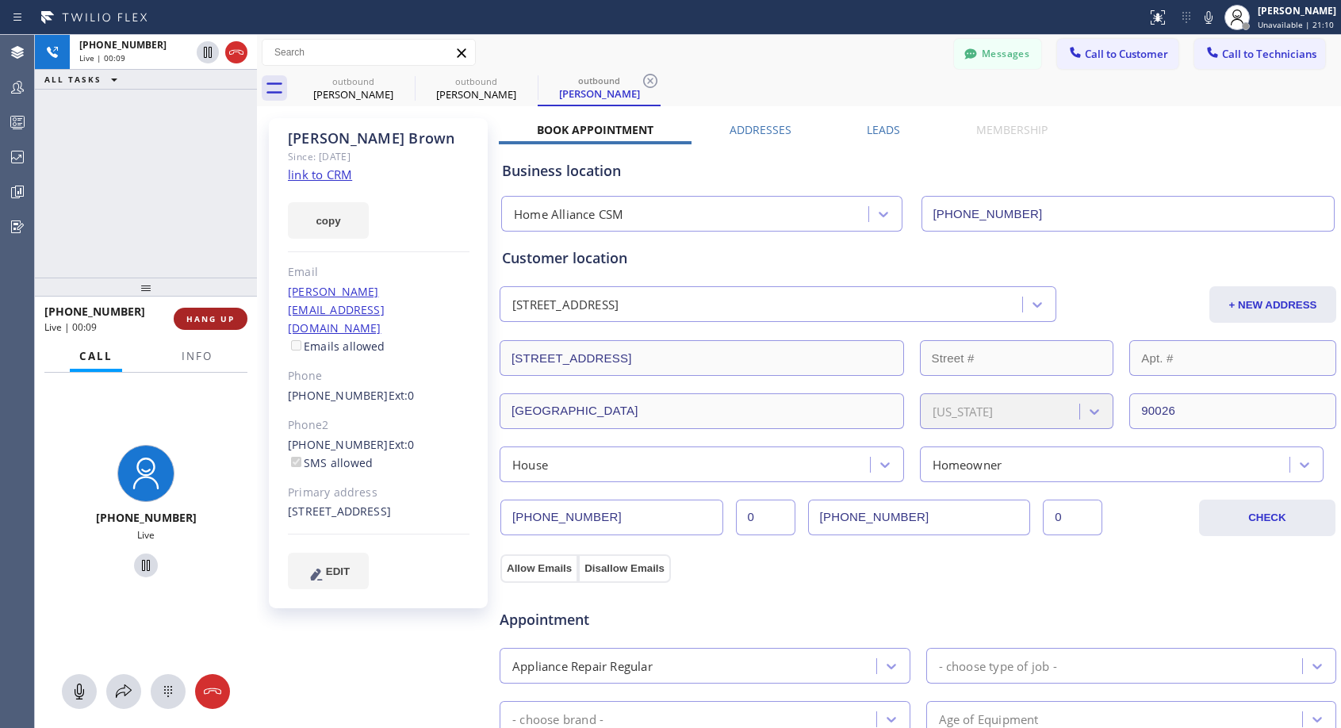
click at [233, 314] on span "HANG UP" at bounding box center [210, 318] width 48 height 11
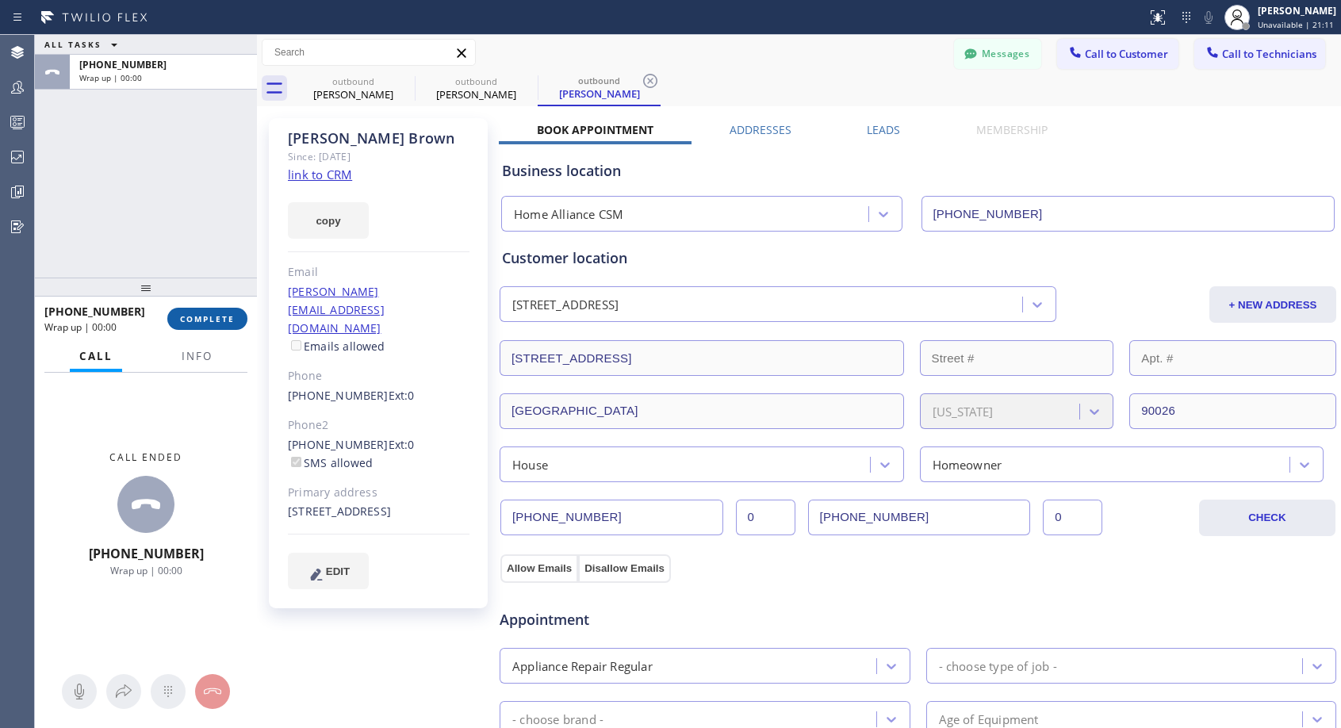
click at [233, 314] on span "COMPLETE" at bounding box center [207, 318] width 55 height 11
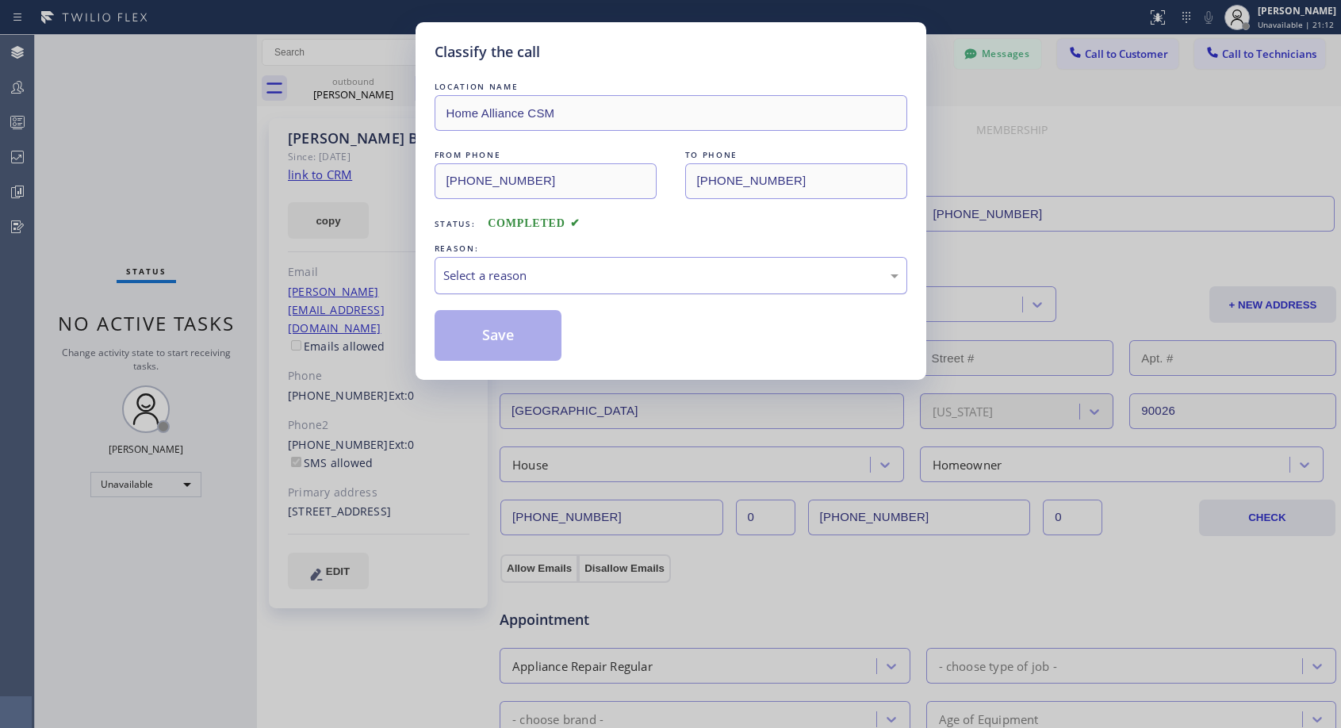
click at [542, 278] on div "Select a reason" at bounding box center [670, 275] width 455 height 18
click at [495, 333] on button "Save" at bounding box center [499, 335] width 128 height 51
